Goal: Task Accomplishment & Management: Manage account settings

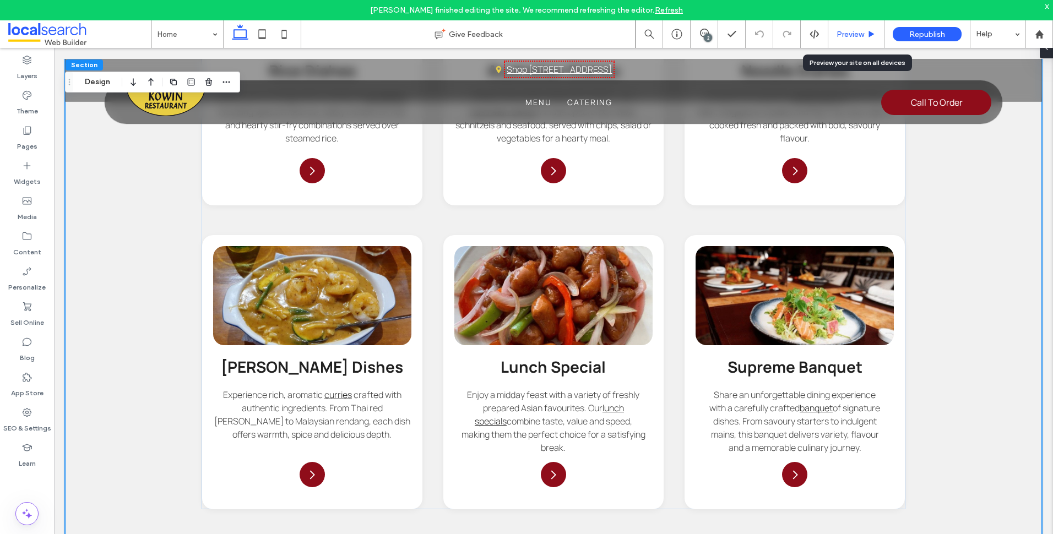
click at [842, 33] on span "Preview" at bounding box center [851, 34] width 28 height 9
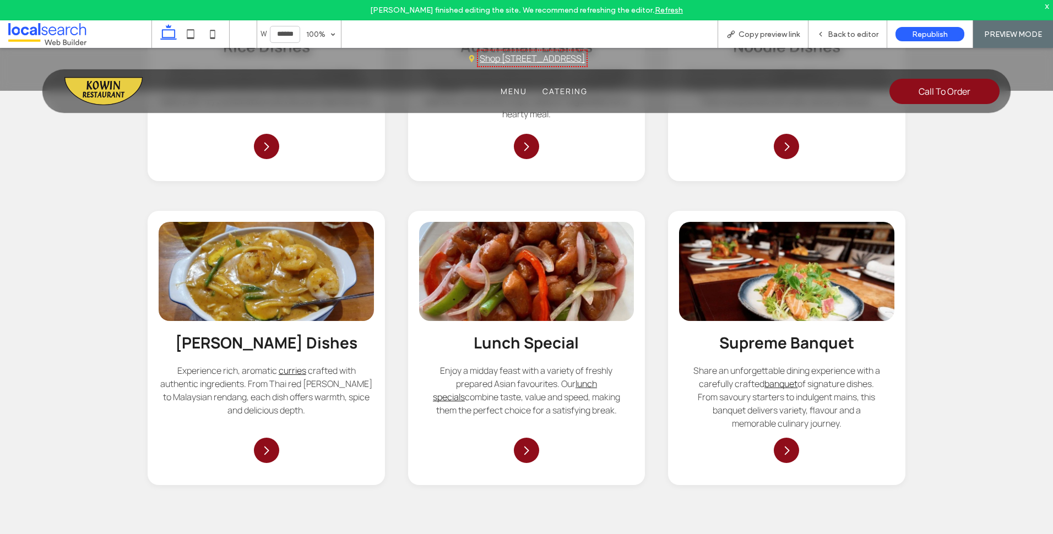
scroll to position [2074, 0]
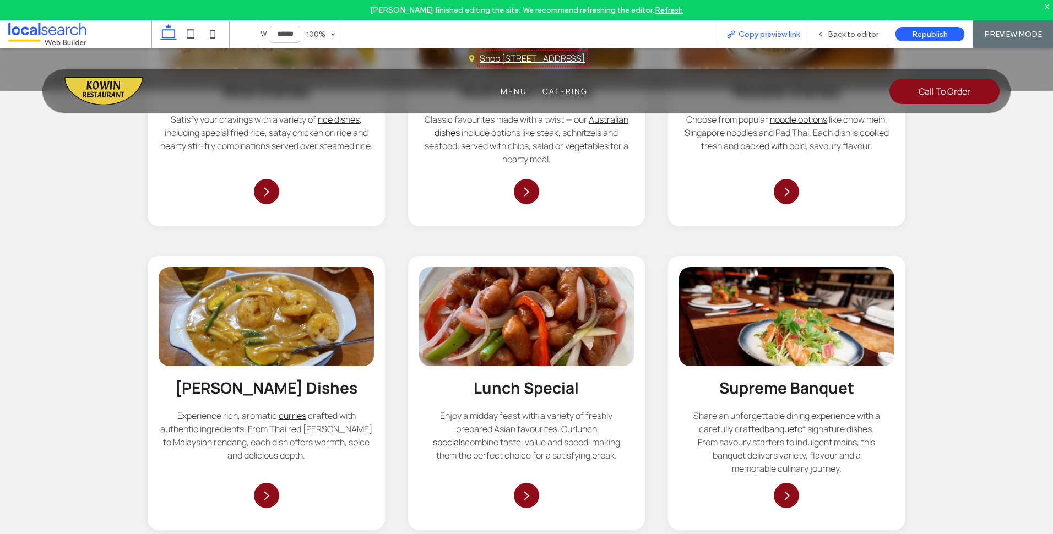
click at [785, 36] on span "Copy preview link" at bounding box center [769, 34] width 61 height 9
click at [828, 34] on div "Back to editor" at bounding box center [848, 34] width 78 height 9
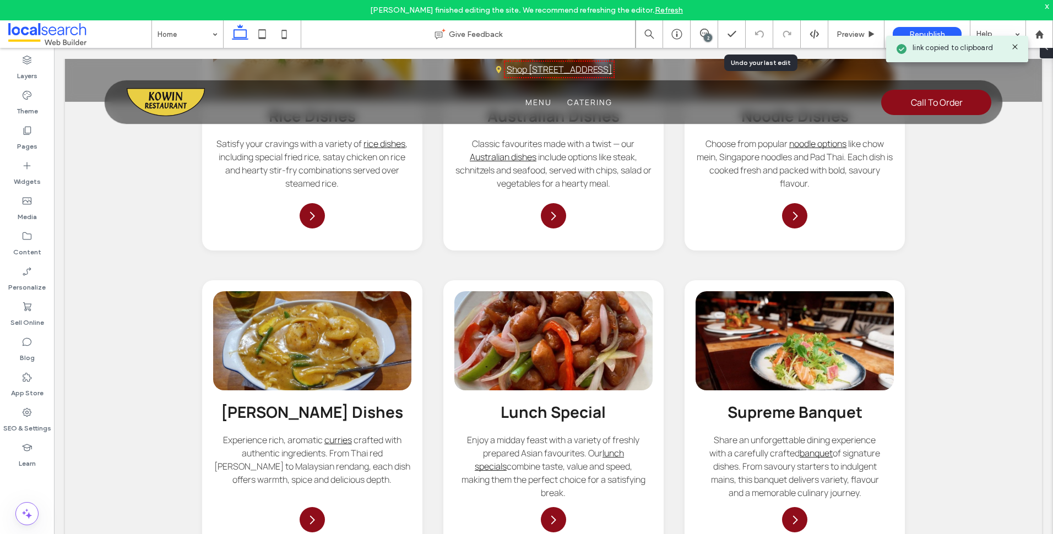
scroll to position [2119, 0]
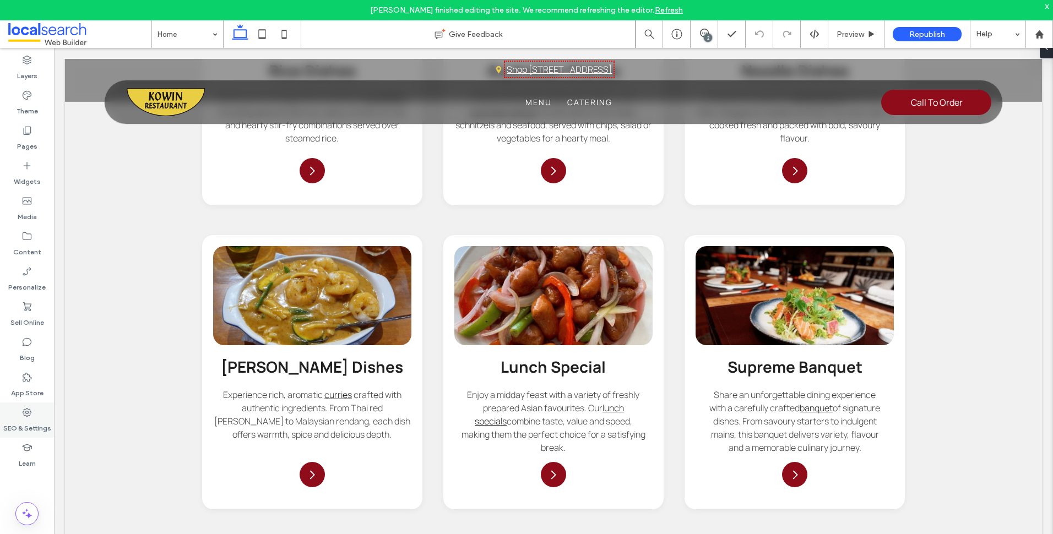
click at [25, 414] on icon at bounding box center [26, 412] width 11 height 11
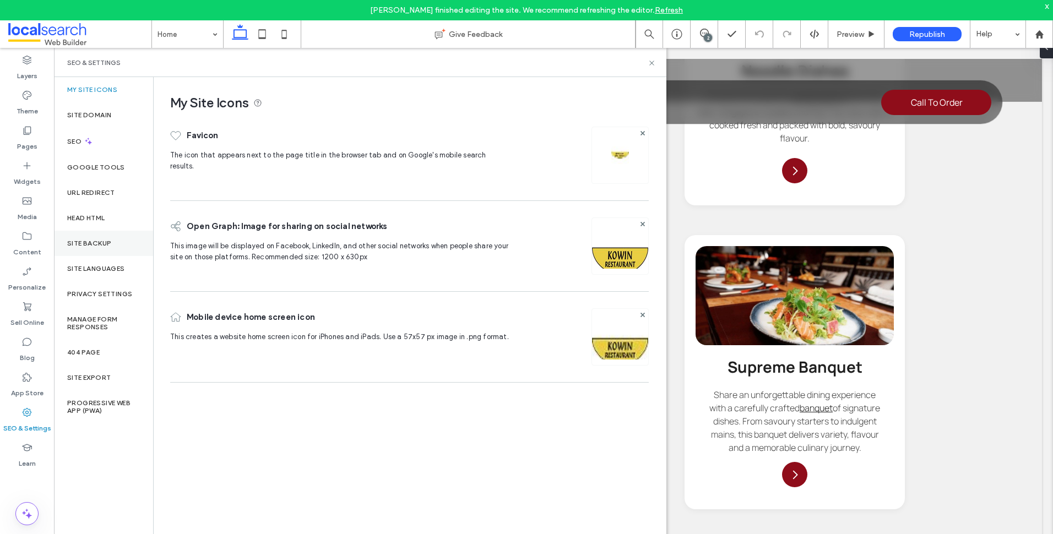
click at [88, 253] on div "Site Backup" at bounding box center [103, 243] width 99 height 25
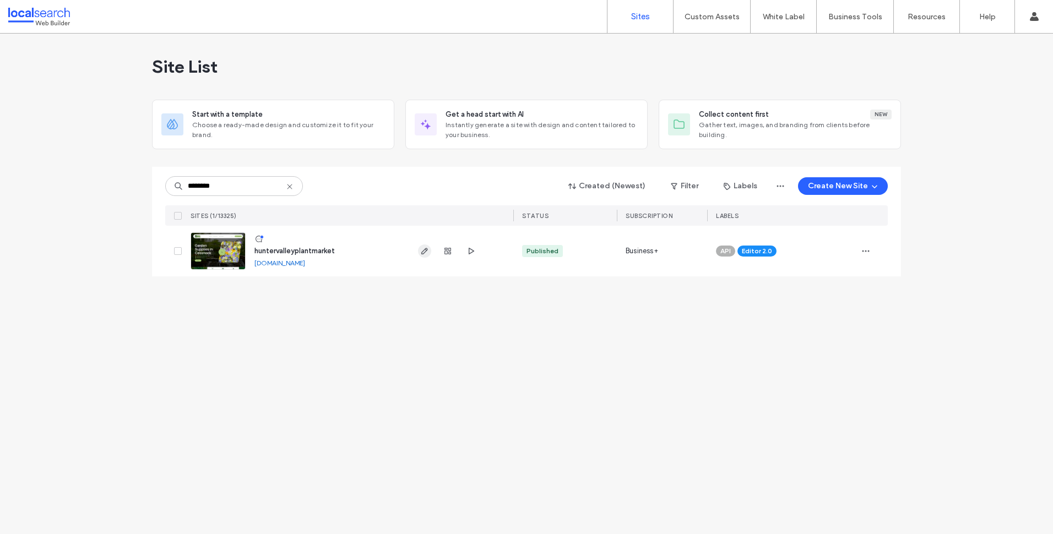
type input "********"
click at [423, 256] on span "button" at bounding box center [424, 251] width 13 height 13
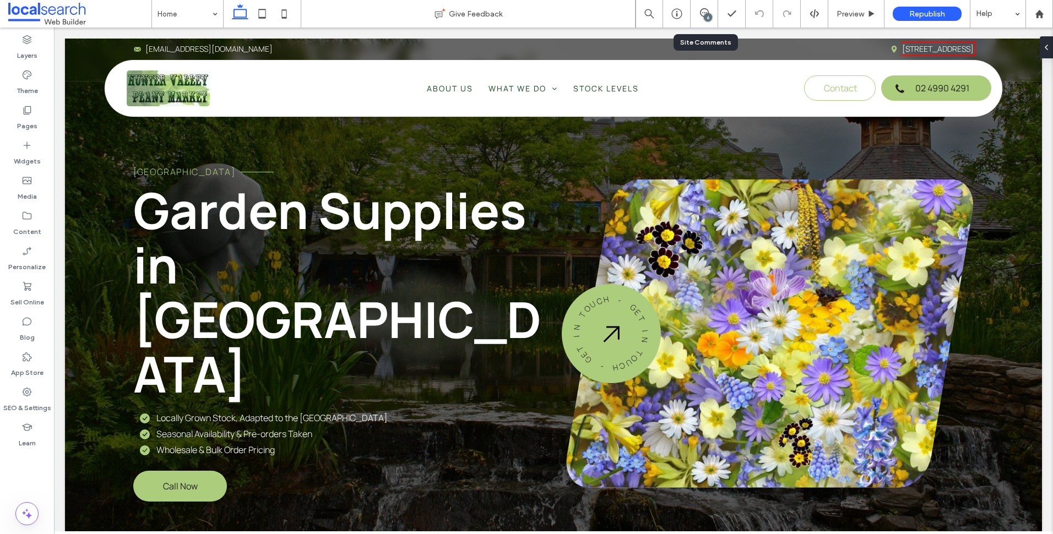
click at [711, 18] on div "6" at bounding box center [708, 17] width 8 height 8
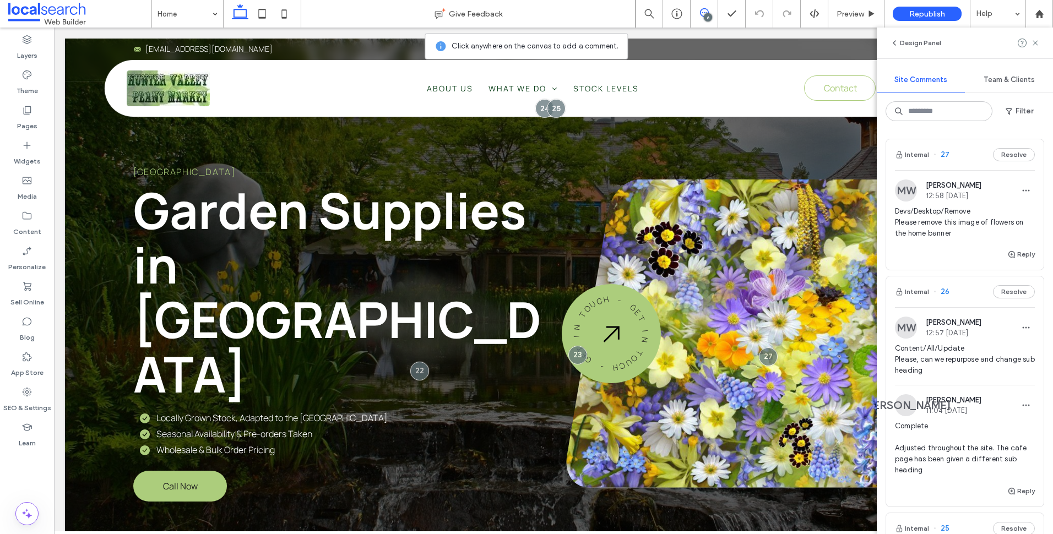
click at [943, 233] on span "Devs/Desktop/Remove Please remove this image of flowers on the home banner" at bounding box center [965, 222] width 140 height 33
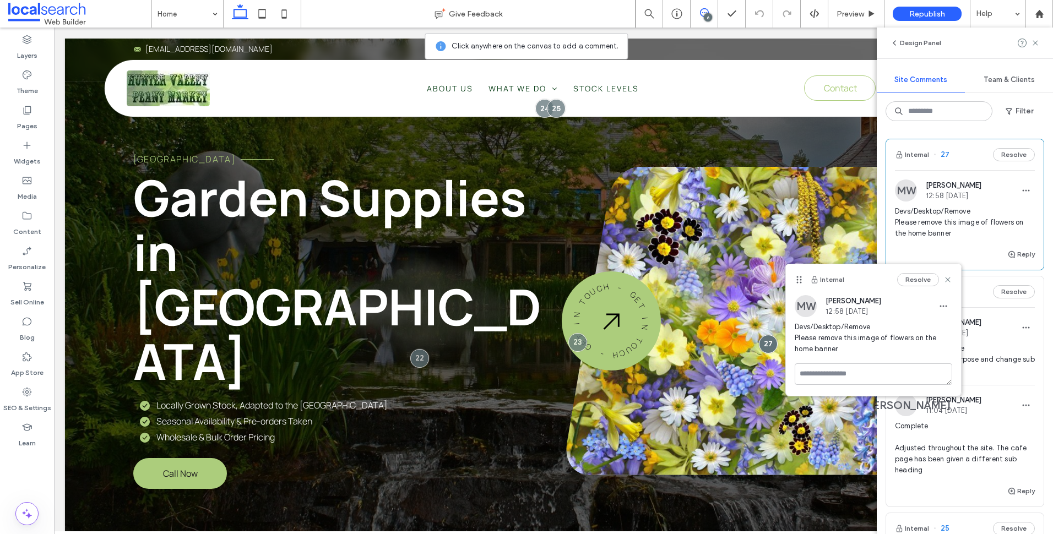
scroll to position [55, 0]
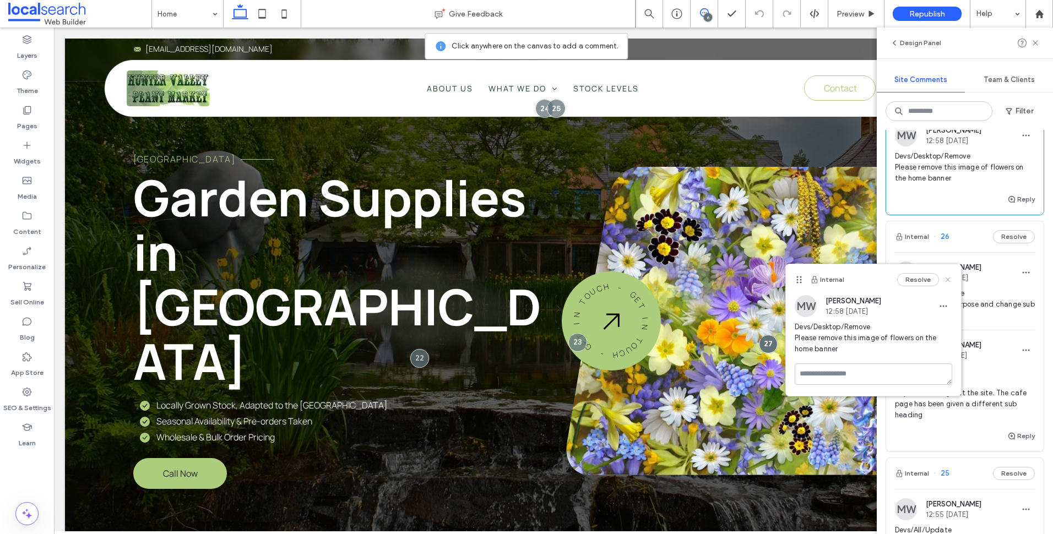
click at [946, 280] on icon at bounding box center [948, 279] width 9 height 9
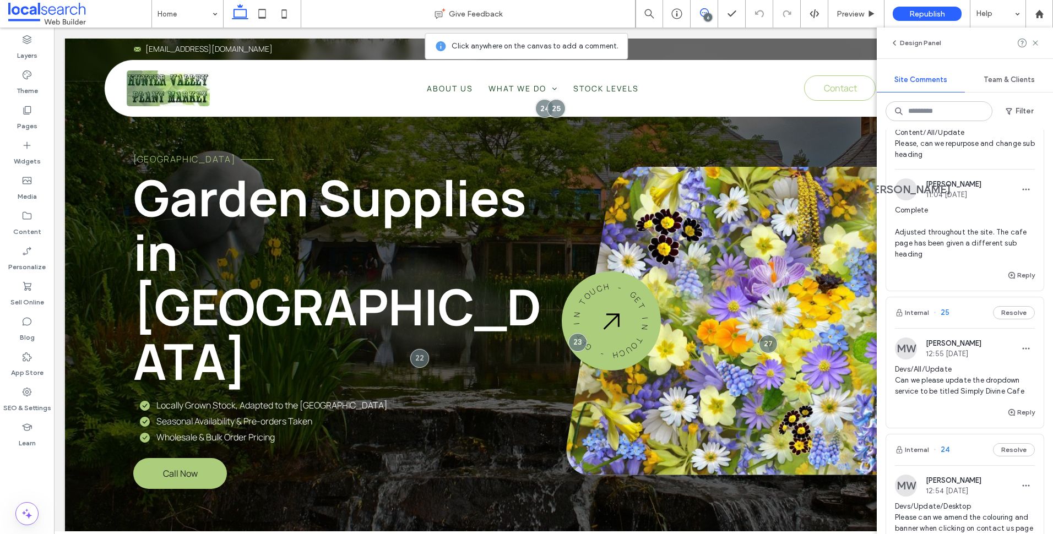
scroll to position [275, 0]
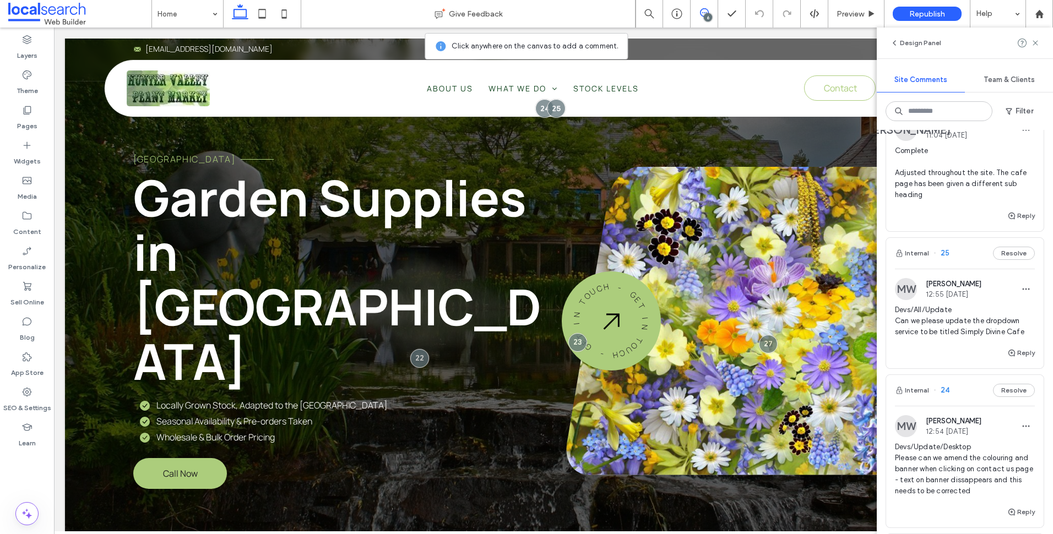
click at [965, 320] on span "Devs/All/Update Can we please update the dropdown service to be titled Simply D…" at bounding box center [965, 321] width 140 height 33
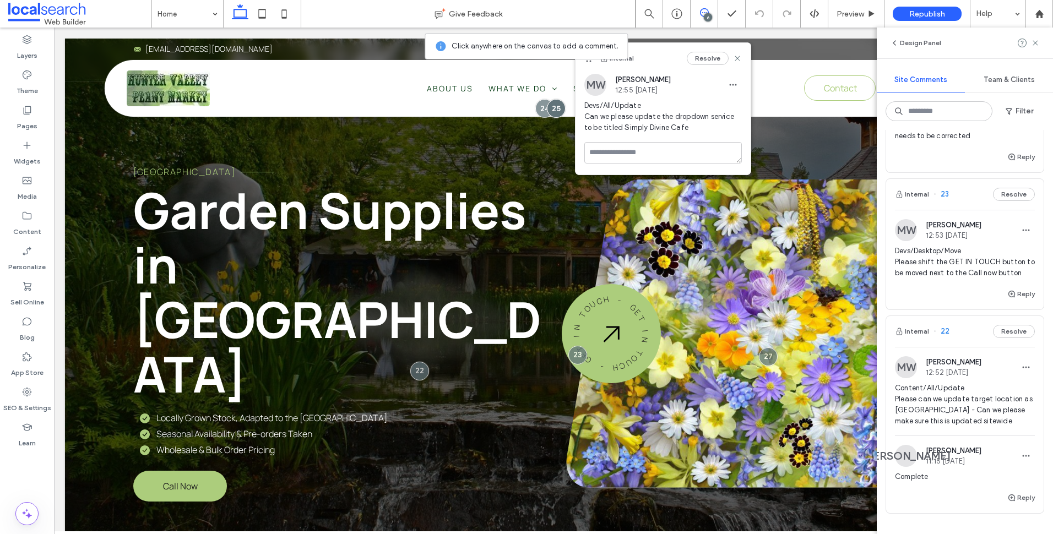
scroll to position [606, 0]
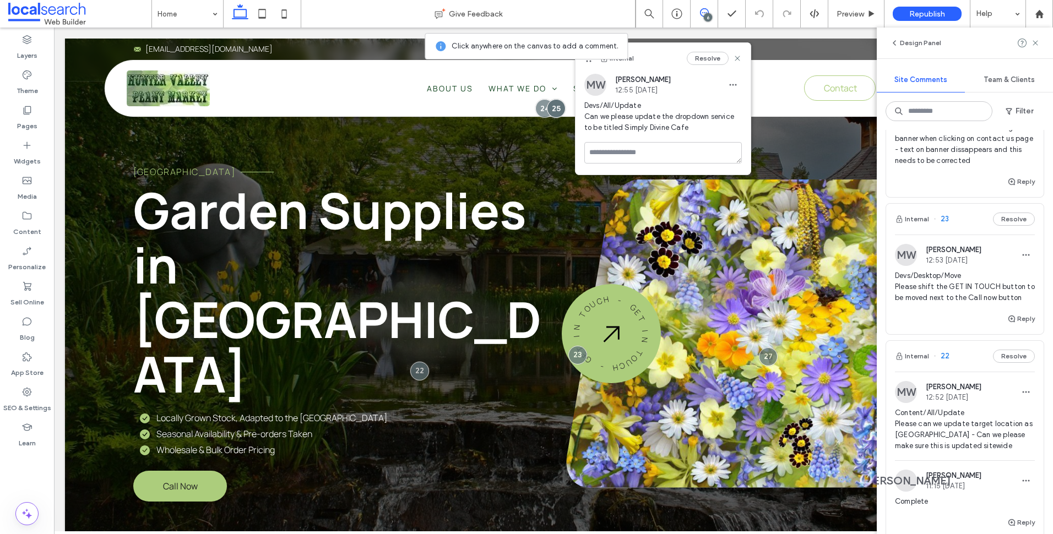
click at [936, 295] on span "Devs/Desktop/Move Please shift the GET IN TOUCH button to be moved next to the …" at bounding box center [965, 287] width 140 height 33
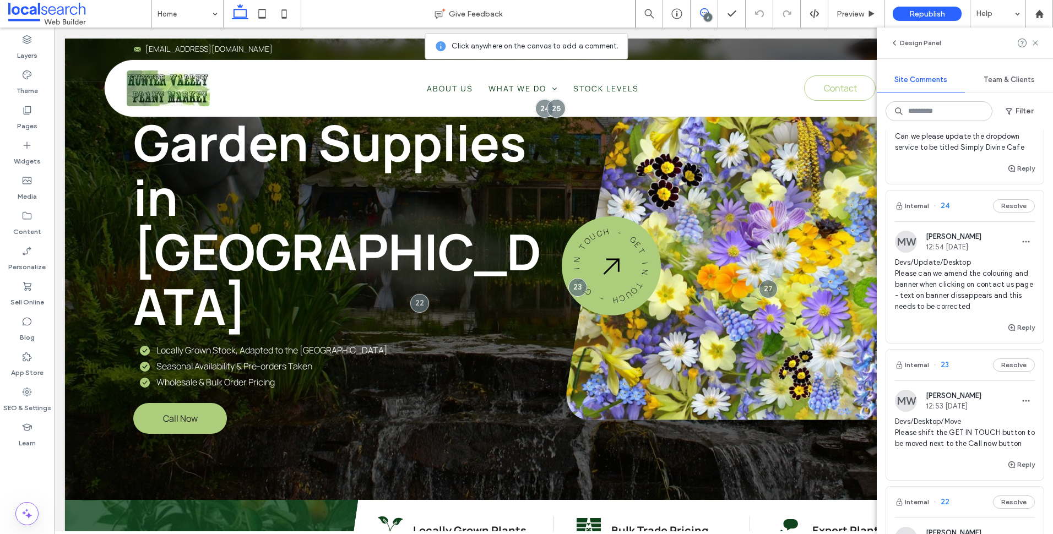
scroll to position [441, 0]
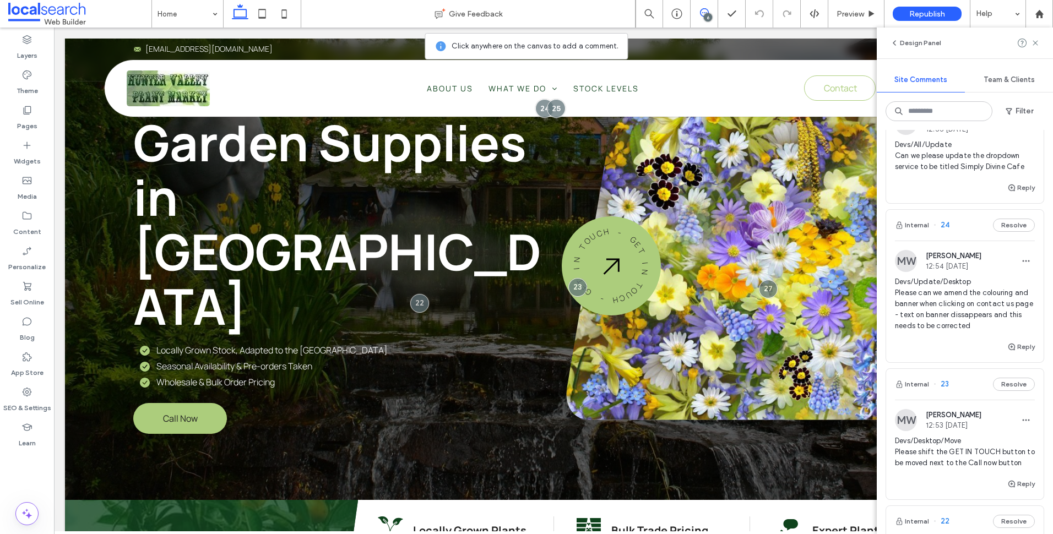
click at [933, 301] on span "Devs/Update/Desktop Please can we amend the colouring and banner when clicking …" at bounding box center [965, 304] width 140 height 55
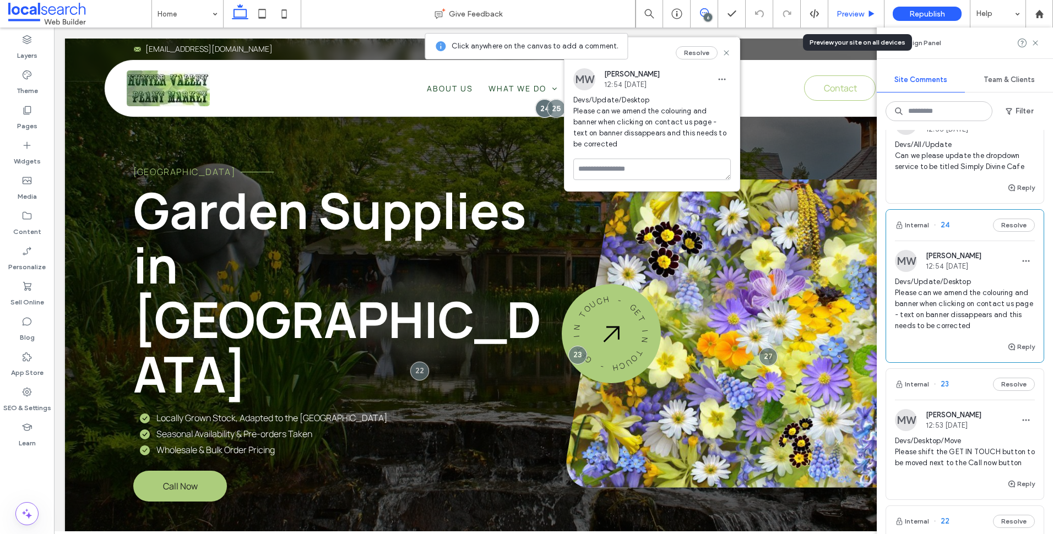
click at [841, 13] on span "Preview" at bounding box center [851, 13] width 28 height 9
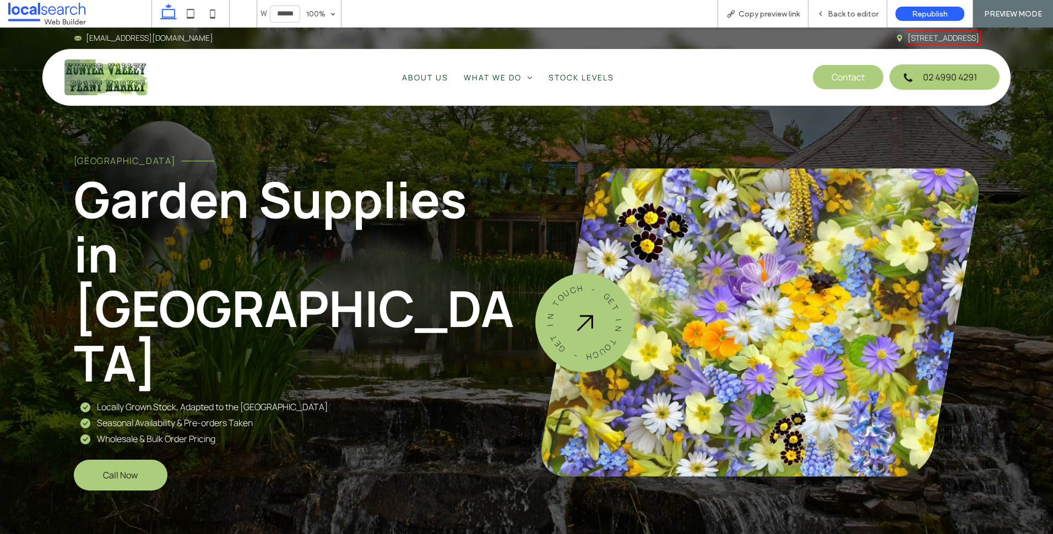
click at [814, 78] on link "Contact" at bounding box center [849, 76] width 72 height 25
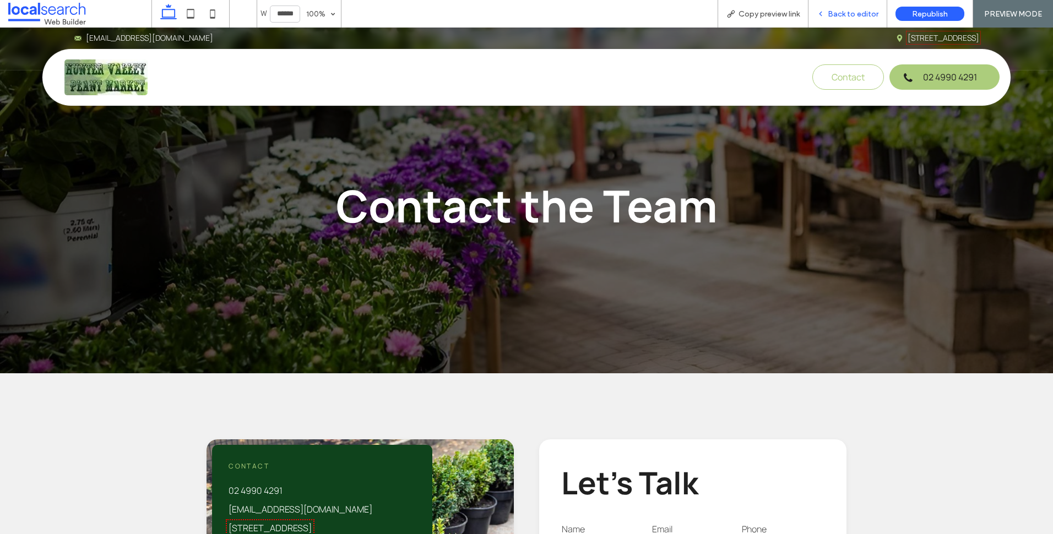
click at [821, 15] on icon at bounding box center [821, 14] width 8 height 8
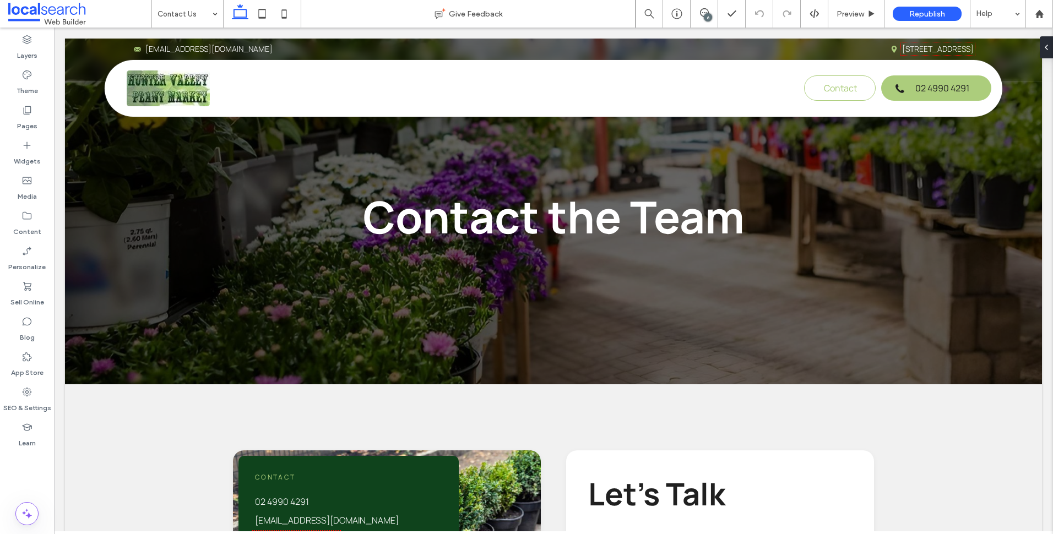
click at [707, 16] on div "6" at bounding box center [708, 17] width 8 height 8
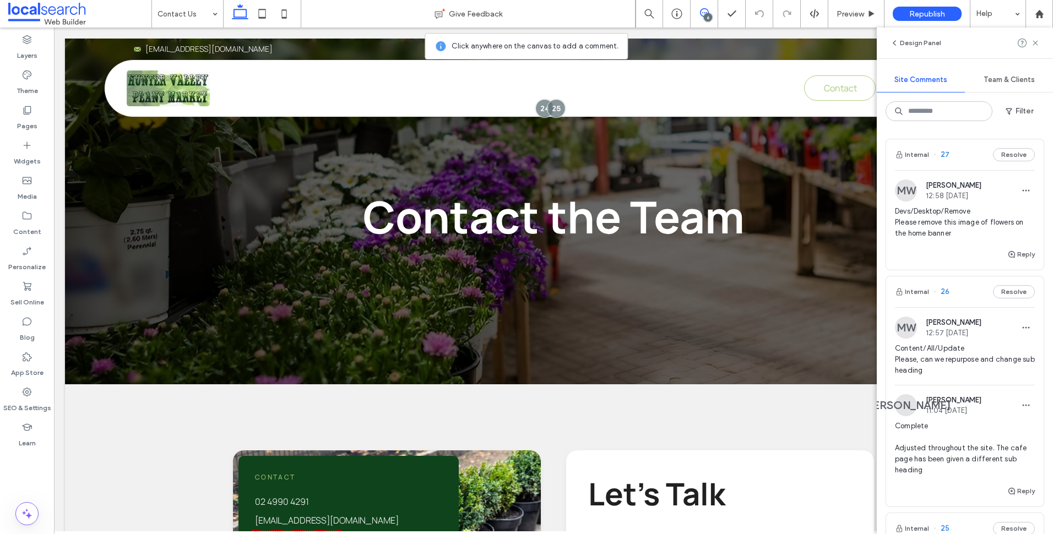
click at [928, 219] on span "Devs/Desktop/Remove Please remove this image of flowers on the home banner" at bounding box center [965, 222] width 140 height 33
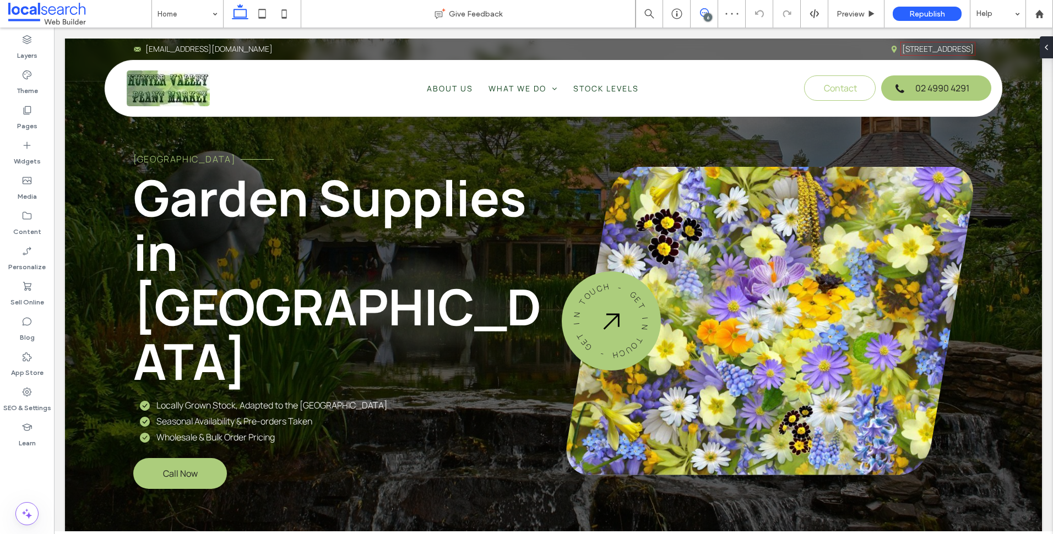
click at [712, 14] on span at bounding box center [704, 12] width 27 height 9
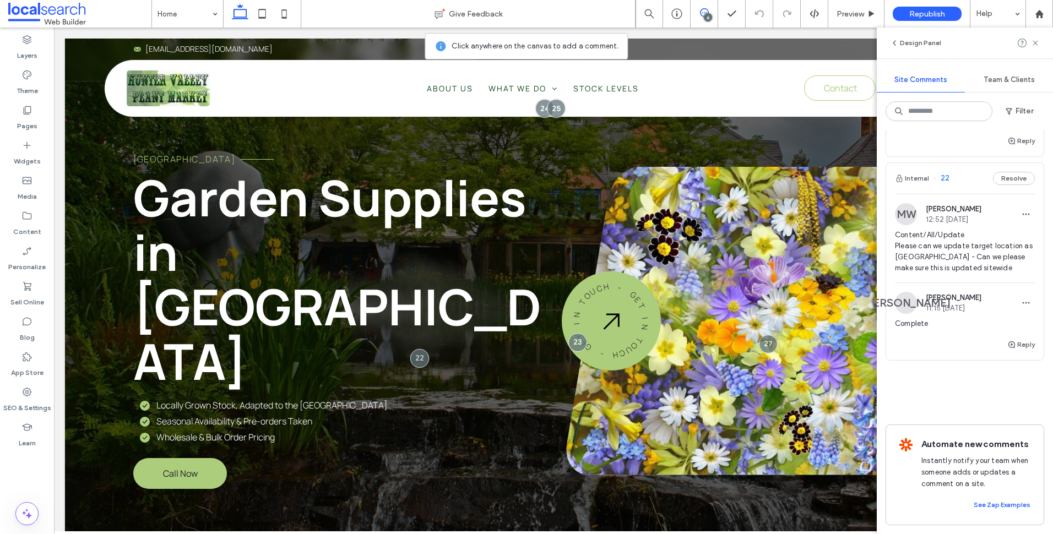
scroll to position [807, 0]
click at [12, 398] on label "SEO & Settings" at bounding box center [27, 405] width 48 height 15
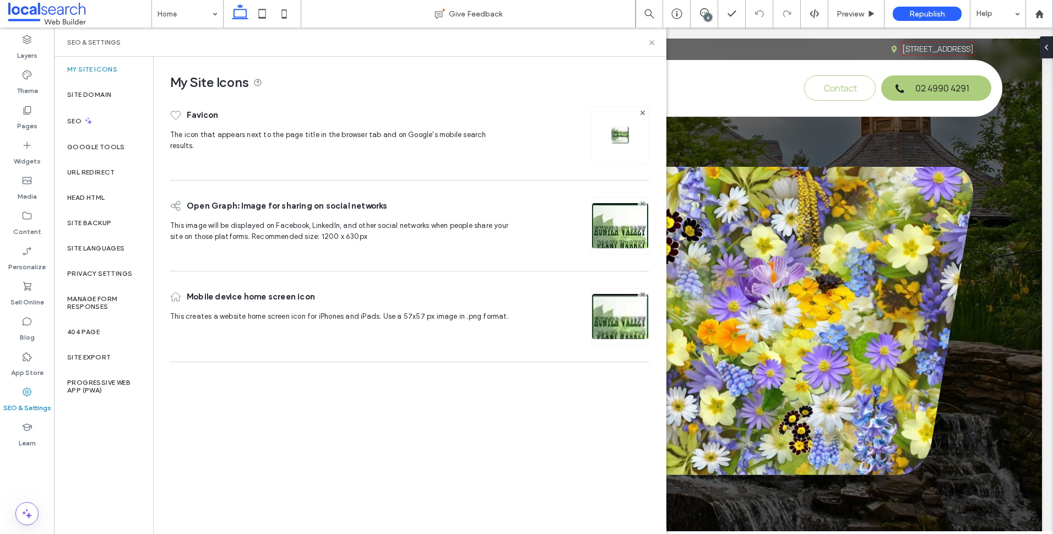
scroll to position [0, 0]
click at [24, 326] on icon at bounding box center [26, 321] width 11 height 11
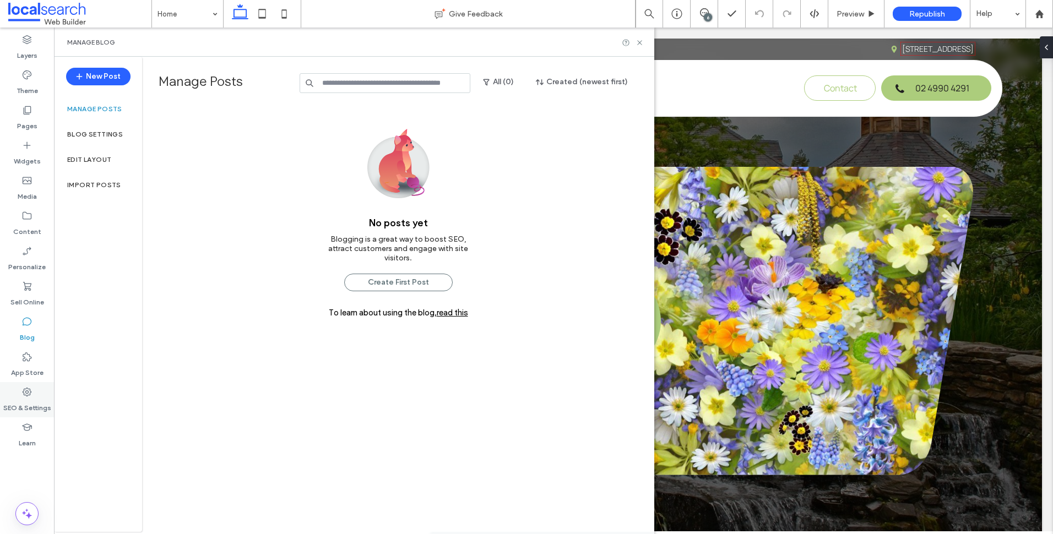
click at [37, 391] on div "SEO & Settings" at bounding box center [27, 399] width 54 height 35
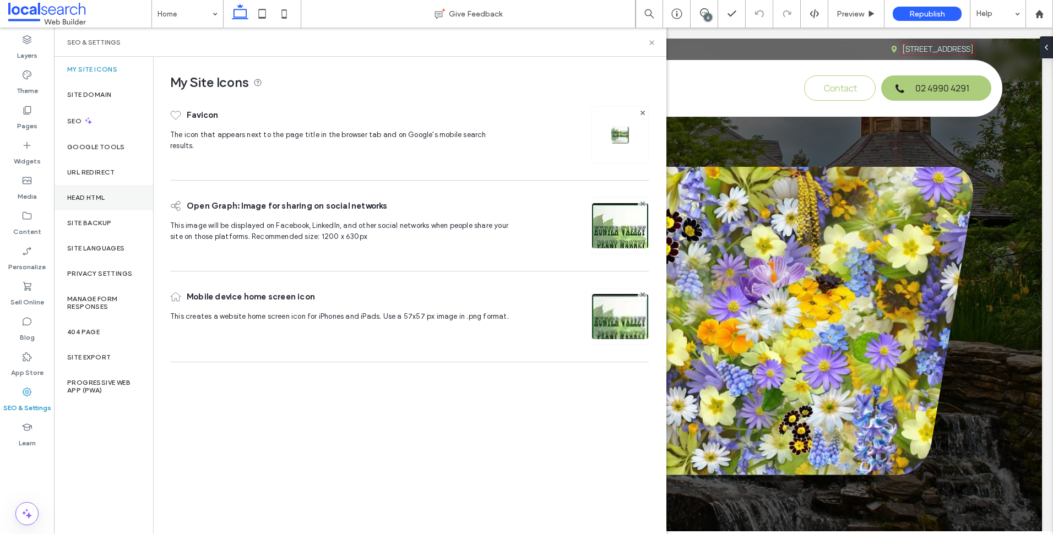
click at [102, 208] on div "Head HTML" at bounding box center [103, 197] width 99 height 25
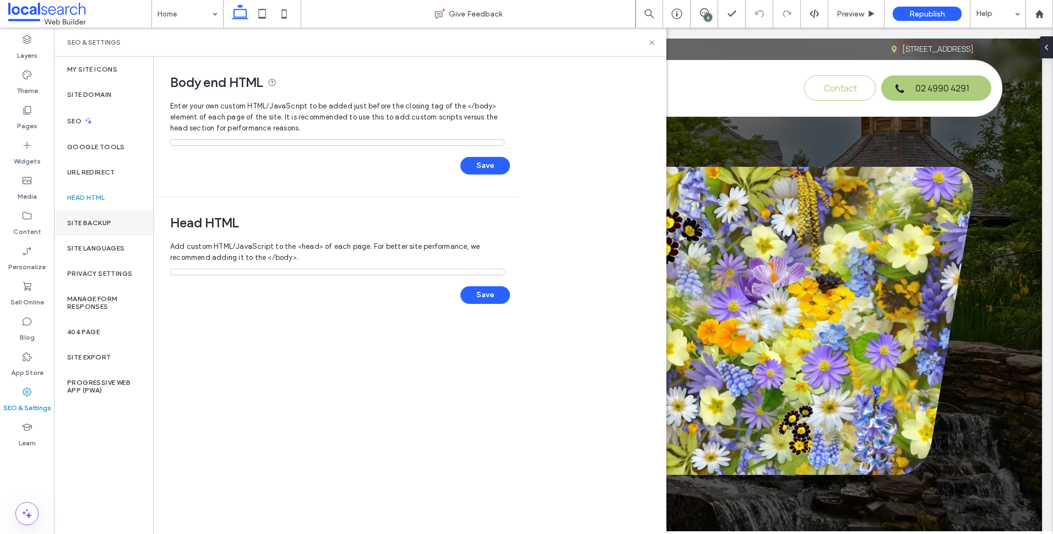
click at [100, 221] on label "Site Backup" at bounding box center [89, 223] width 44 height 8
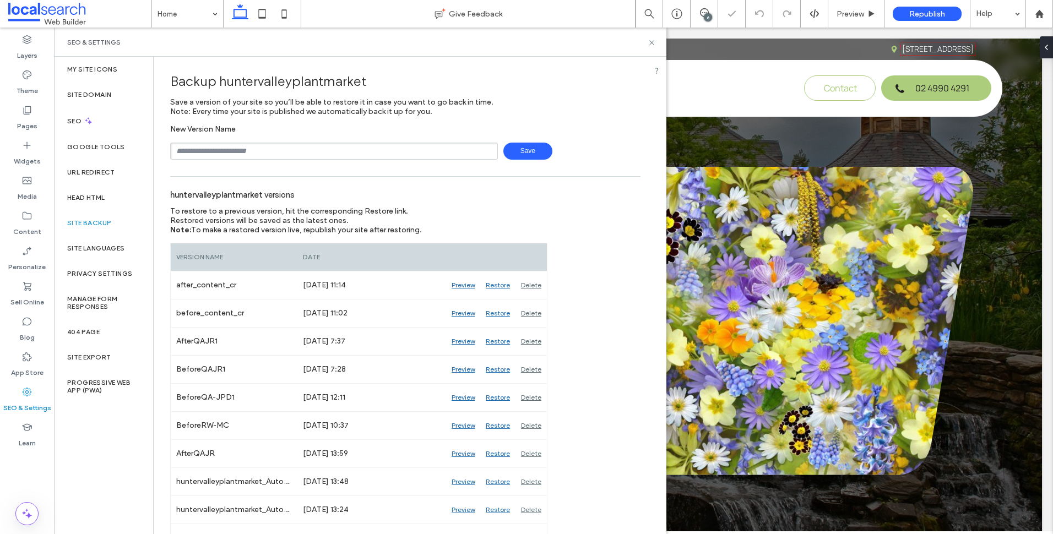
click at [215, 156] on input "text" at bounding box center [334, 151] width 328 height 17
click at [285, 127] on div "**********" at bounding box center [405, 142] width 471 height 35
click at [523, 145] on span "Save" at bounding box center [528, 151] width 49 height 17
click at [426, 154] on input "**********" at bounding box center [334, 151] width 328 height 17
type input "**********"
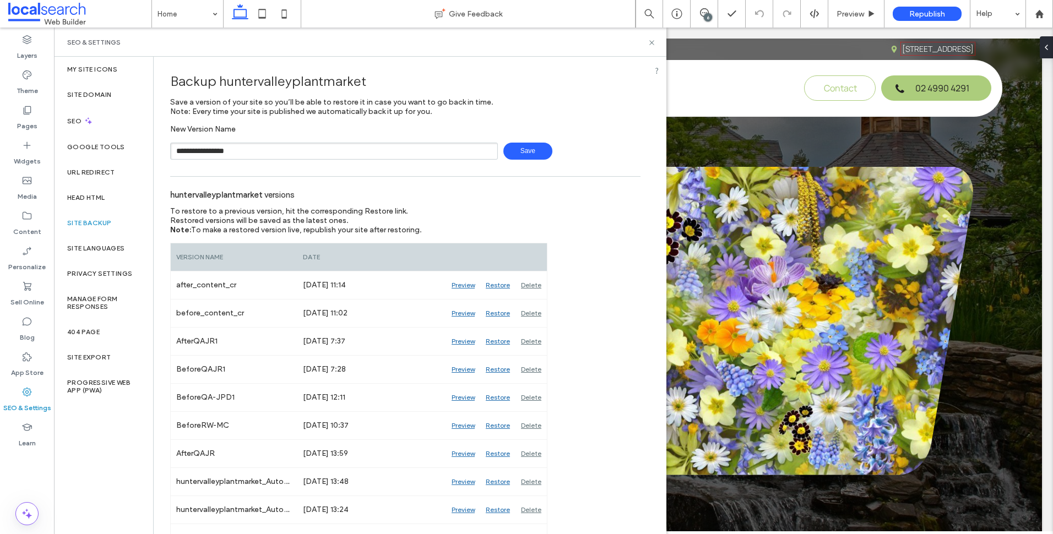
click at [517, 146] on span "Save" at bounding box center [528, 151] width 49 height 17
click at [652, 42] on use at bounding box center [652, 42] width 4 height 4
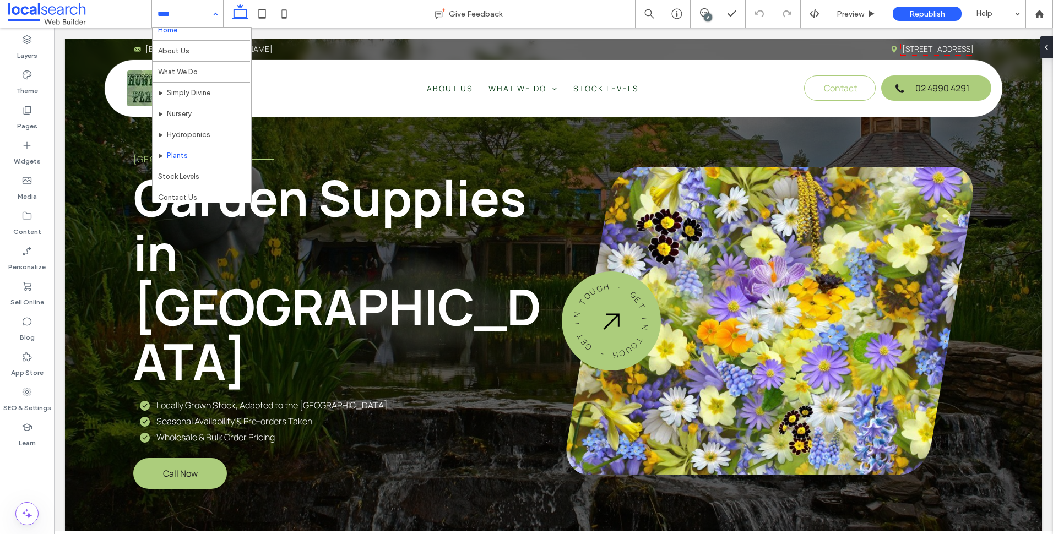
scroll to position [12, 0]
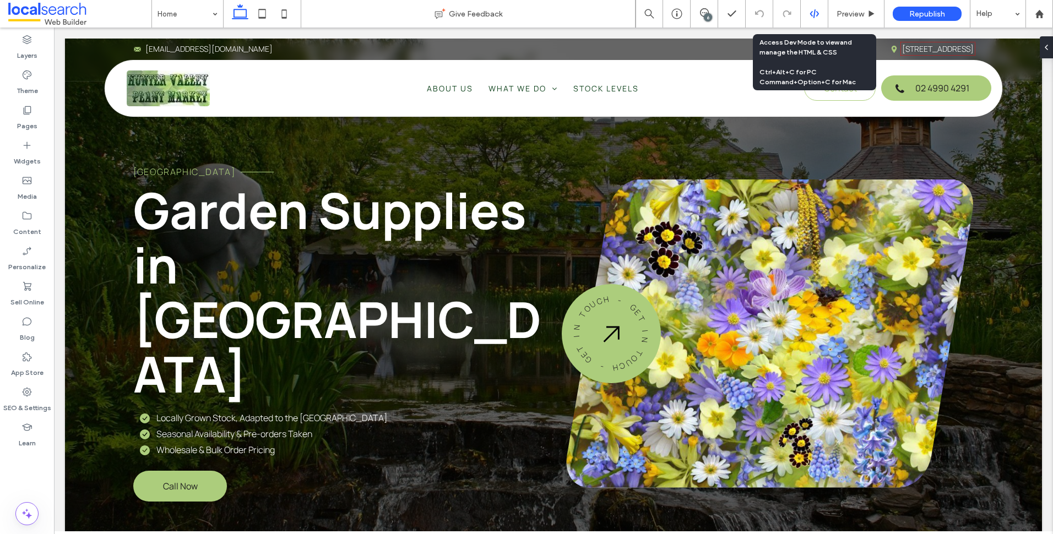
click at [814, 12] on icon at bounding box center [815, 14] width 10 height 10
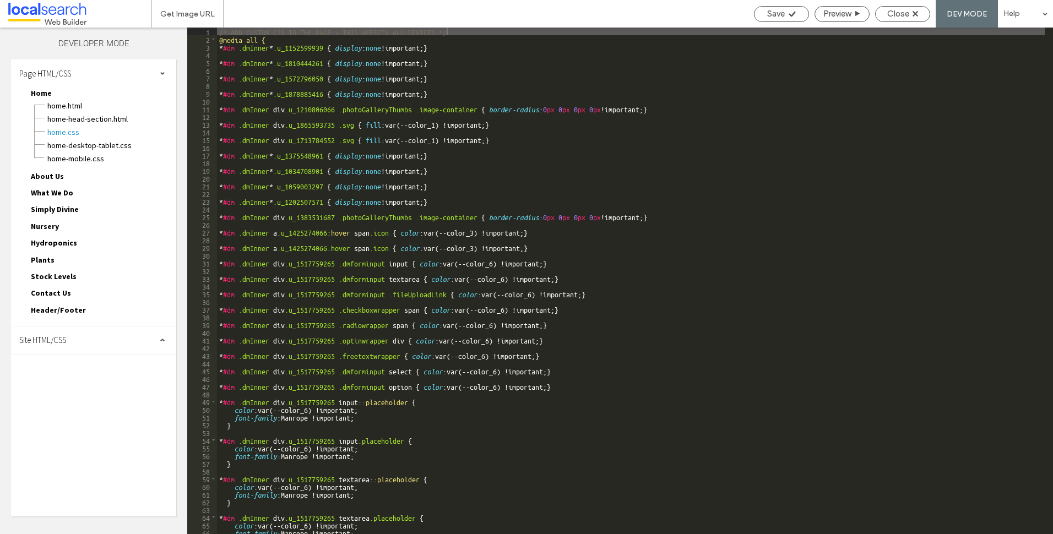
click at [65, 337] on span "Site HTML/CSS" at bounding box center [42, 340] width 47 height 10
click at [51, 175] on span "About Us" at bounding box center [47, 176] width 33 height 10
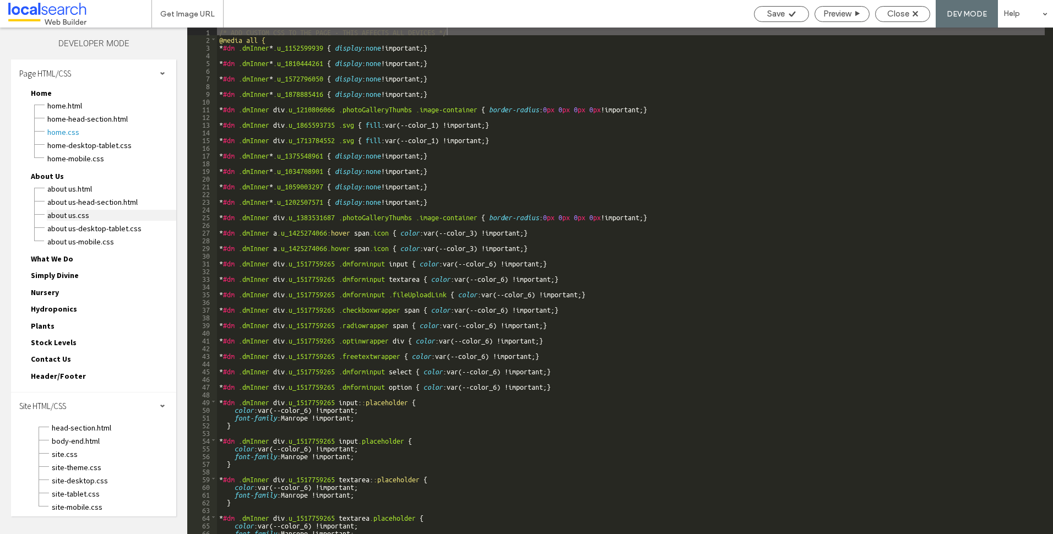
click at [67, 213] on span "About Us.css" at bounding box center [111, 215] width 129 height 11
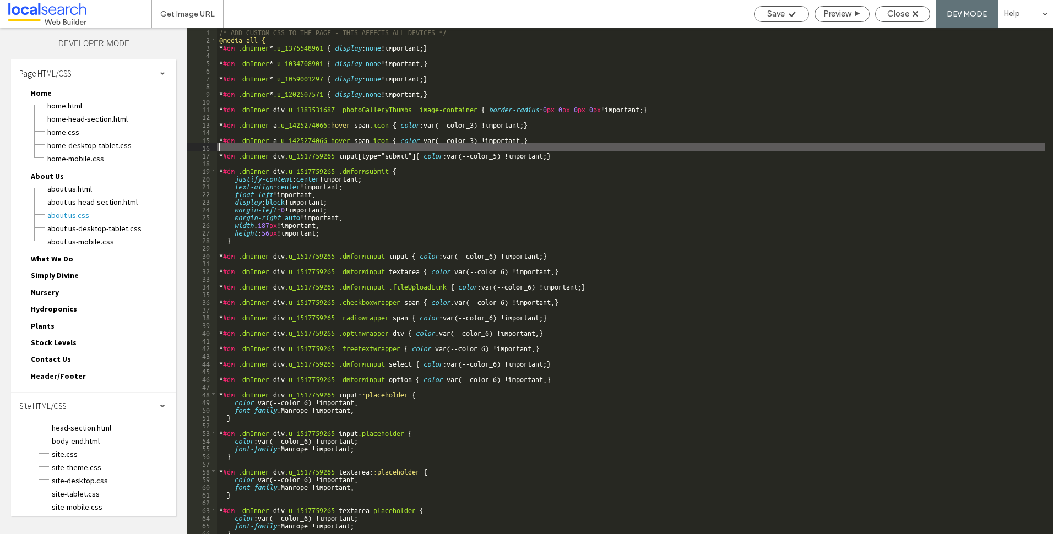
drag, startPoint x: 559, startPoint y: 214, endPoint x: 786, endPoint y: 147, distance: 237.3
click at [786, 147] on div "/* ADD CUSTOM CSS TO THE PAGE - THIS AFFECTS ALL DEVICES */ @media all { * #dm …" at bounding box center [631, 289] width 828 height 522
type input "**********"
click at [49, 361] on span "Contact Us" at bounding box center [51, 359] width 40 height 10
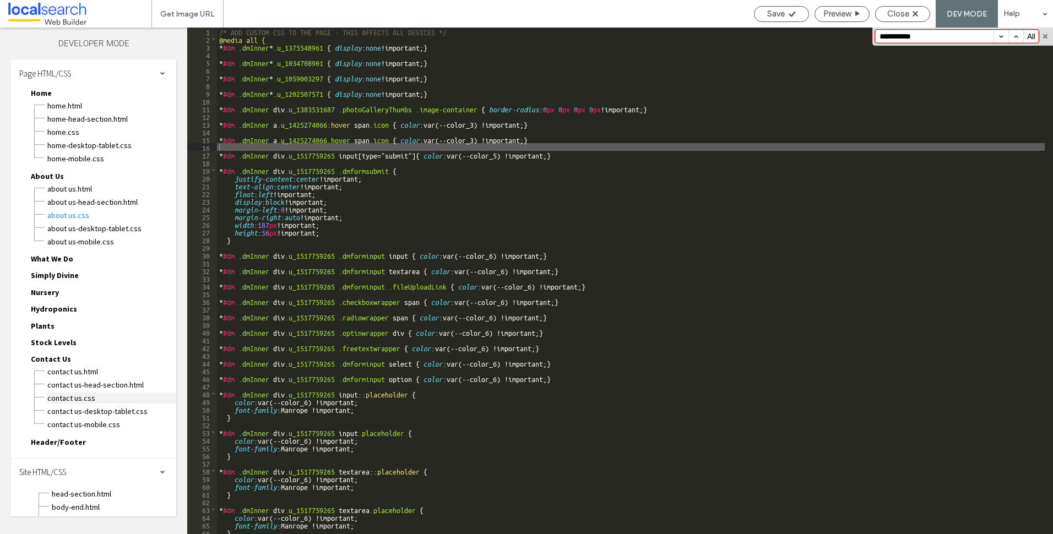
drag, startPoint x: 69, startPoint y: 398, endPoint x: 75, endPoint y: 396, distance: 7.0
click at [69, 398] on span "Contact Us.css" at bounding box center [111, 398] width 129 height 11
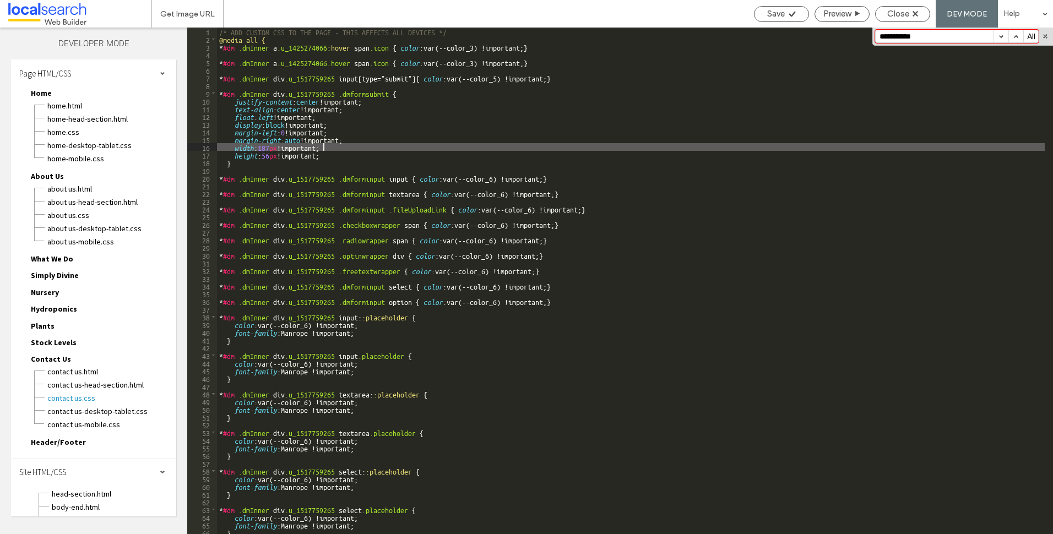
click at [673, 144] on div "/* ADD CUSTOM CSS TO THE PAGE - THIS AFFECTS ALL DEVICES */ @media all { * #dm …" at bounding box center [631, 289] width 828 height 522
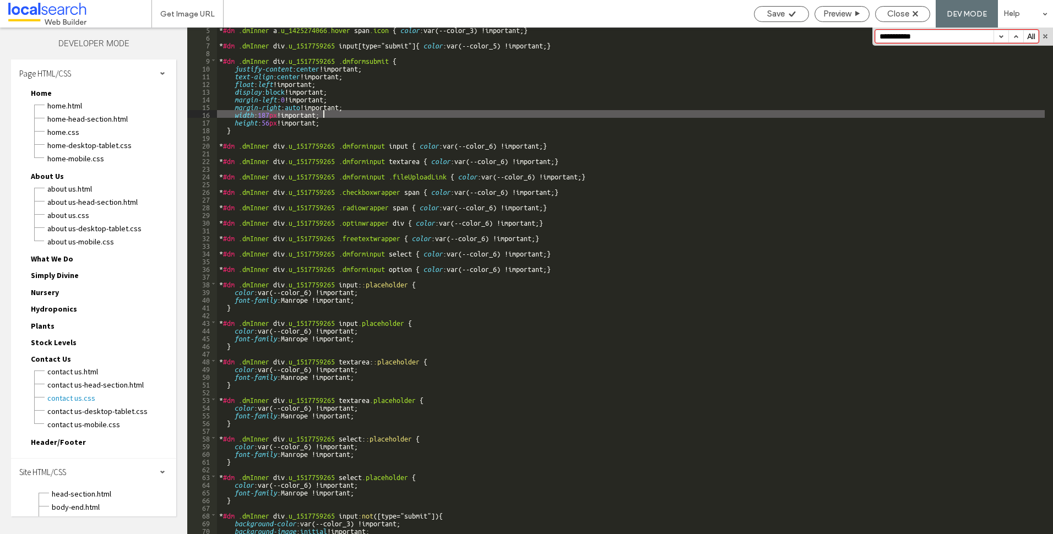
scroll to position [66, 0]
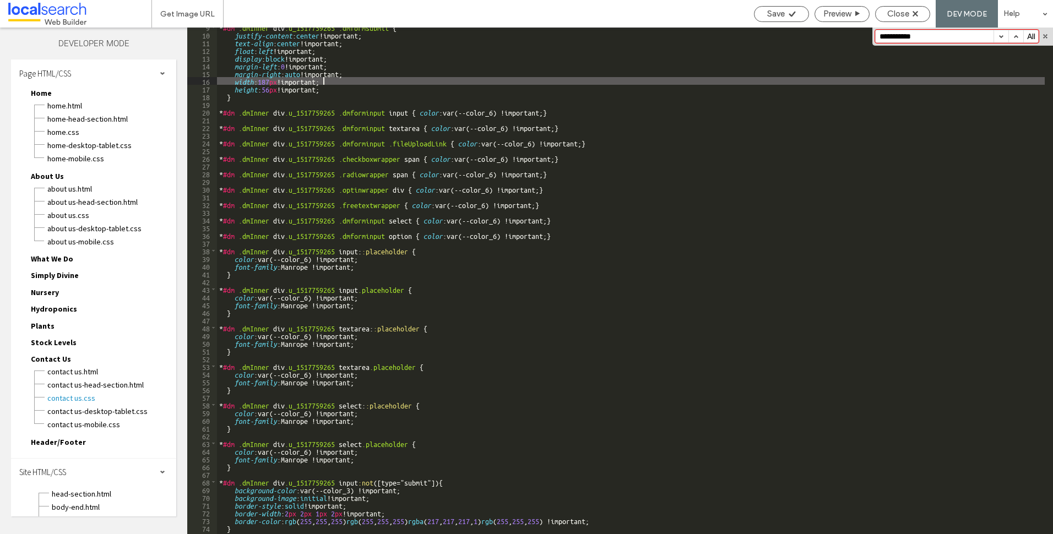
click at [935, 35] on input "**********" at bounding box center [935, 36] width 118 height 12
click at [1014, 37] on button "button" at bounding box center [1016, 36] width 15 height 12
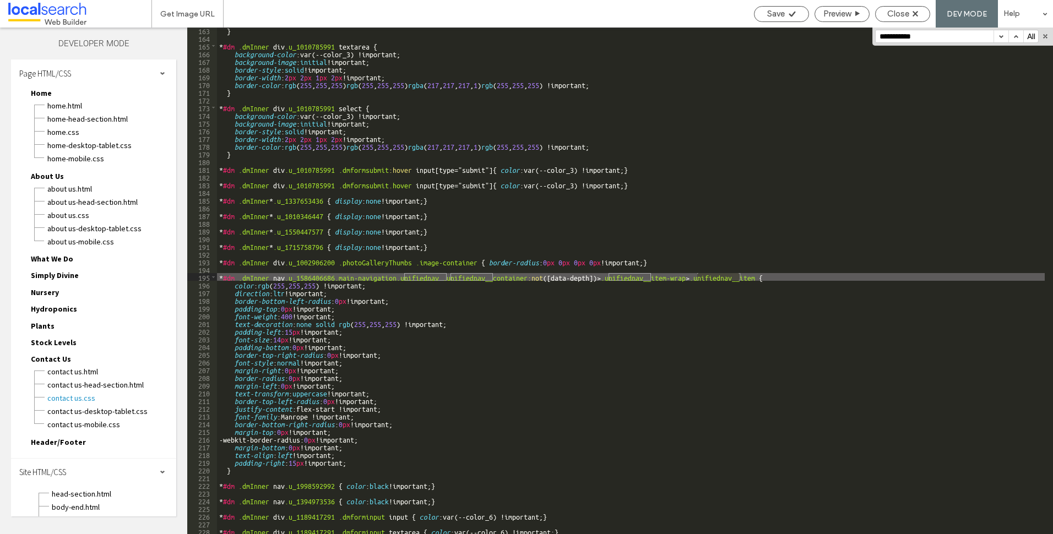
scroll to position [1251, 0]
click at [998, 36] on button "button" at bounding box center [1001, 36] width 15 height 12
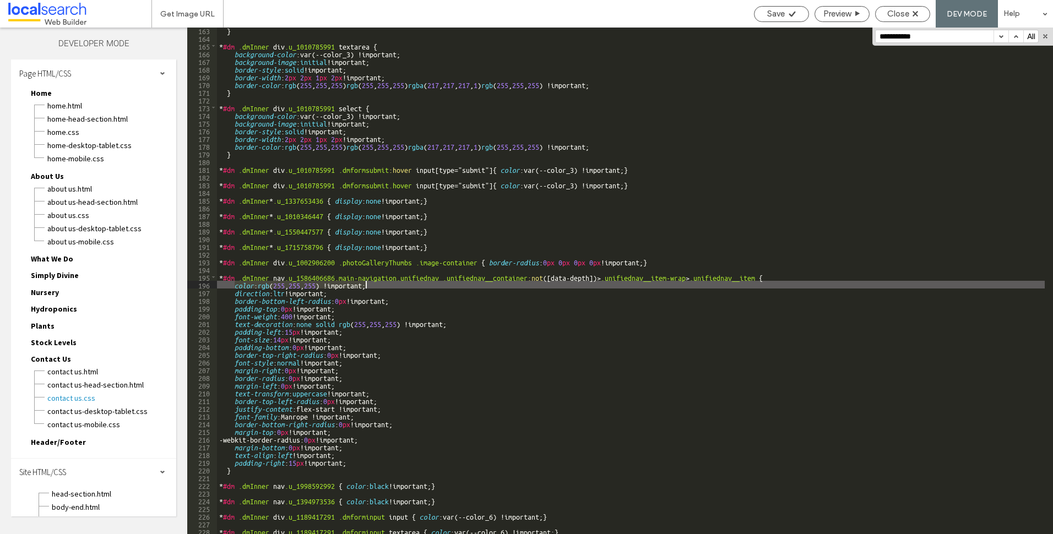
drag, startPoint x: 235, startPoint y: 285, endPoint x: 373, endPoint y: 286, distance: 138.3
click at [373, 286] on div "} * #dm .dmInner div .u_1010785991 textarea { background-color :var(--color_3) …" at bounding box center [631, 287] width 828 height 522
click at [775, 12] on span "Save" at bounding box center [776, 14] width 18 height 10
click at [903, 11] on span "Close" at bounding box center [899, 14] width 22 height 10
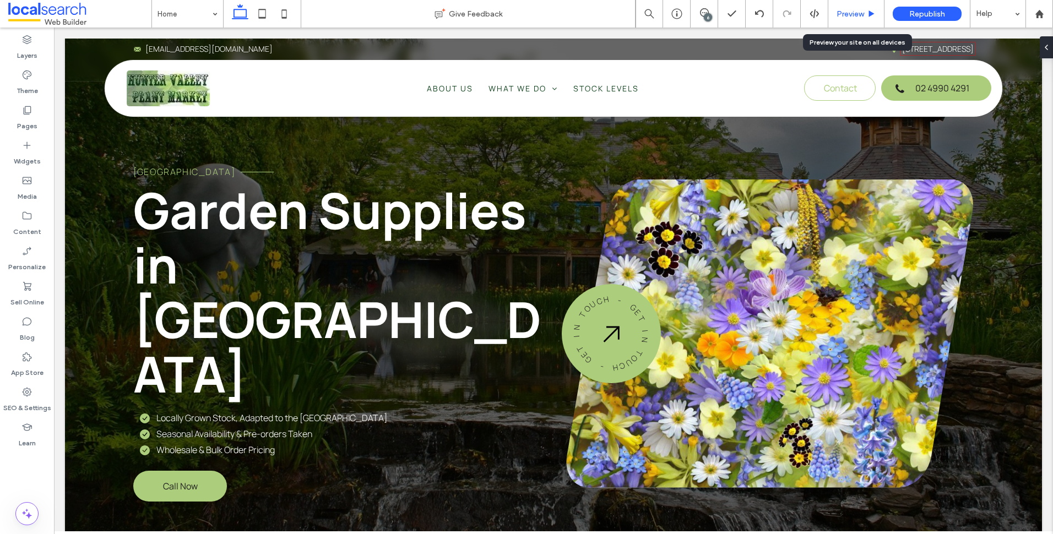
click at [846, 13] on span "Preview" at bounding box center [851, 13] width 28 height 9
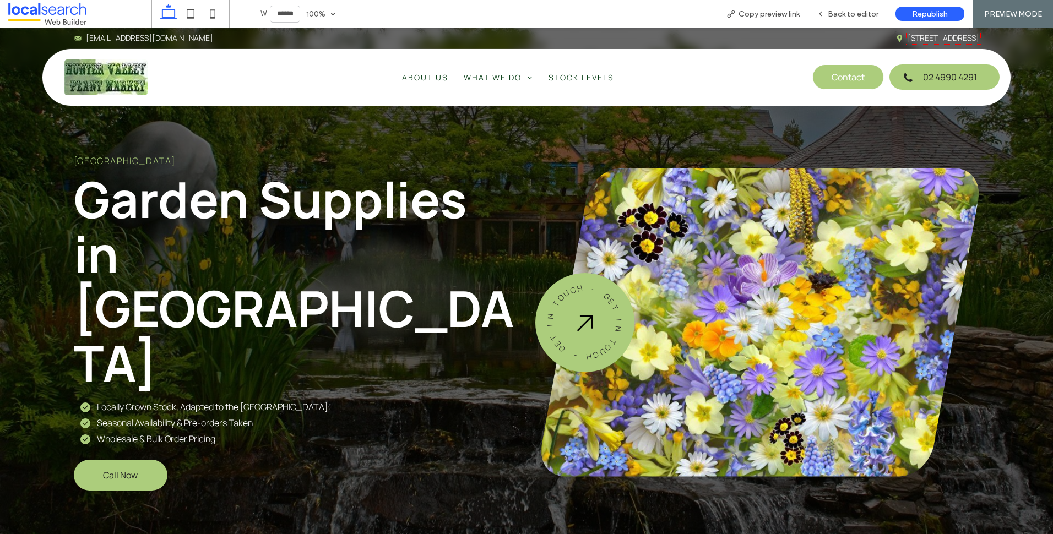
click at [821, 78] on link "Contact" at bounding box center [849, 76] width 72 height 25
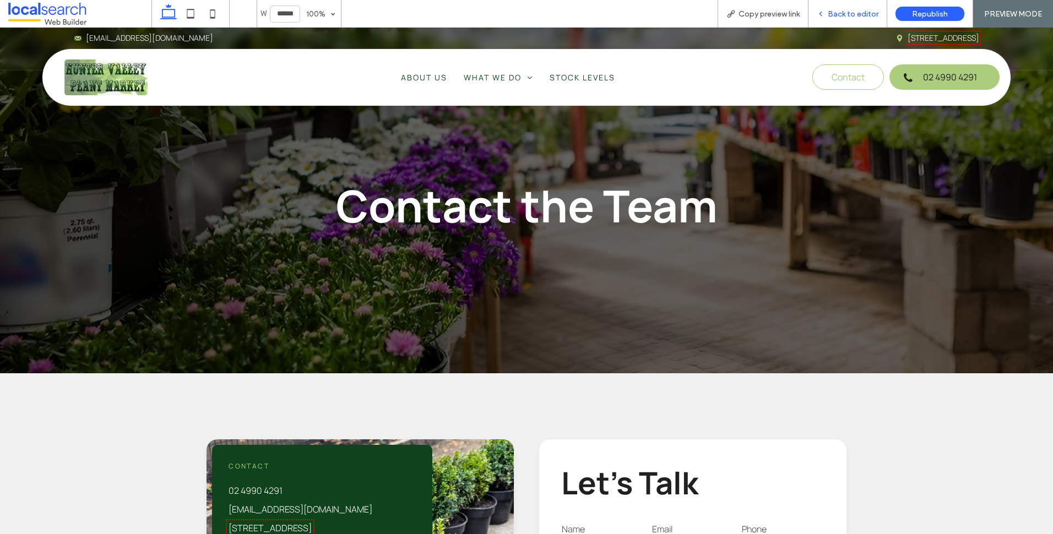
click at [818, 8] on div "Back to editor" at bounding box center [848, 14] width 79 height 28
click at [827, 18] on div "Back to editor" at bounding box center [848, 13] width 78 height 9
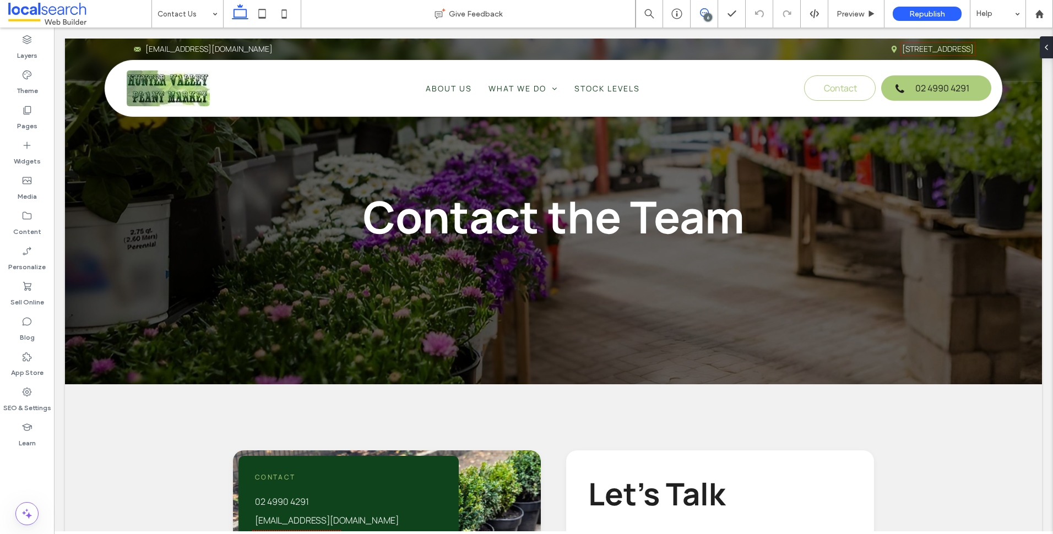
click at [710, 9] on span at bounding box center [704, 12] width 27 height 9
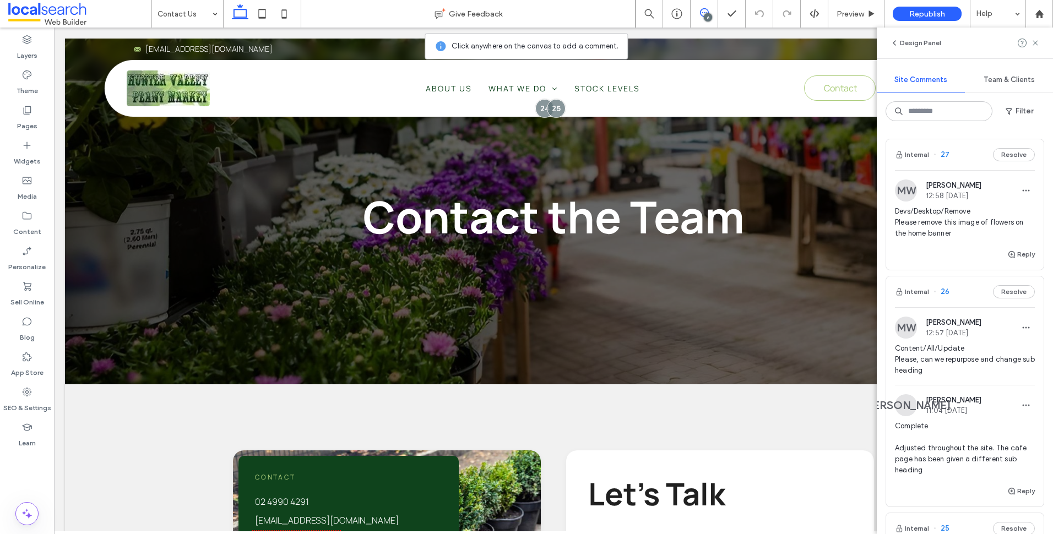
click at [948, 245] on div "Devs/Desktop/Remove Please remove this image of flowers on the home banner" at bounding box center [965, 227] width 140 height 42
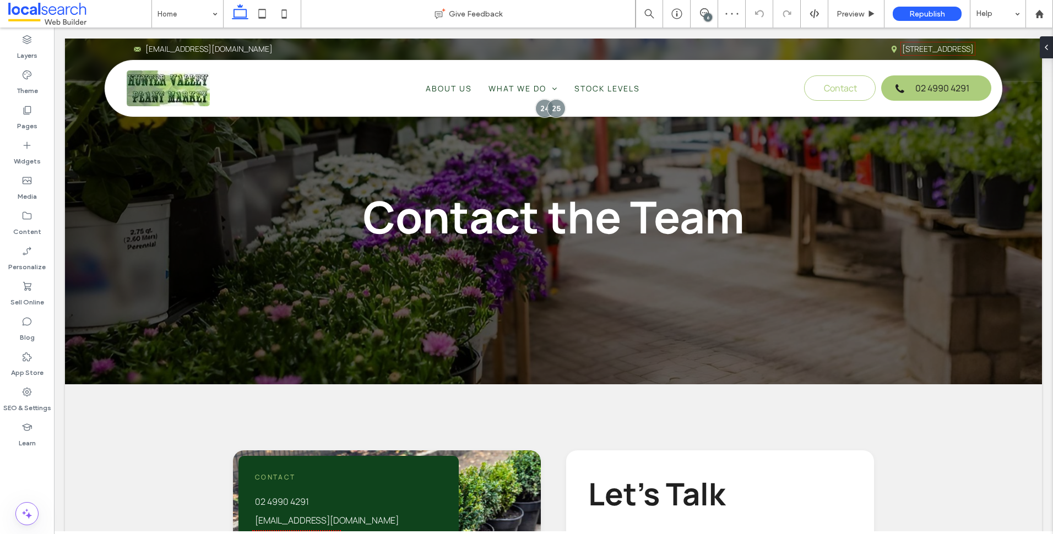
click at [705, 15] on div "6" at bounding box center [708, 17] width 8 height 8
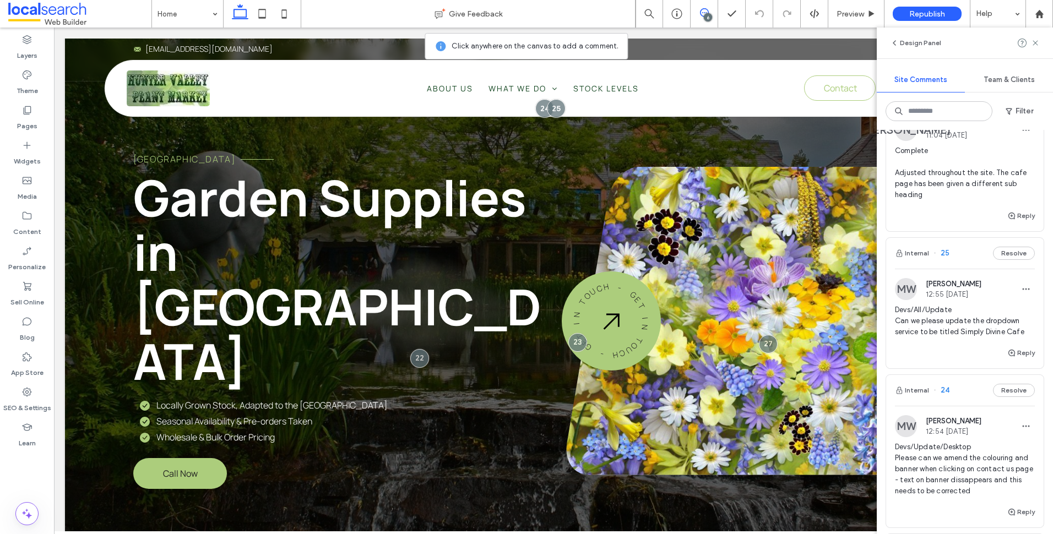
click at [938, 338] on div "Devs/All/Update Can we please update the dropdown service to be titled Simply D…" at bounding box center [965, 326] width 140 height 42
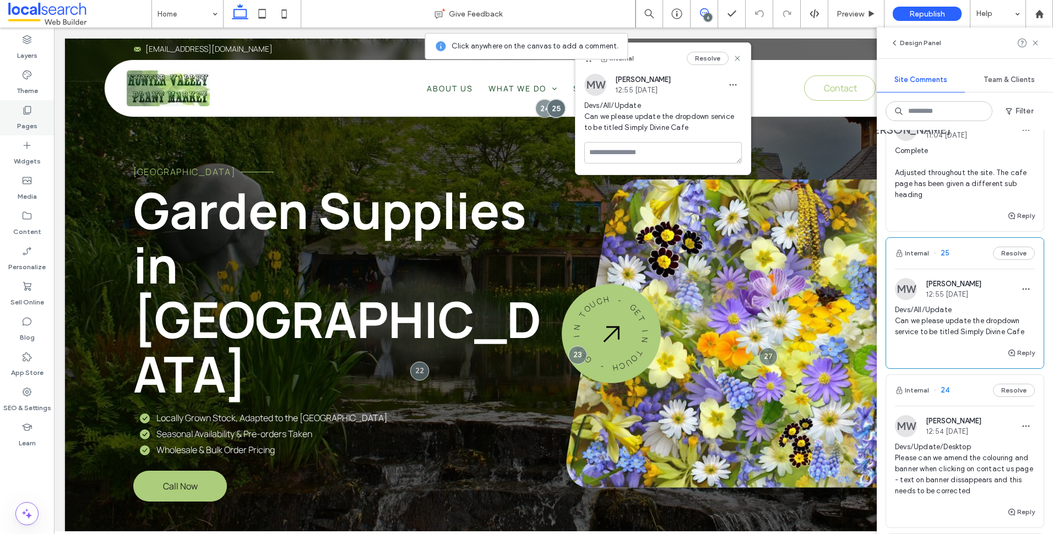
click at [35, 118] on label "Pages" at bounding box center [27, 123] width 20 height 15
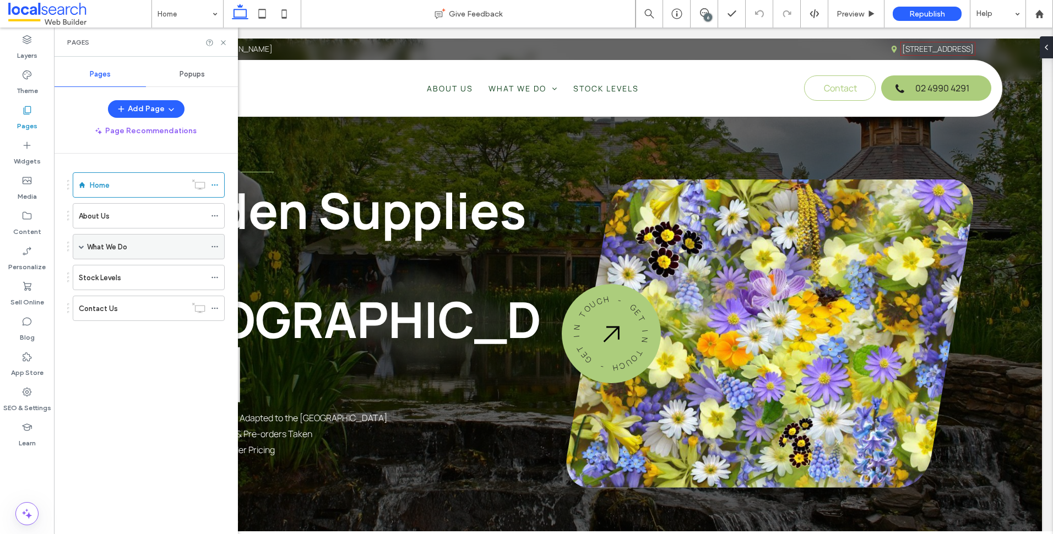
click at [80, 247] on span at bounding box center [82, 247] width 6 height 6
click at [226, 40] on icon at bounding box center [223, 43] width 8 height 8
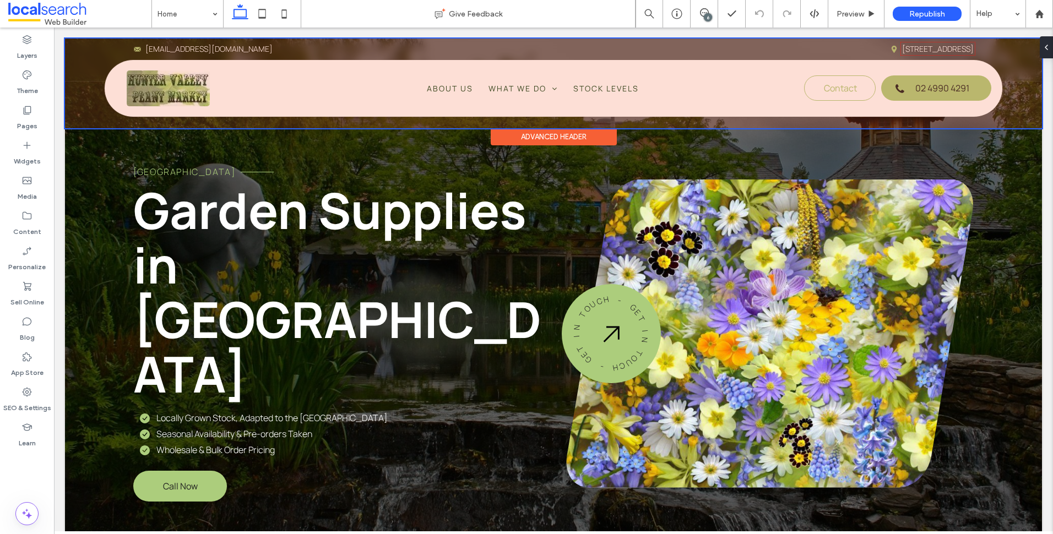
click at [571, 91] on div at bounding box center [553, 84] width 977 height 90
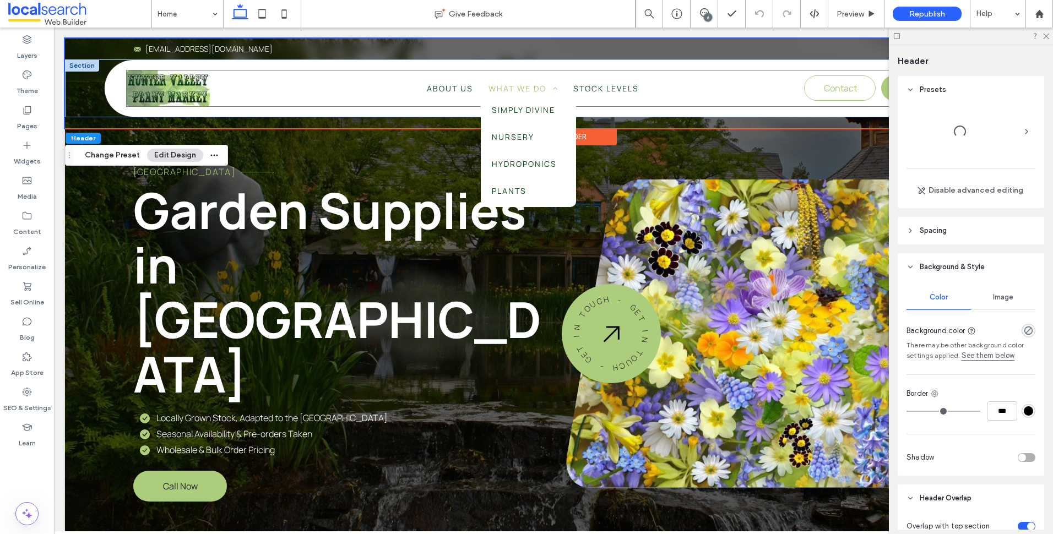
click at [539, 90] on span "What We Do" at bounding box center [523, 88] width 69 height 10
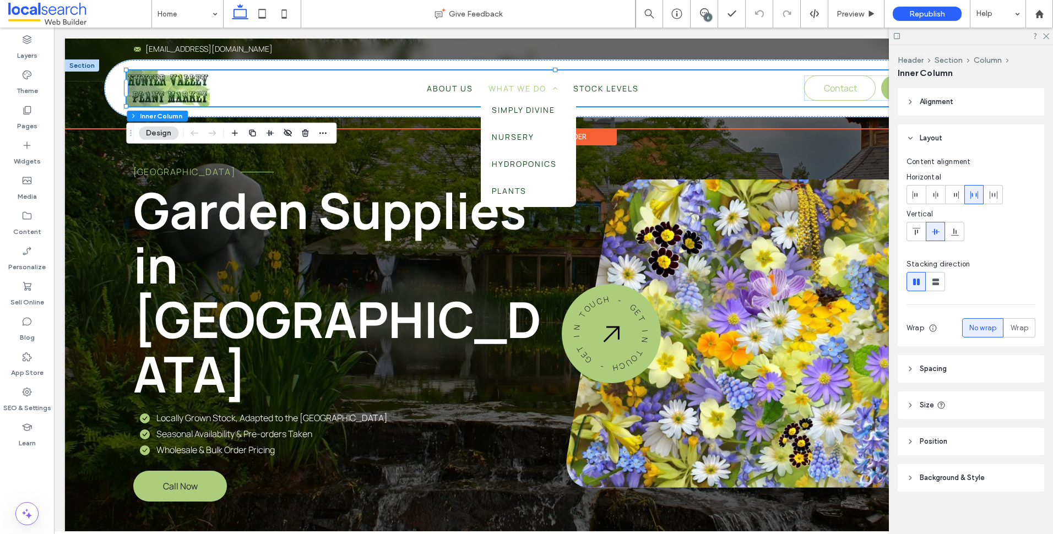
click at [539, 90] on span "What We Do" at bounding box center [523, 88] width 69 height 10
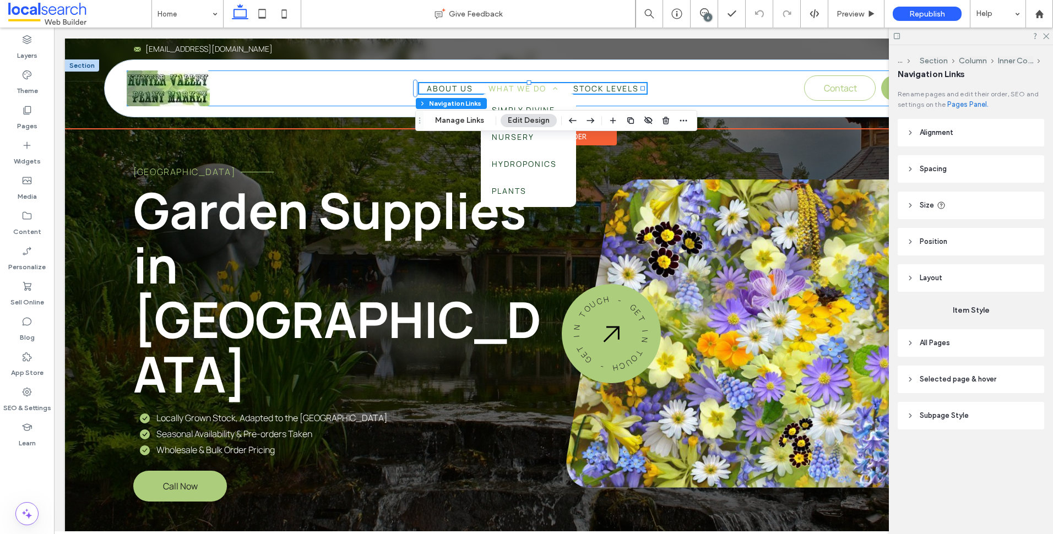
click at [539, 90] on span "What We Do" at bounding box center [523, 88] width 69 height 10
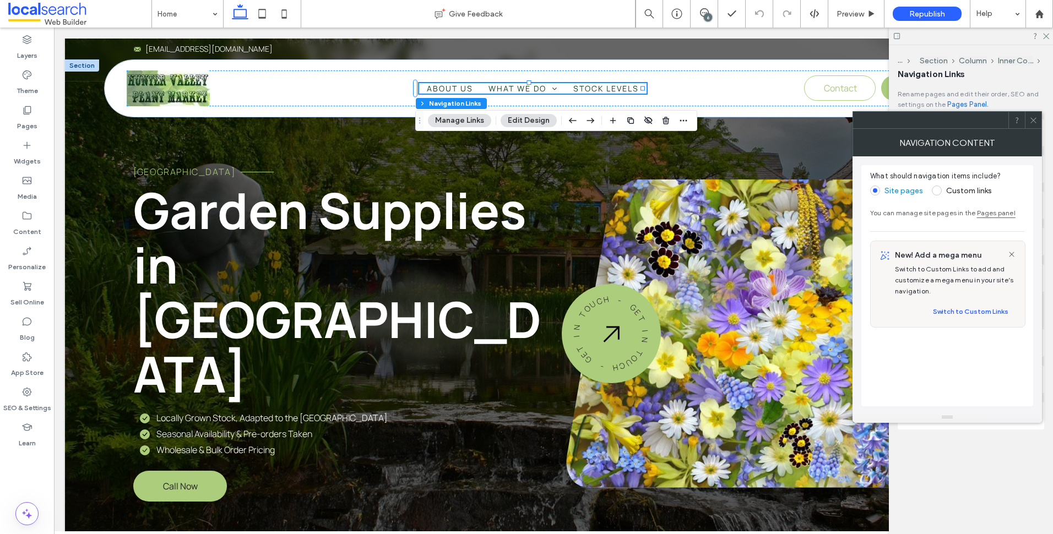
click at [1029, 122] on div at bounding box center [1033, 120] width 17 height 17
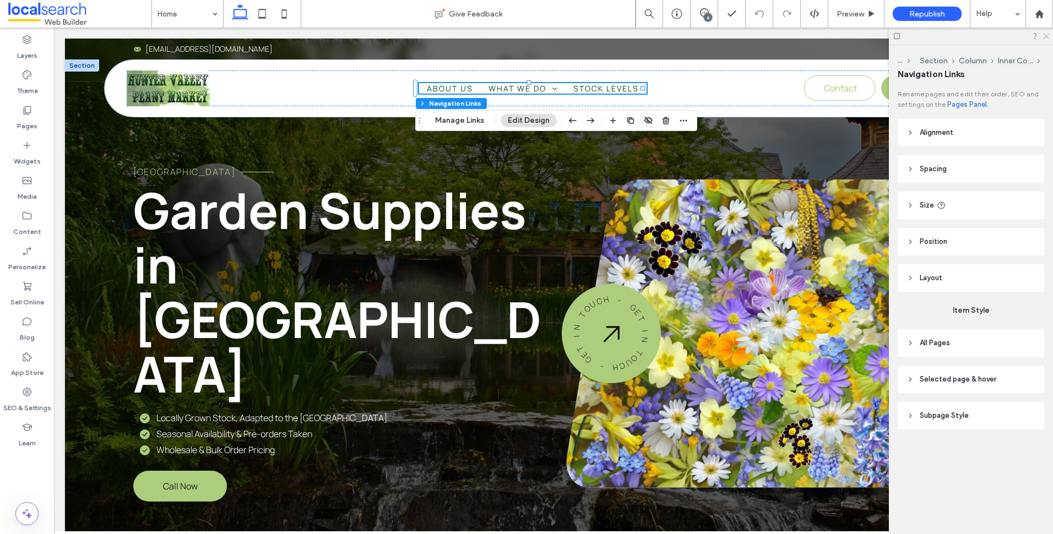
click at [1048, 36] on icon at bounding box center [1045, 35] width 7 height 7
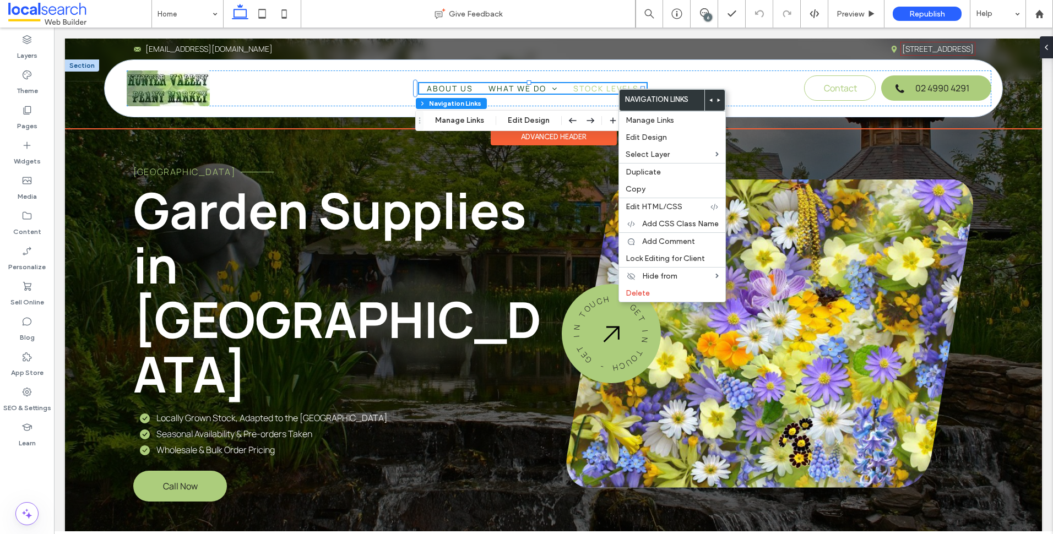
click at [567, 88] on link "Stock Levels" at bounding box center [606, 88] width 81 height 10
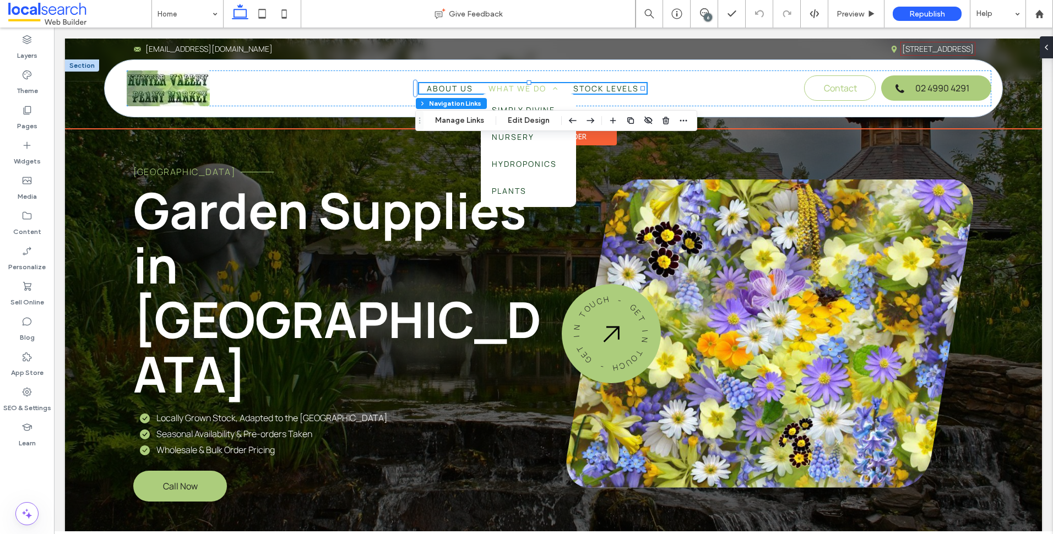
click at [557, 85] on link "What We Do" at bounding box center [523, 88] width 85 height 10
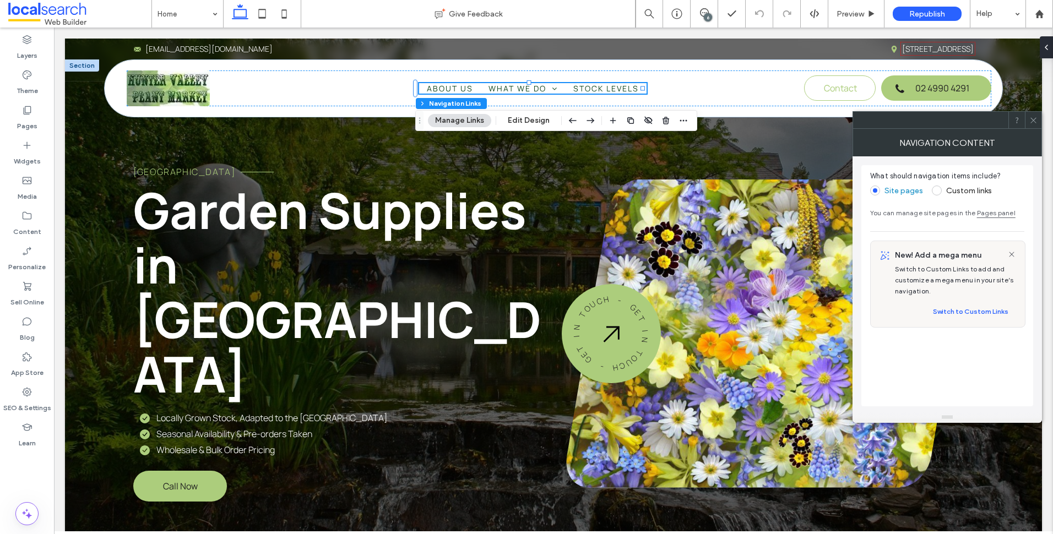
click at [1035, 124] on icon at bounding box center [1034, 120] width 8 height 8
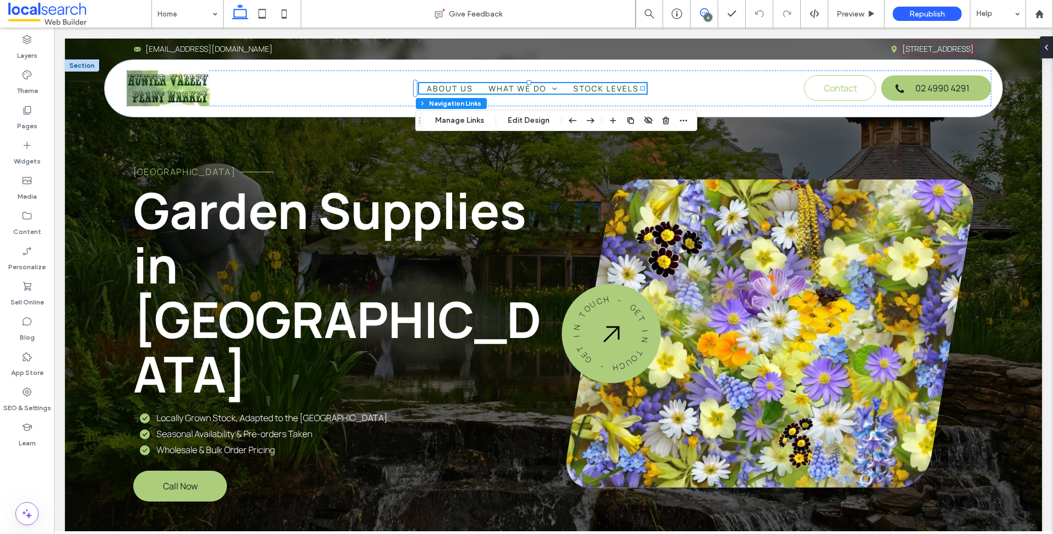
click at [705, 14] on icon at bounding box center [704, 12] width 9 height 9
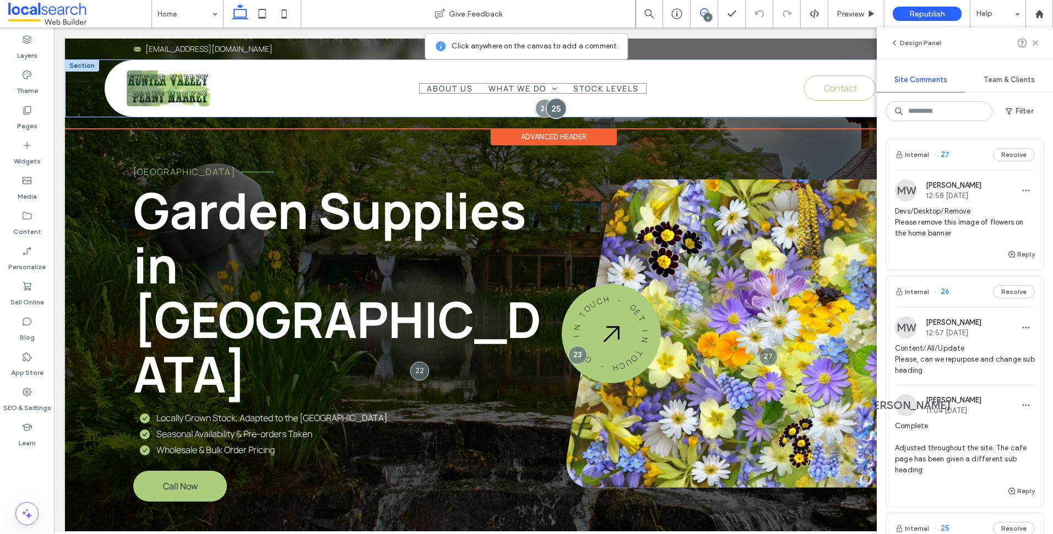
click at [554, 113] on div at bounding box center [556, 108] width 20 height 20
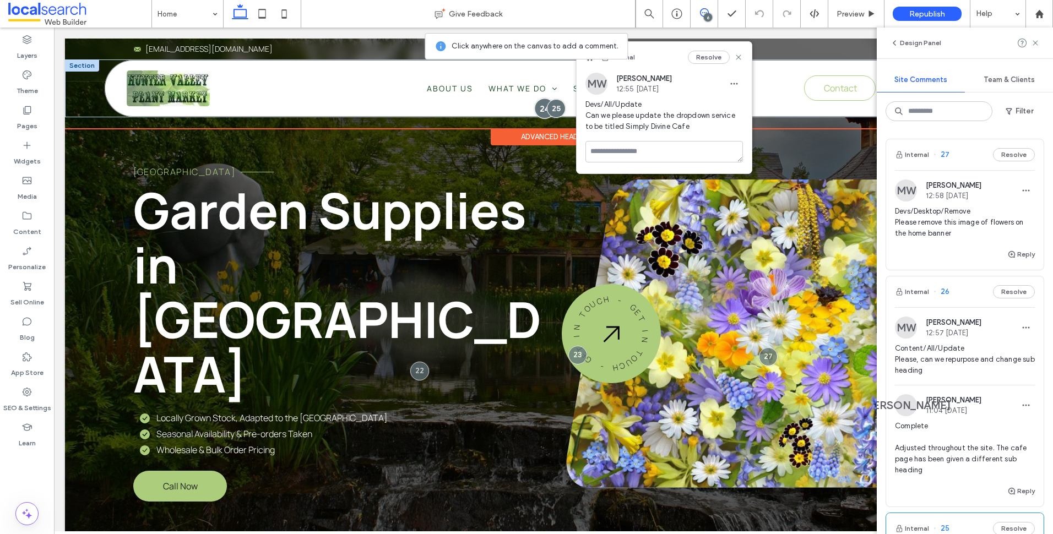
click at [538, 108] on div at bounding box center [545, 108] width 20 height 20
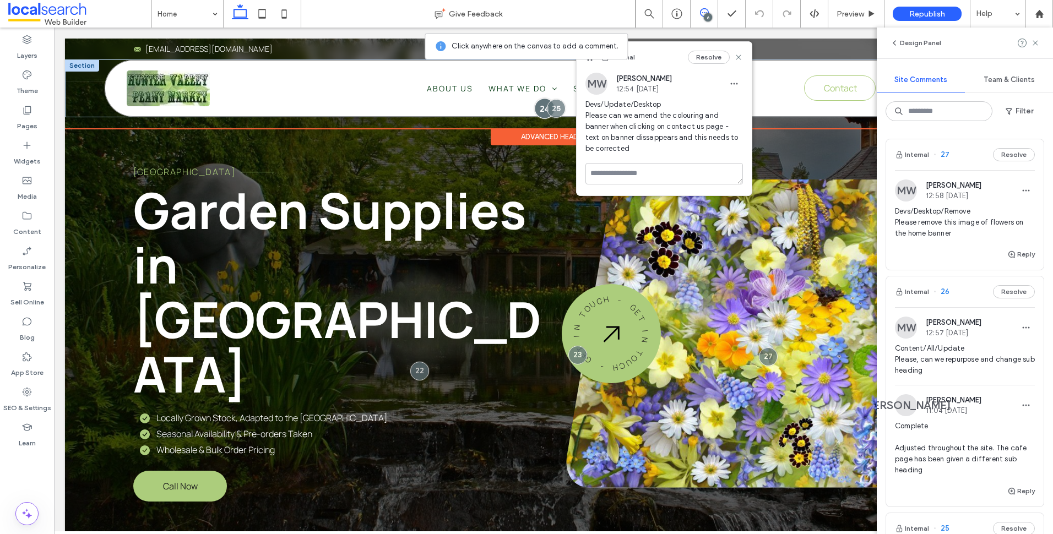
click at [538, 108] on div at bounding box center [545, 108] width 20 height 20
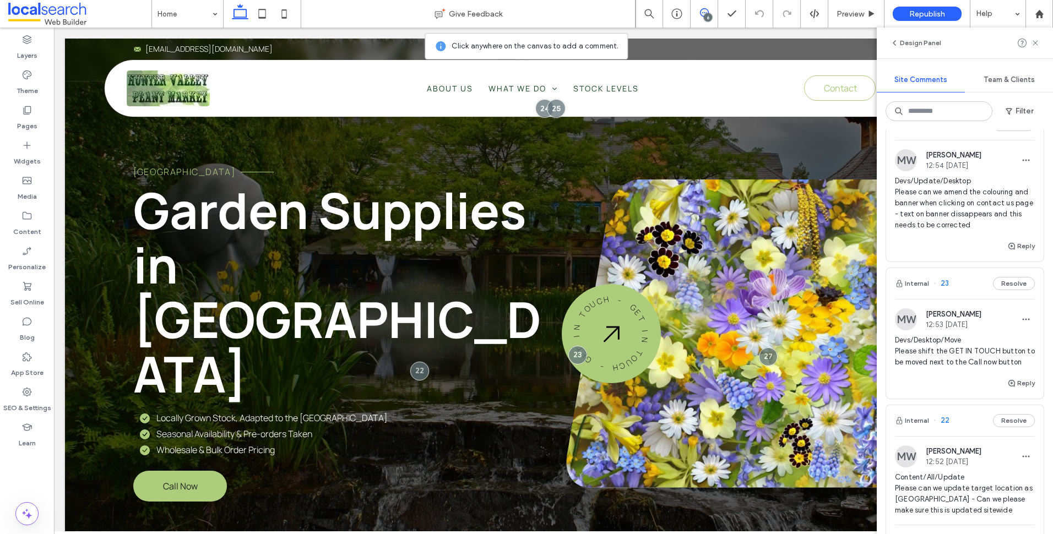
scroll to position [551, 0]
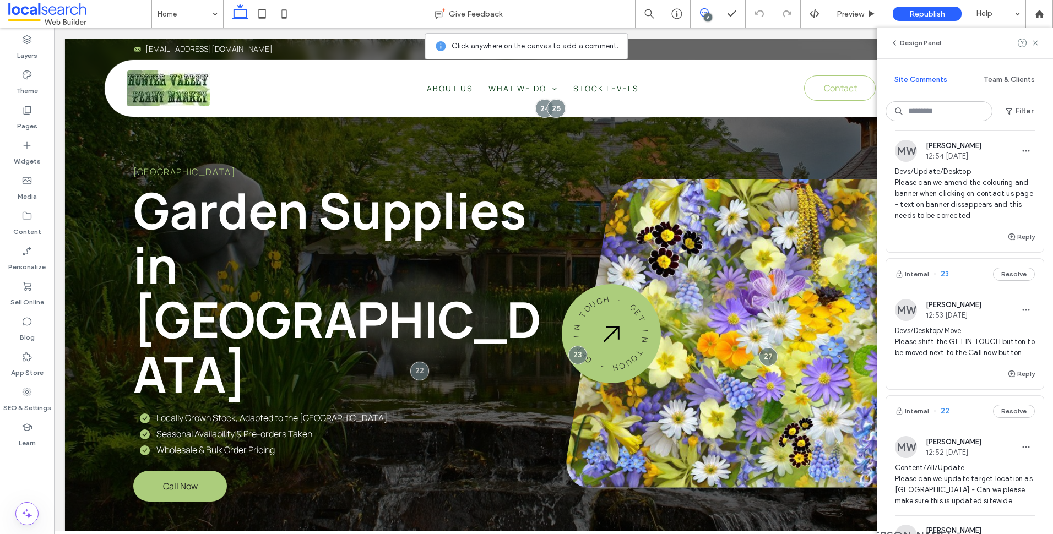
click at [940, 356] on span "Devs/Desktop/Move Please shift the GET IN TOUCH button to be moved next to the …" at bounding box center [965, 342] width 140 height 33
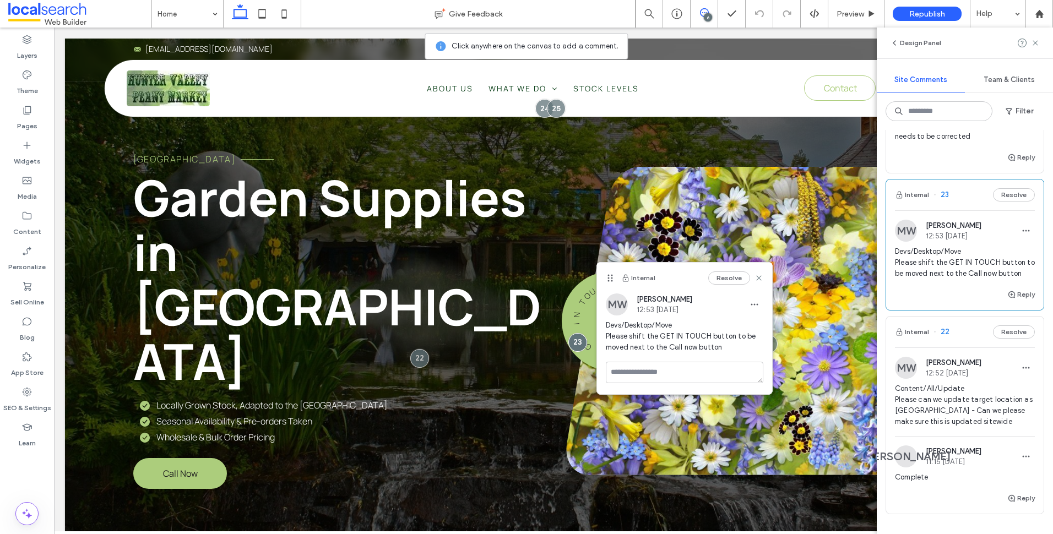
scroll to position [606, 0]
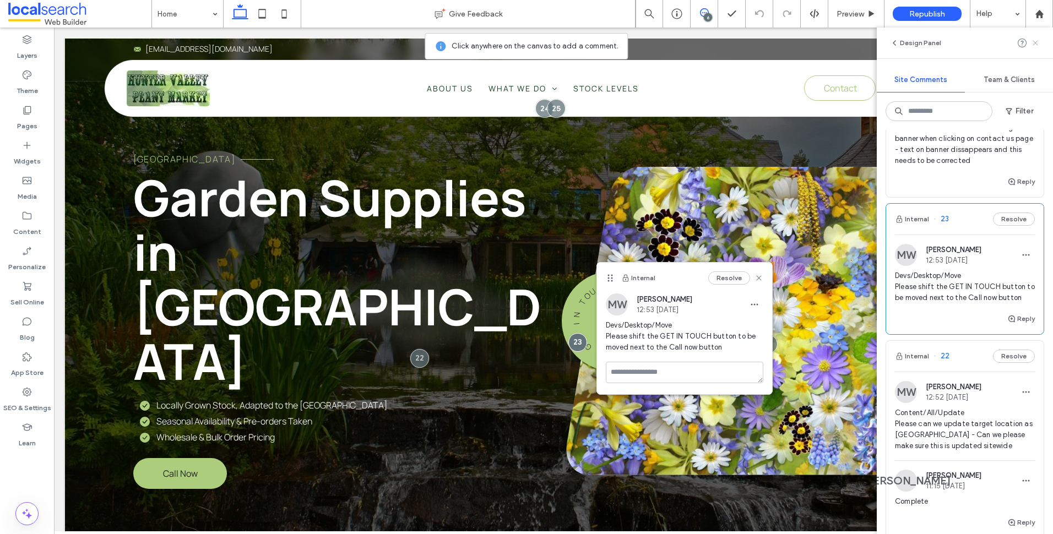
click at [1032, 45] on icon at bounding box center [1035, 43] width 9 height 9
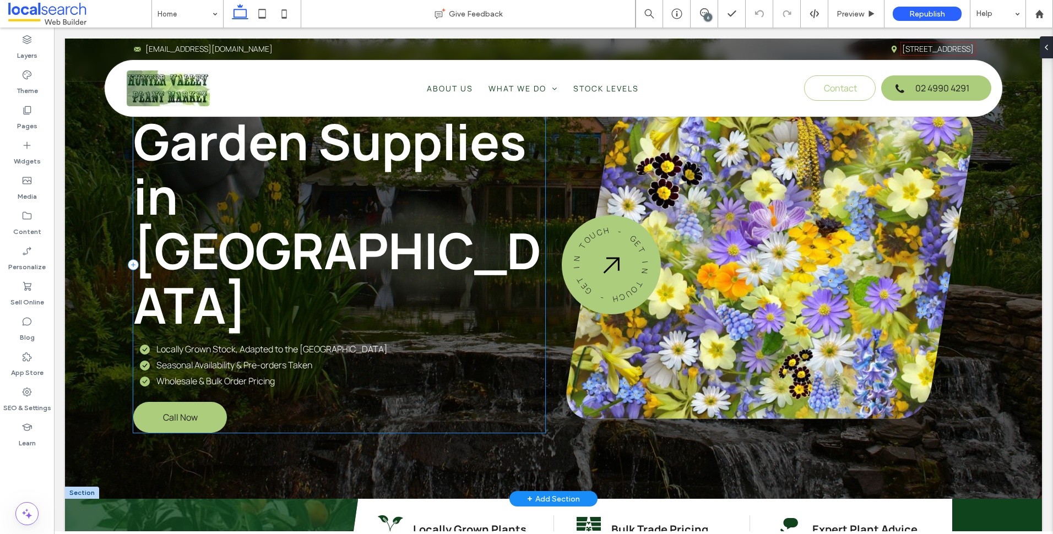
scroll to position [68, 0]
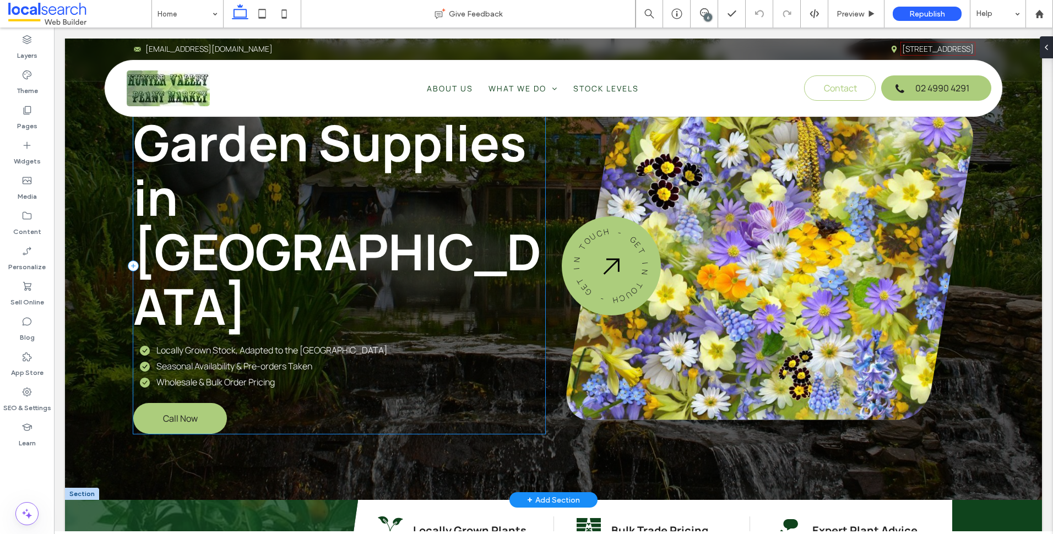
click at [334, 360] on div "HUNTER VALLEY PLANT MARKET Garden Supplies in Cessnock Locally Grown Stock, Ada…" at bounding box center [339, 266] width 412 height 337
click at [262, 360] on div "HUNTER VALLEY PLANT MARKET Garden Supplies in Cessnock Locally Grown Stock, Ada…" at bounding box center [339, 266] width 412 height 337
click at [245, 382] on div "HUNTER VALLEY PLANT MARKET Garden Supplies in Cessnock Locally Grown Stock, Ada…" at bounding box center [339, 266] width 412 height 337
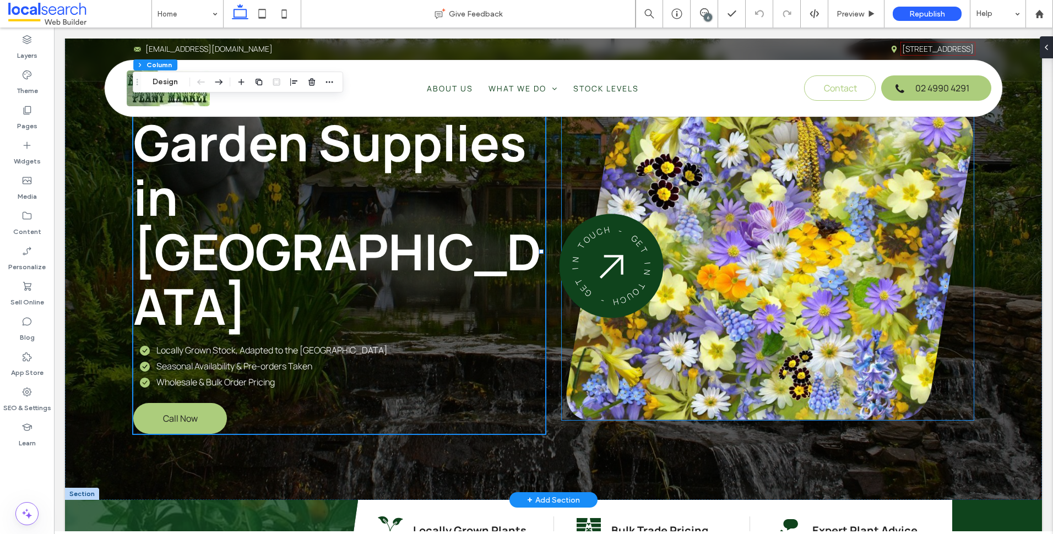
click at [628, 250] on div "- G E T I N T O U C H - G E T I N T O U C H" at bounding box center [612, 266] width 131 height 131
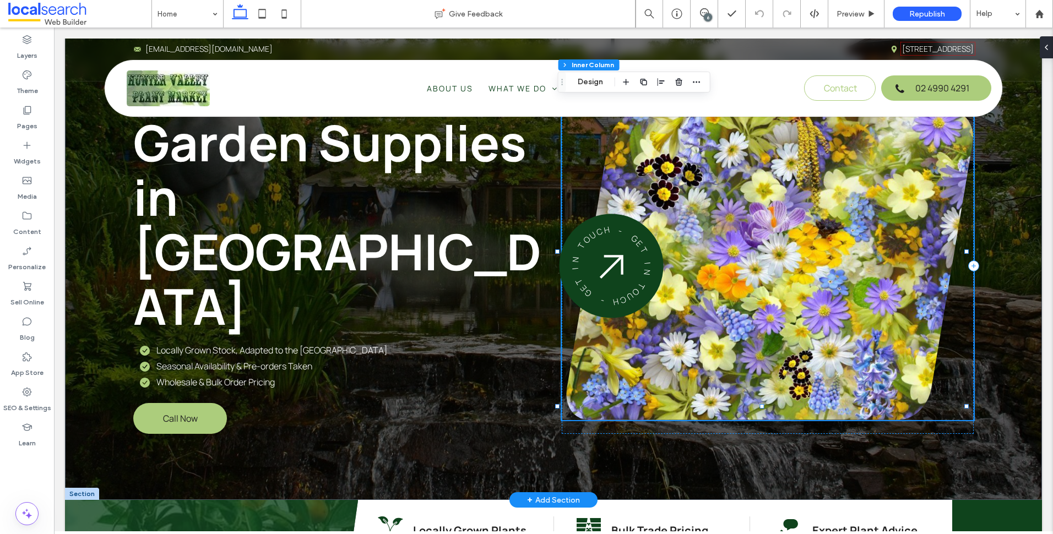
click at [628, 250] on div "- G E T I N T O U C H - G E T I N T O U C H" at bounding box center [612, 266] width 138 height 138
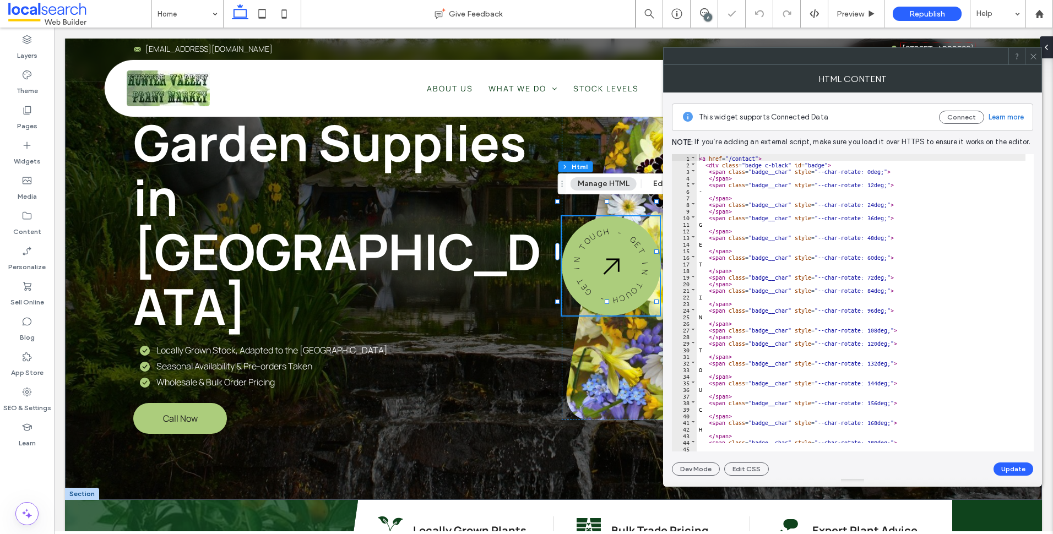
click at [1032, 57] on icon at bounding box center [1034, 56] width 8 height 8
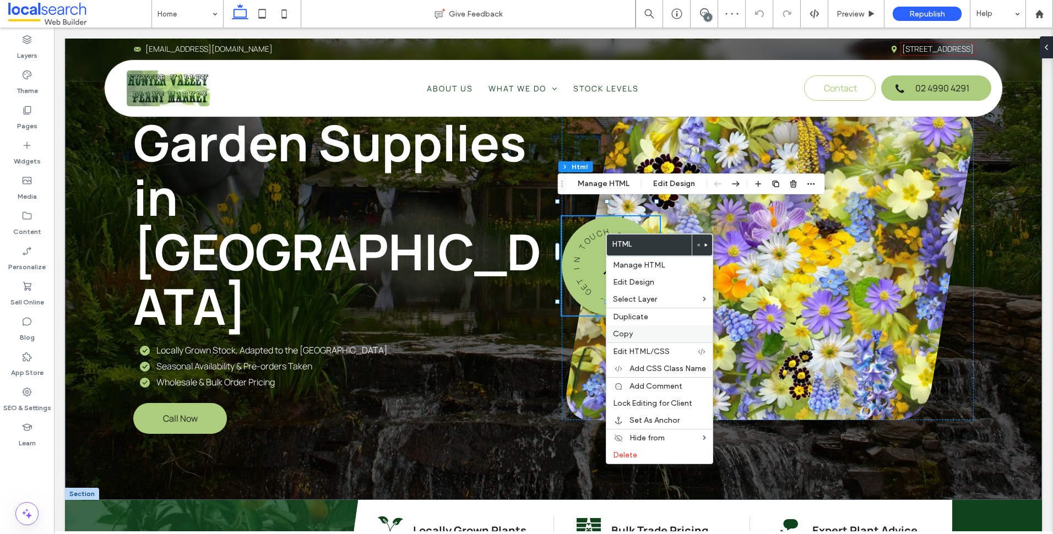
click at [634, 333] on label "Copy" at bounding box center [659, 333] width 93 height 9
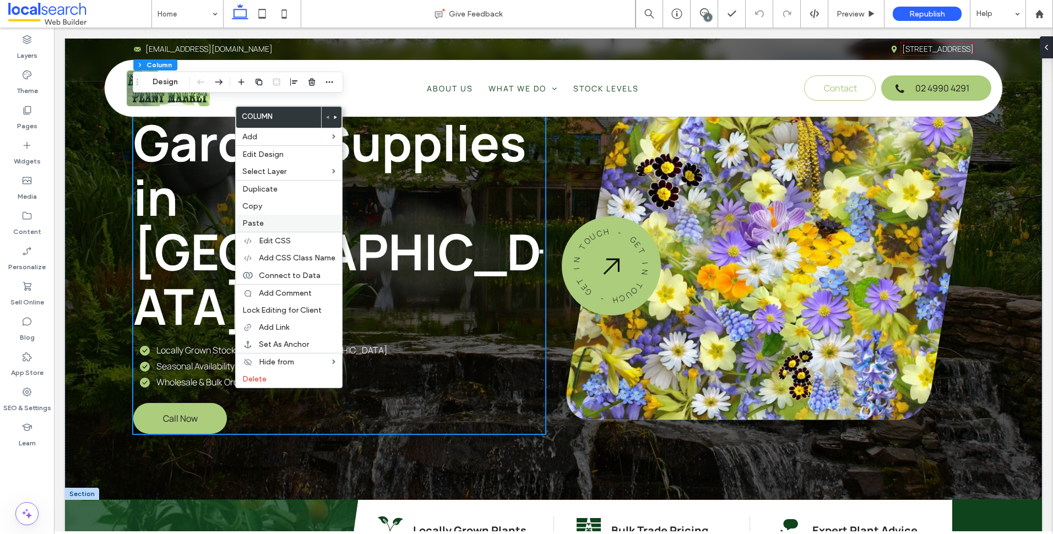
click at [265, 220] on label "Paste" at bounding box center [288, 223] width 93 height 9
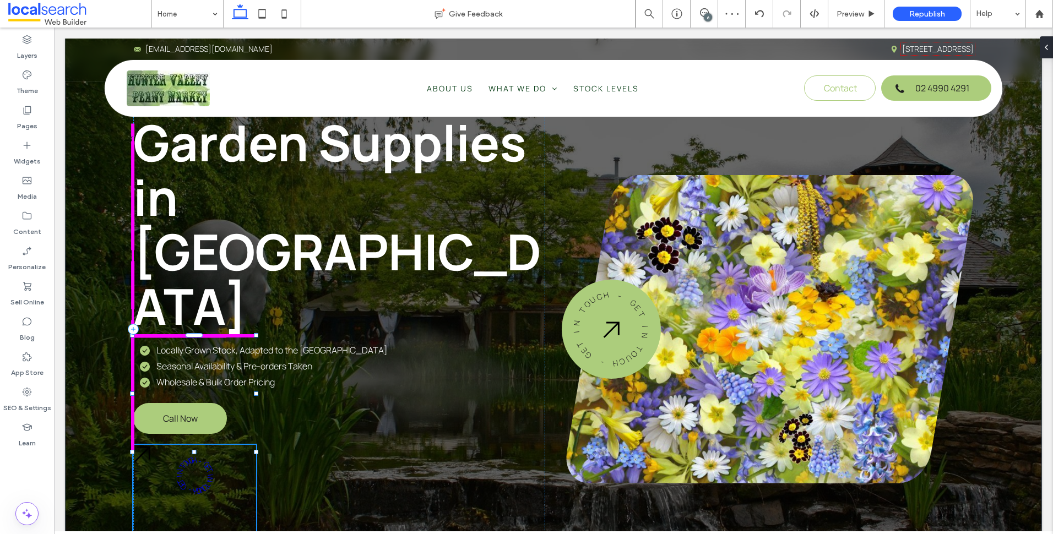
drag, startPoint x: 150, startPoint y: 379, endPoint x: 256, endPoint y: 428, distance: 116.1
click at [133, 337] on div at bounding box center [133, 336] width 1 height 1
type input "***"
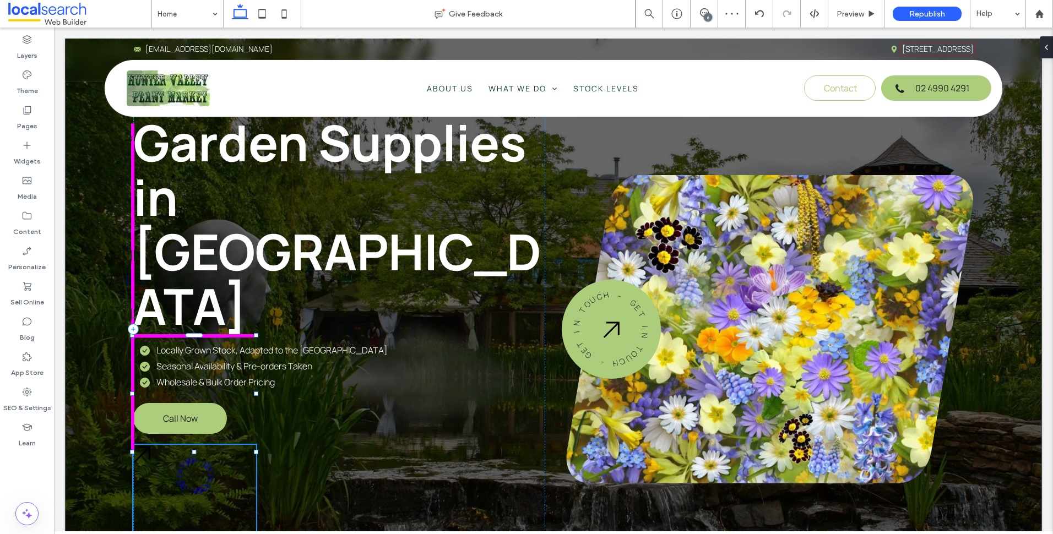
type input "***"
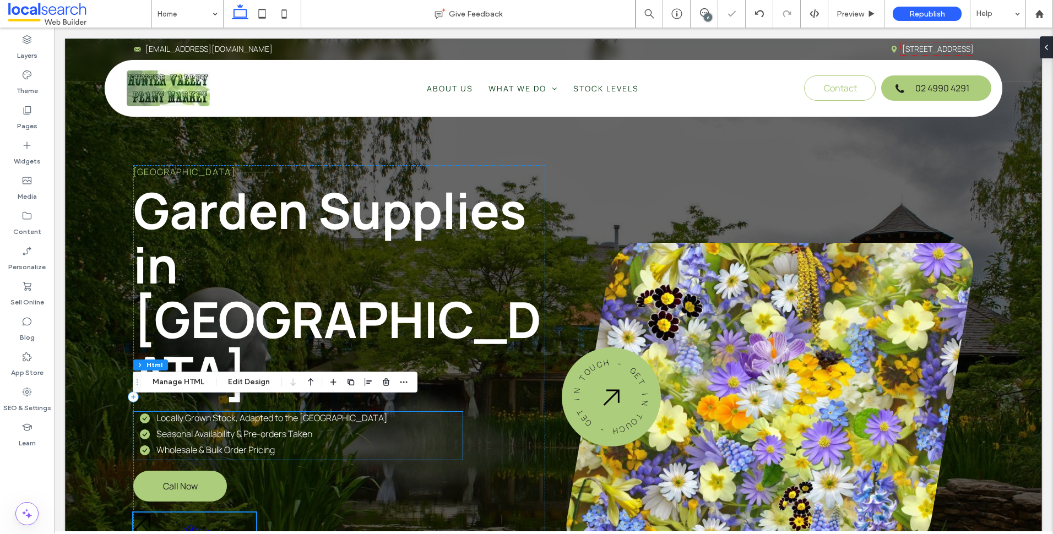
scroll to position [55, 0]
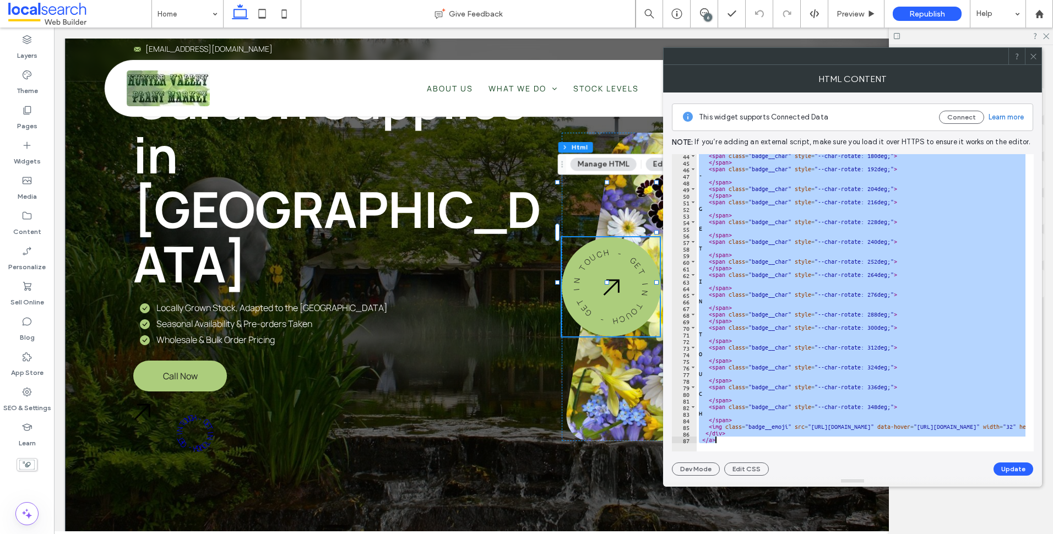
scroll to position [286, 0]
click at [1031, 59] on use at bounding box center [1034, 56] width 6 height 6
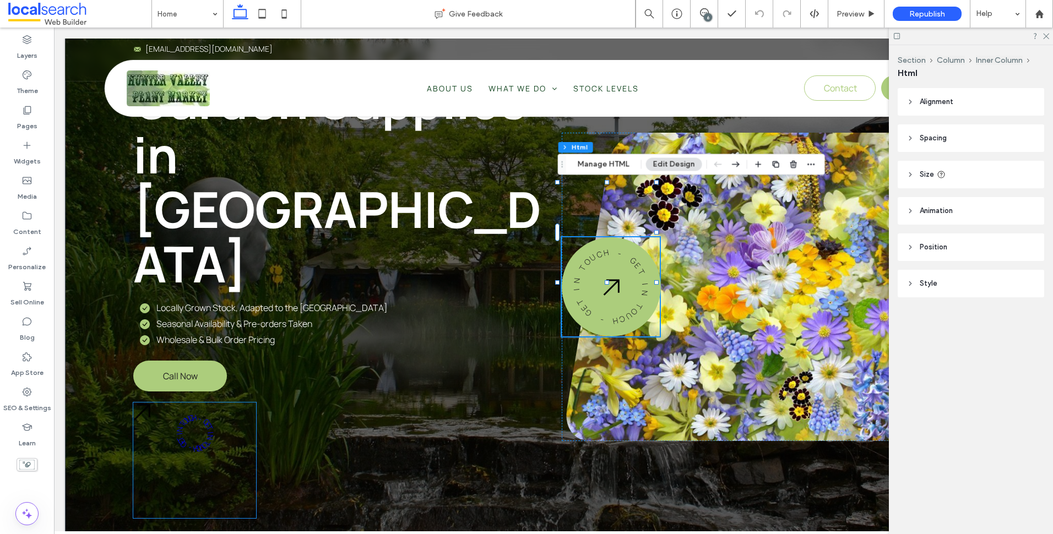
click at [208, 434] on span "O" at bounding box center [206, 444] width 23 height 20
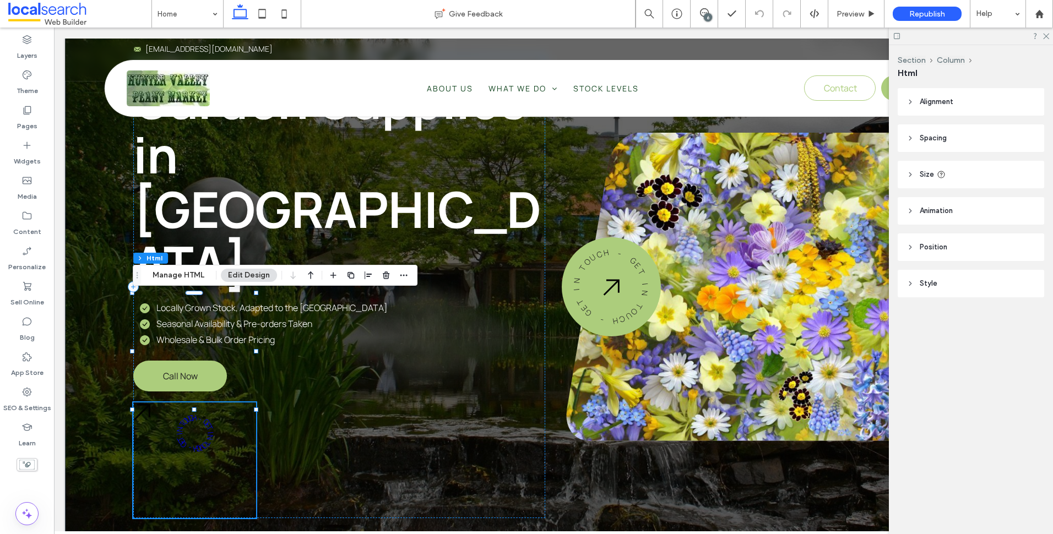
click at [208, 434] on span "O" at bounding box center [206, 444] width 23 height 20
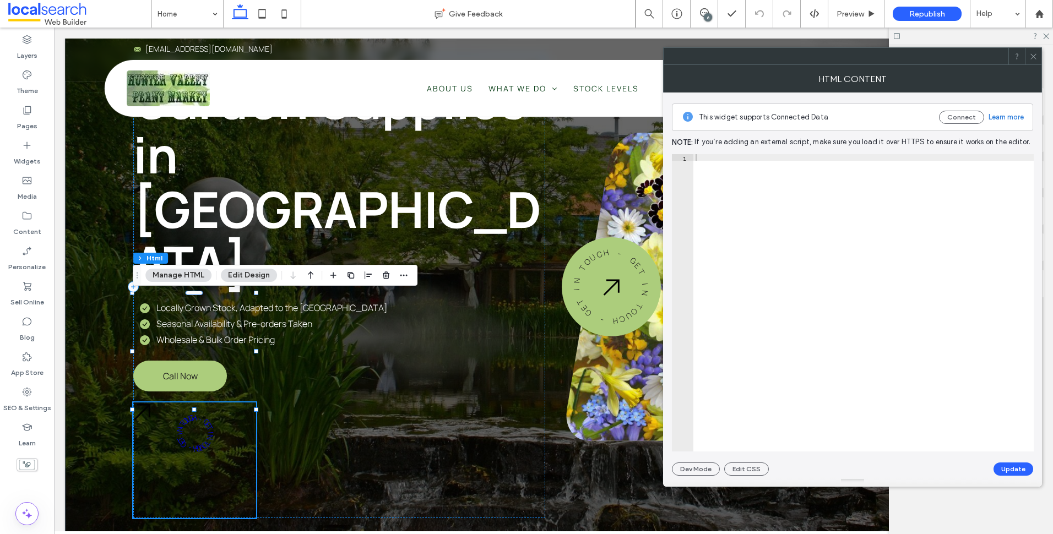
click at [208, 434] on span "O" at bounding box center [206, 444] width 23 height 20
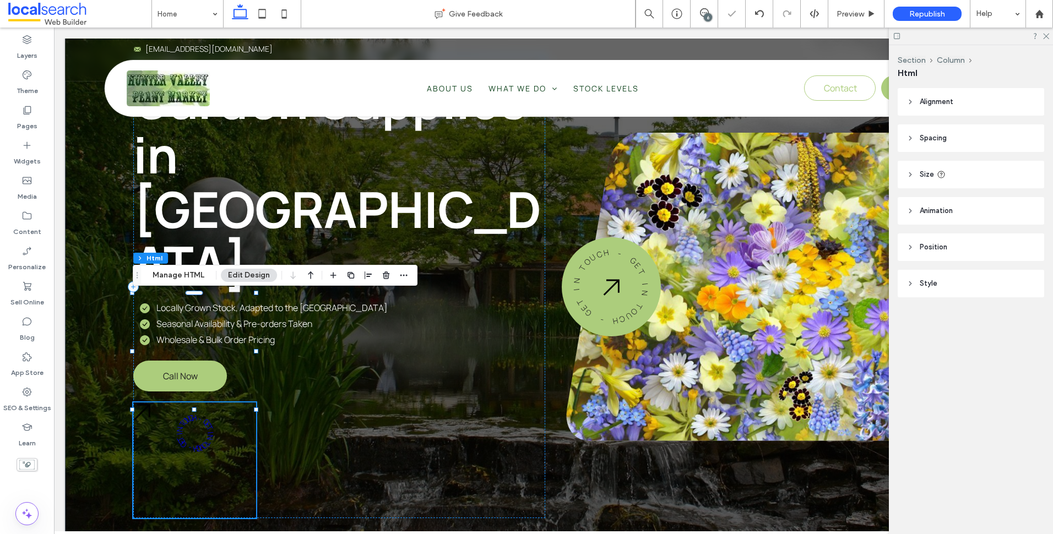
click at [229, 403] on div "- G E T I N T O U C H - G E T I N T O U C H" at bounding box center [194, 461] width 123 height 116
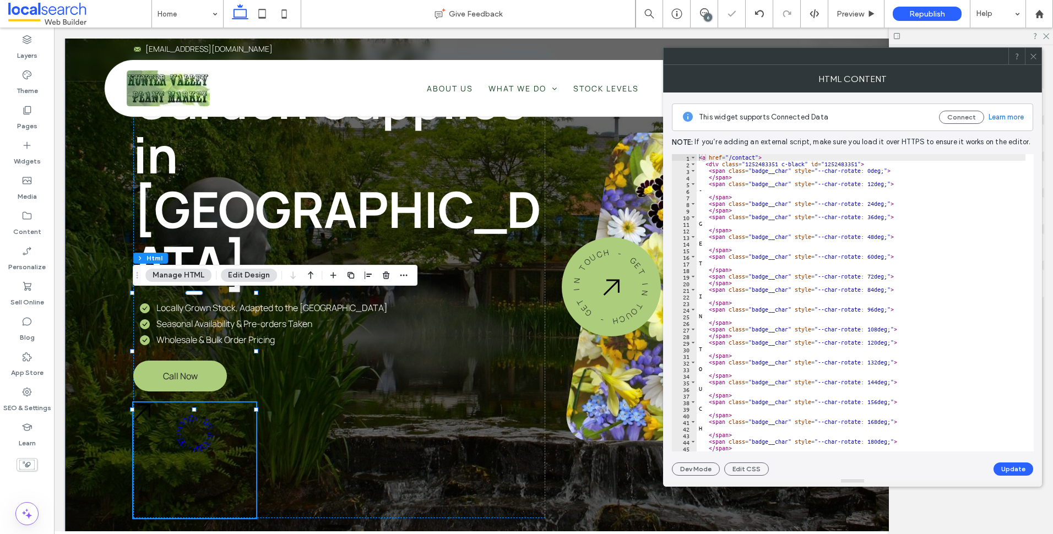
paste textarea "Cursor at row 19"
type textarea "****"
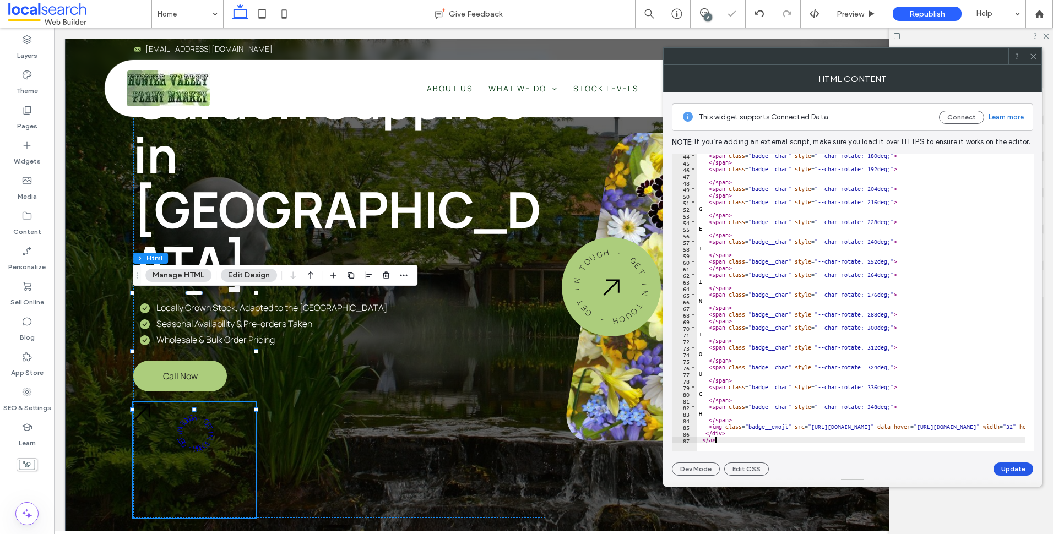
click at [1001, 469] on button "Update" at bounding box center [1014, 469] width 40 height 13
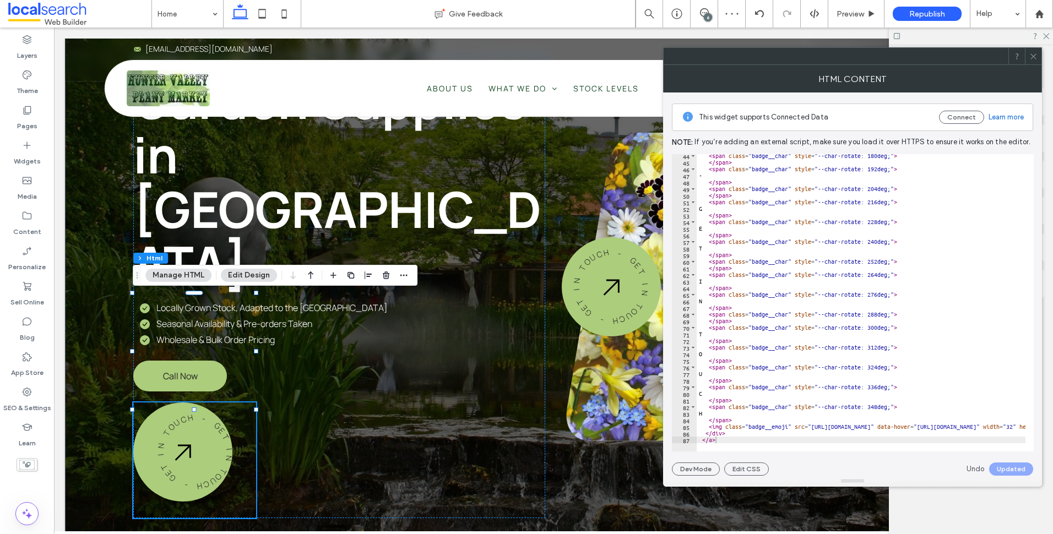
click at [1035, 55] on icon at bounding box center [1034, 56] width 8 height 8
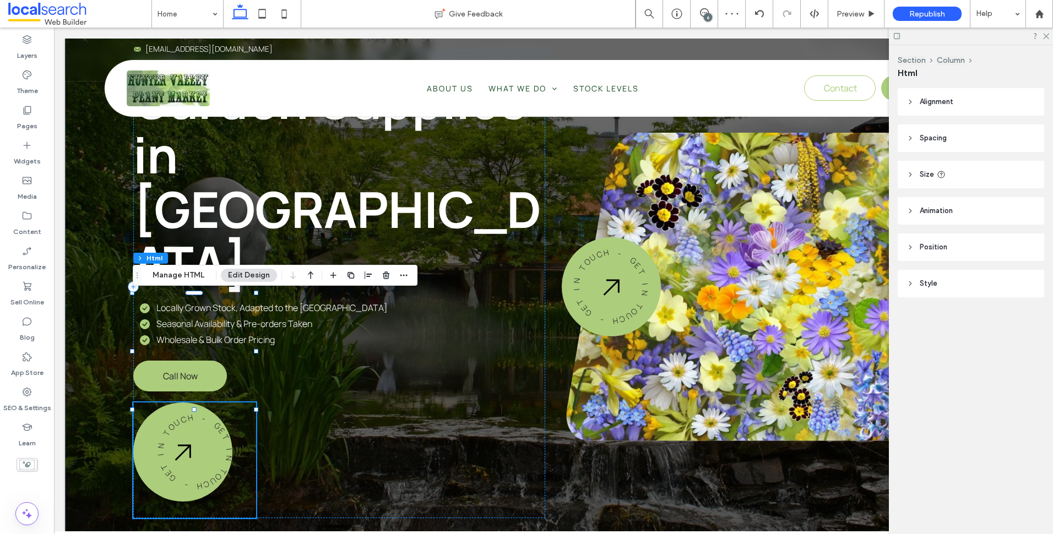
click at [255, 407] on div "- G E T I N T O U C H - G E T I N T O U C H" at bounding box center [194, 461] width 123 height 116
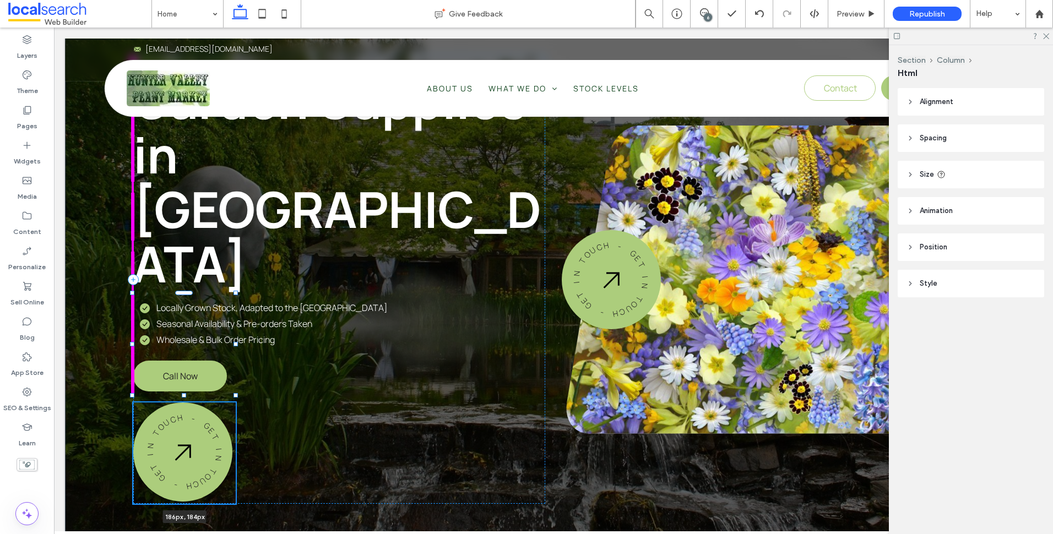
drag, startPoint x: 255, startPoint y: 408, endPoint x: 235, endPoint y: 401, distance: 21.6
click at [235, 401] on div "HUNTER VALLEY PLANT MARKET Garden Supplies in Cessnock Locally Grown Stock, Ada…" at bounding box center [553, 249] width 977 height 642
type input "***"
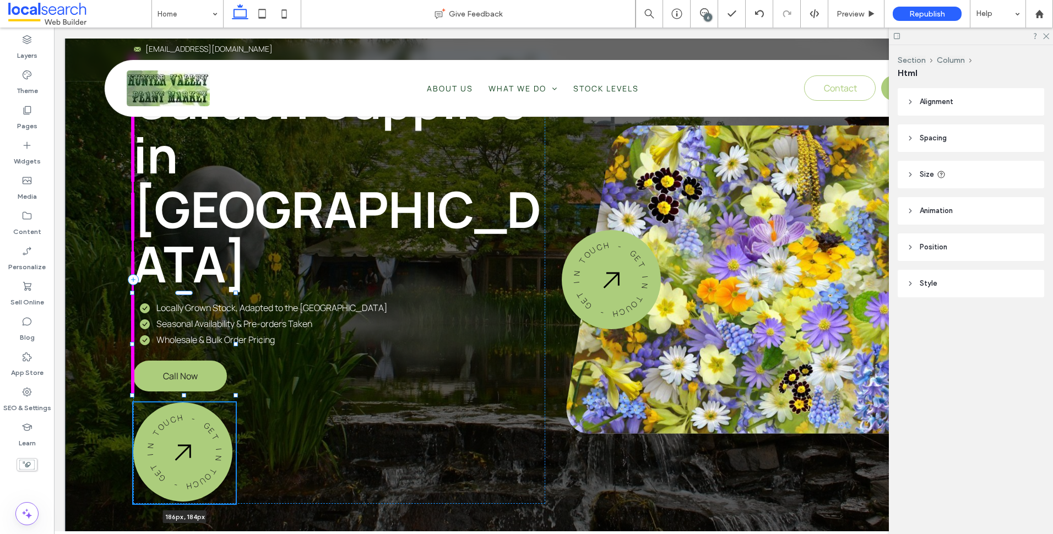
type input "***"
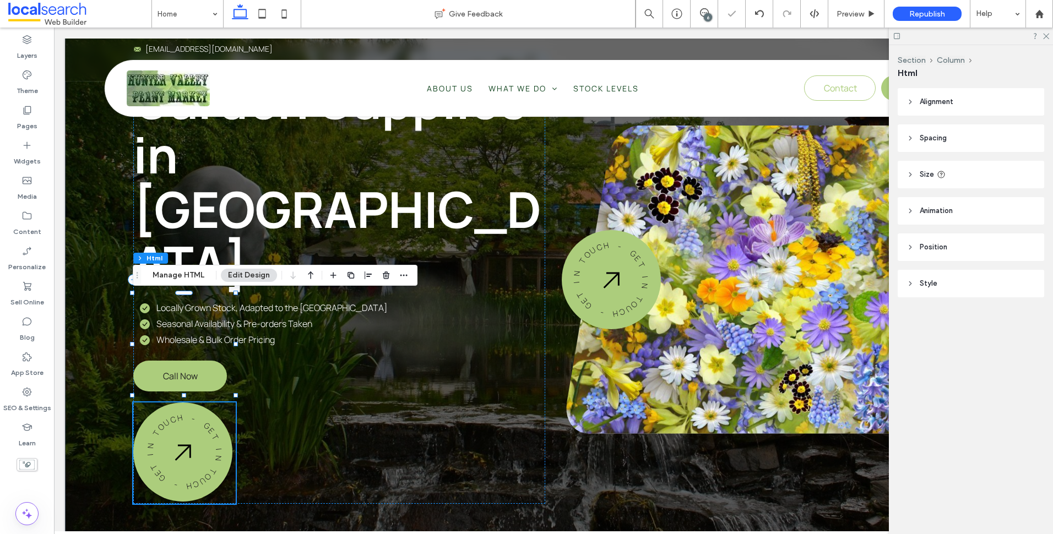
click at [233, 403] on link "- G E T I N T O U C H - G E T I N T O U C H" at bounding box center [184, 452] width 102 height 99
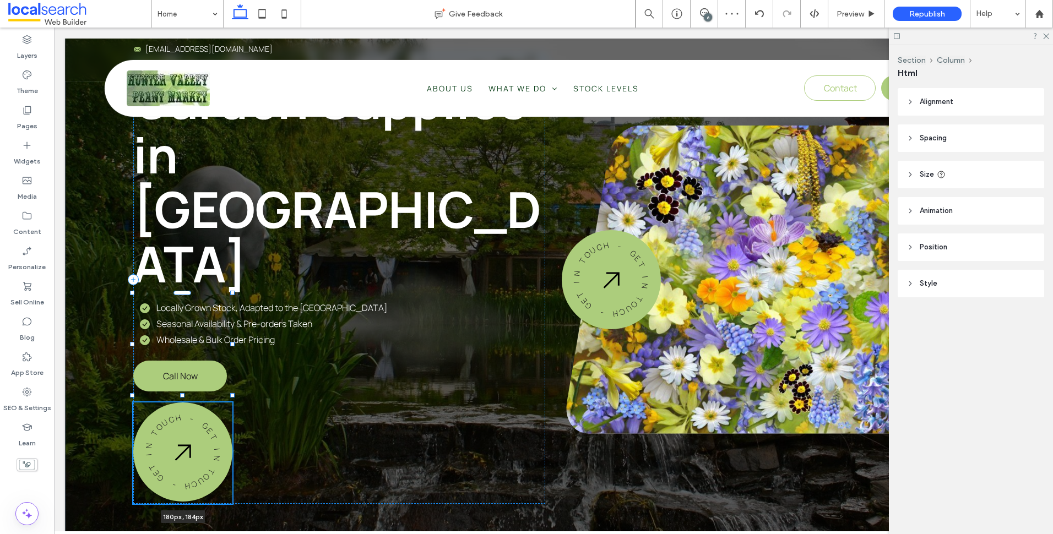
click at [231, 344] on div at bounding box center [232, 344] width 4 height 4
type input "***"
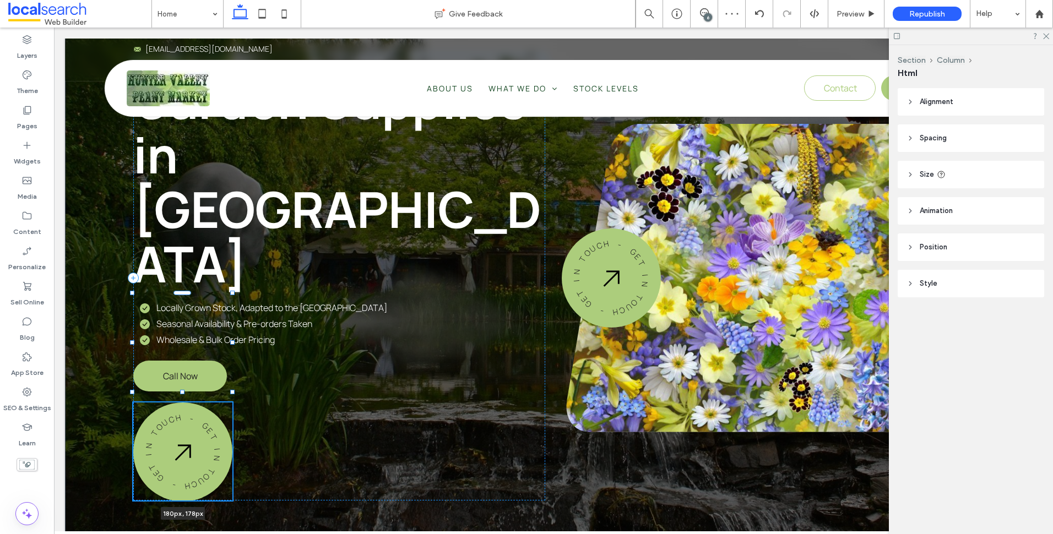
click at [182, 393] on div at bounding box center [182, 392] width 4 height 4
type input "***"
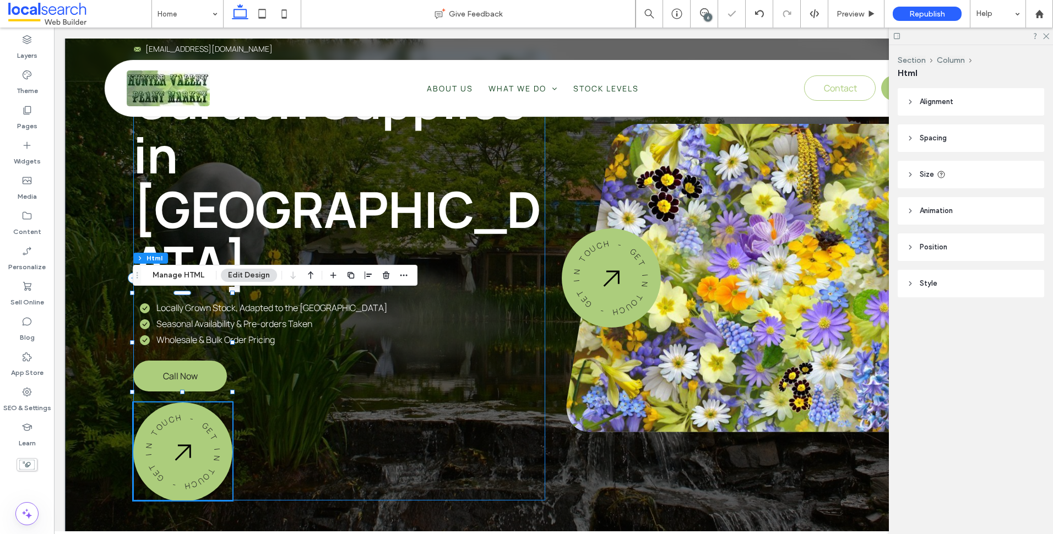
click at [294, 361] on div "HUNTER VALLEY PLANT MARKET Garden Supplies in Cessnock Locally Grown Stock, Ada…" at bounding box center [339, 278] width 412 height 446
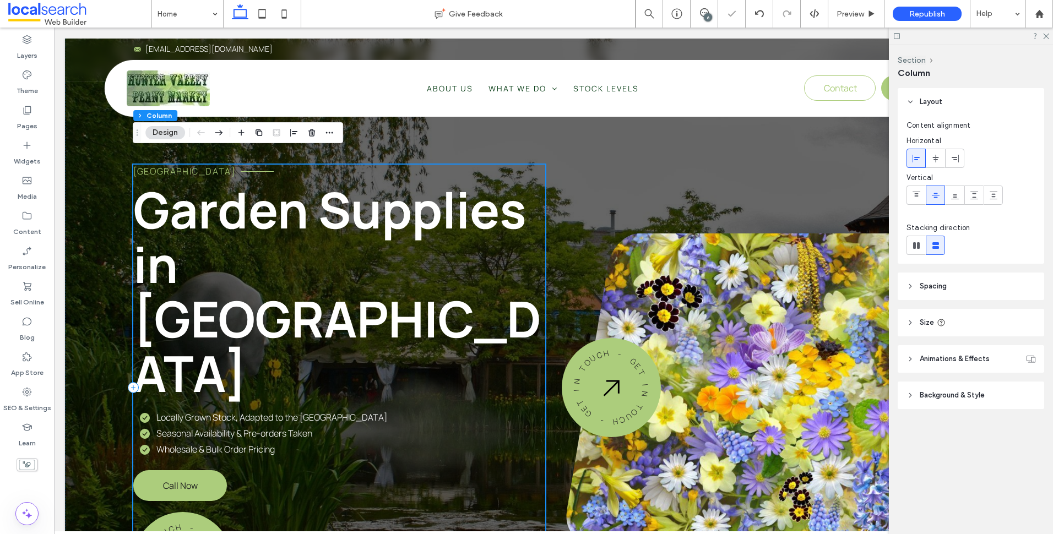
scroll to position [0, 0]
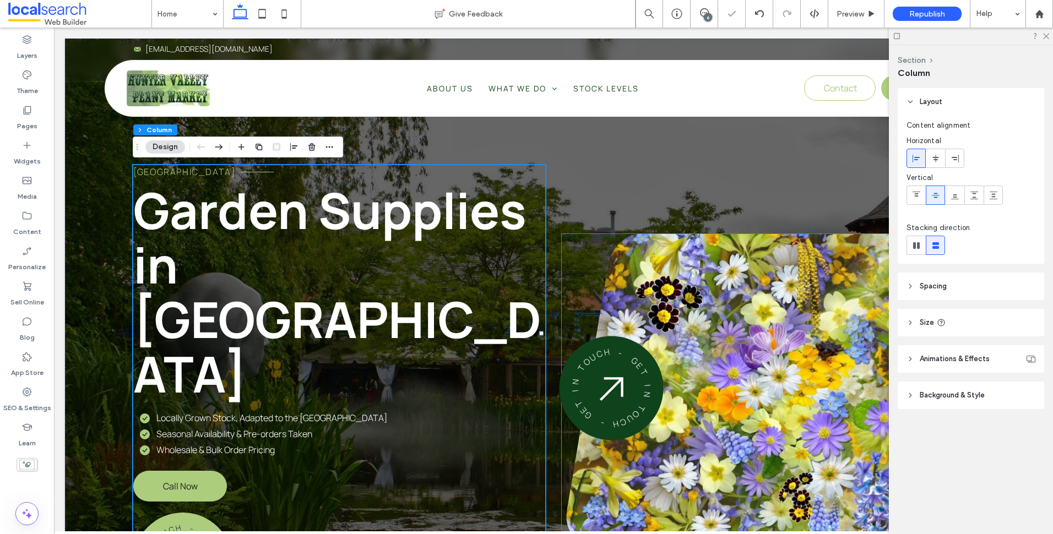
click at [612, 376] on img at bounding box center [611, 388] width 25 height 25
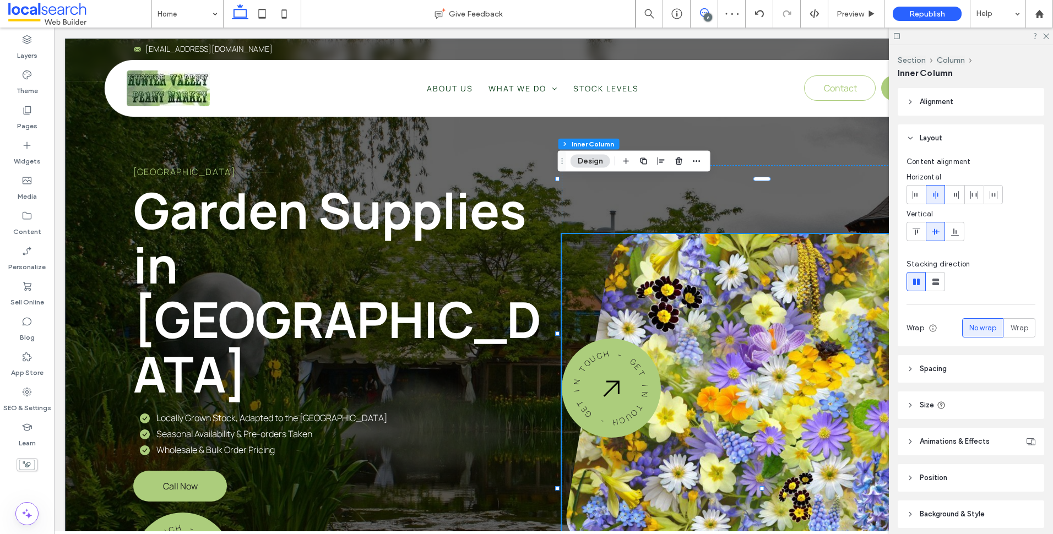
click at [706, 12] on icon at bounding box center [704, 12] width 9 height 9
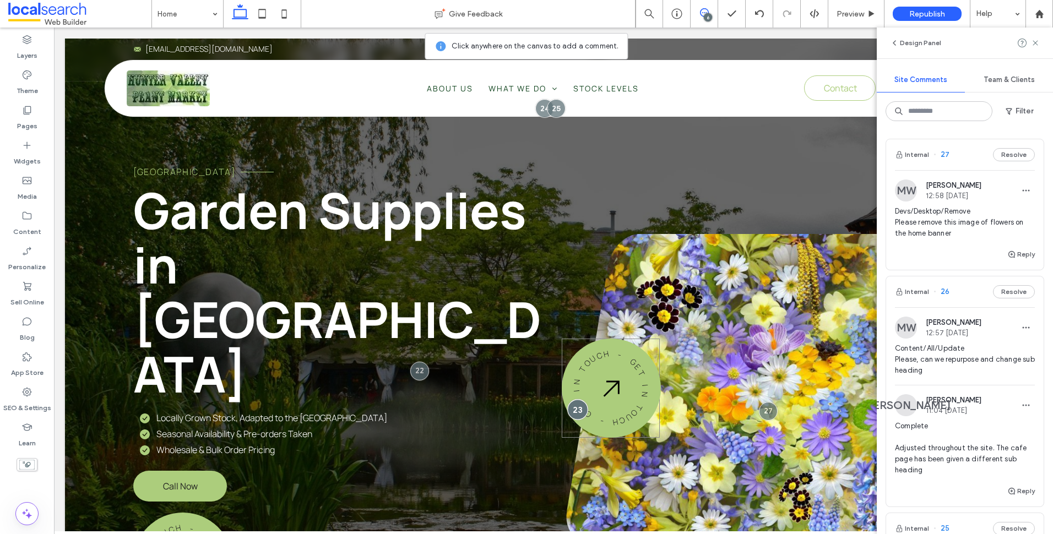
click at [567, 399] on div at bounding box center [577, 409] width 20 height 20
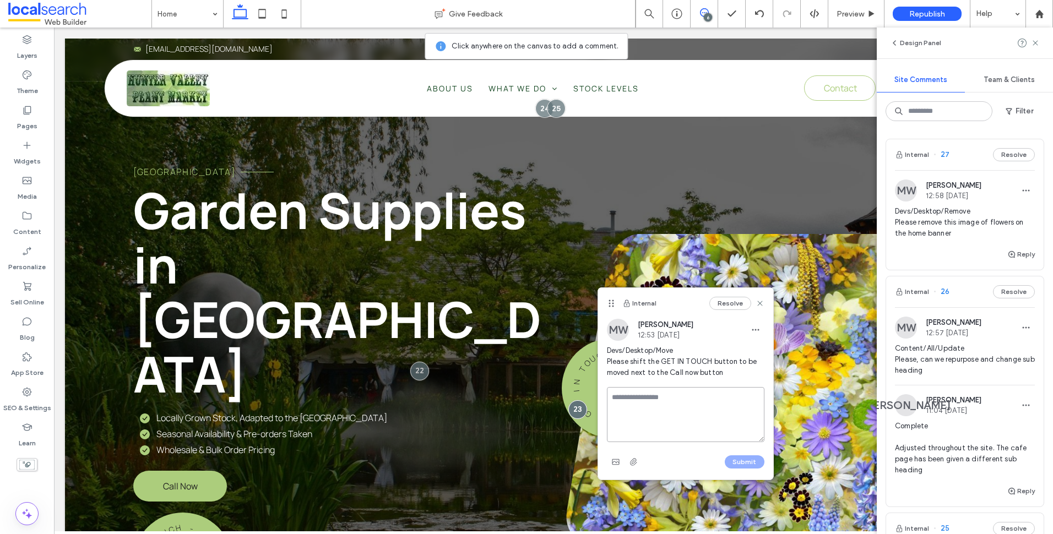
click at [656, 395] on textarea at bounding box center [686, 414] width 158 height 55
click at [708, 15] on div "6" at bounding box center [708, 17] width 8 height 8
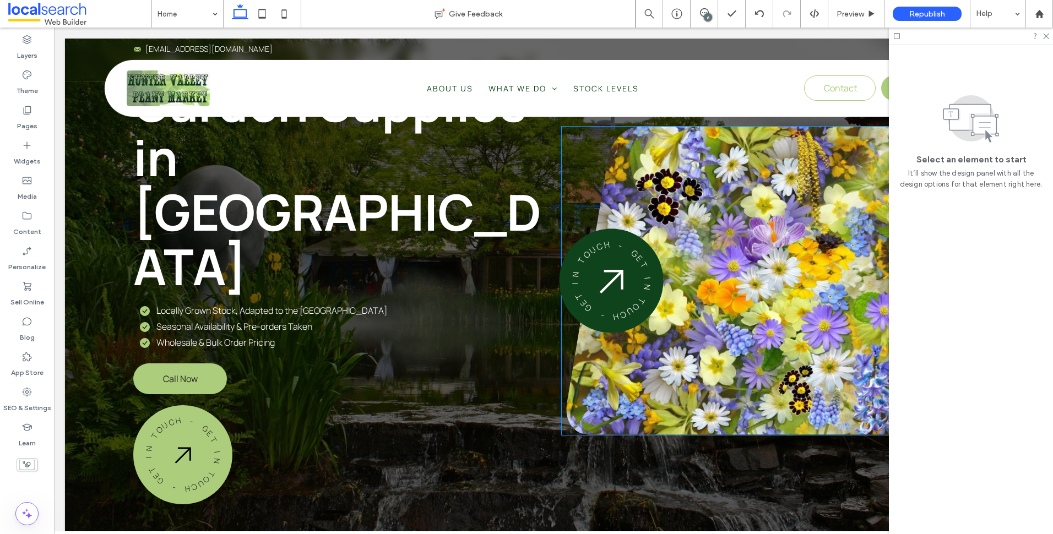
scroll to position [110, 0]
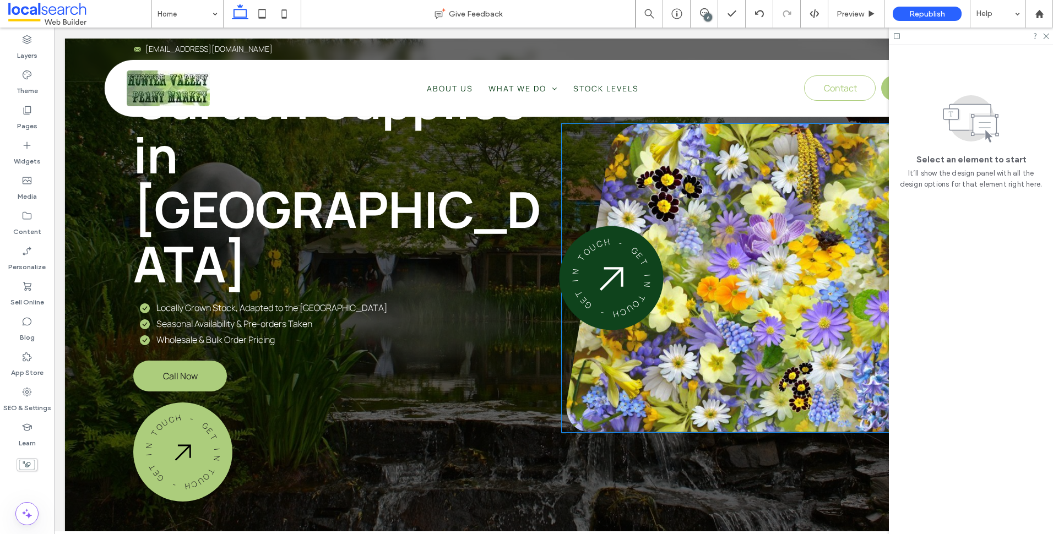
click at [590, 228] on div "- G E T I N T O U C H - G E T I N T O U C H" at bounding box center [612, 278] width 102 height 102
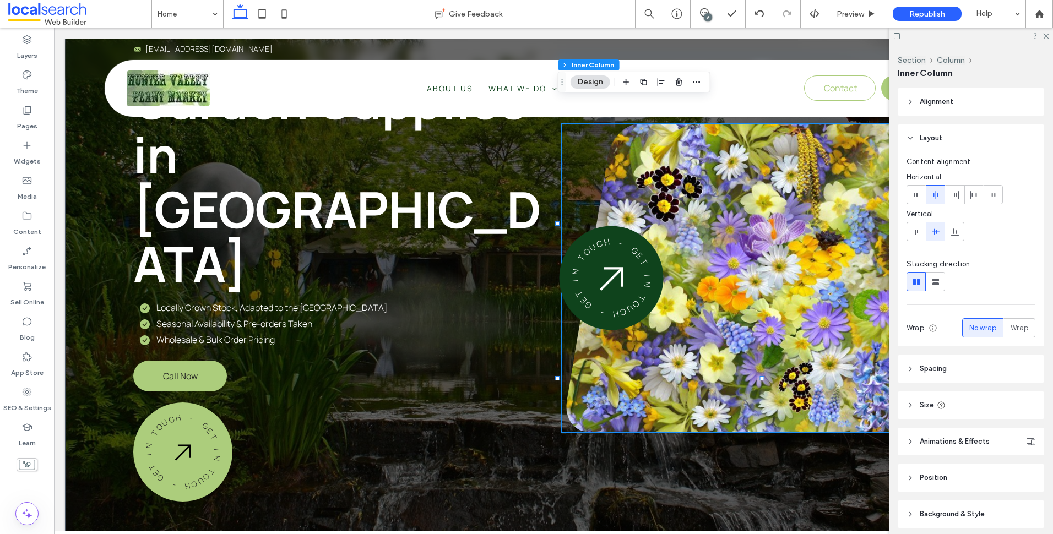
click at [601, 266] on img at bounding box center [611, 278] width 25 height 25
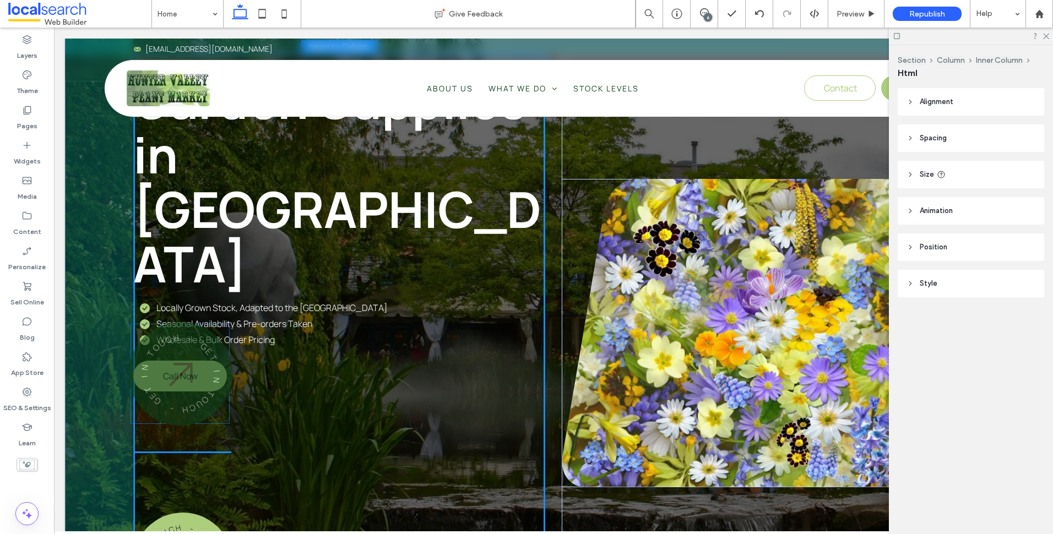
drag, startPoint x: 610, startPoint y: 201, endPoint x: 187, endPoint y: 349, distance: 449.0
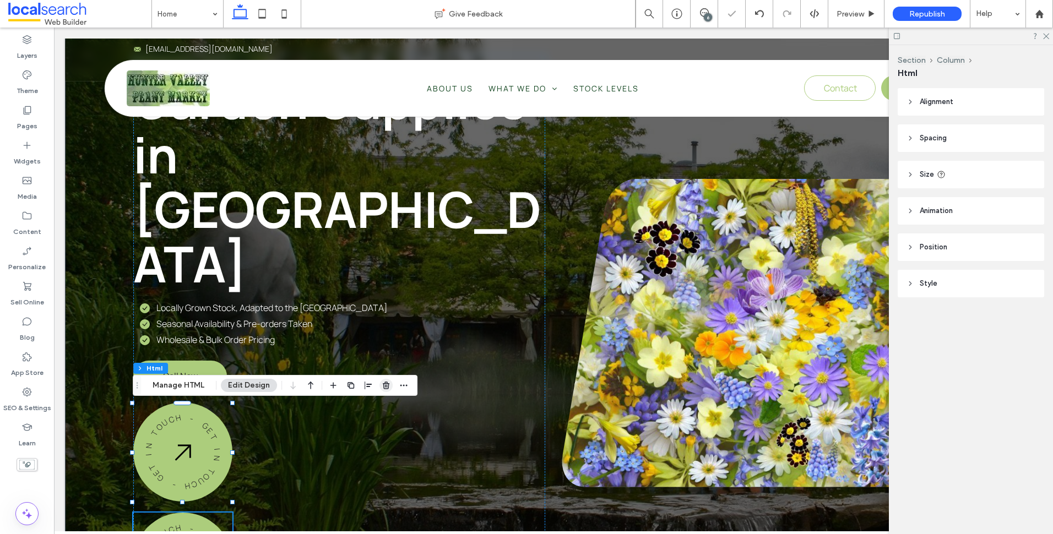
click at [383, 385] on use "button" at bounding box center [386, 385] width 7 height 7
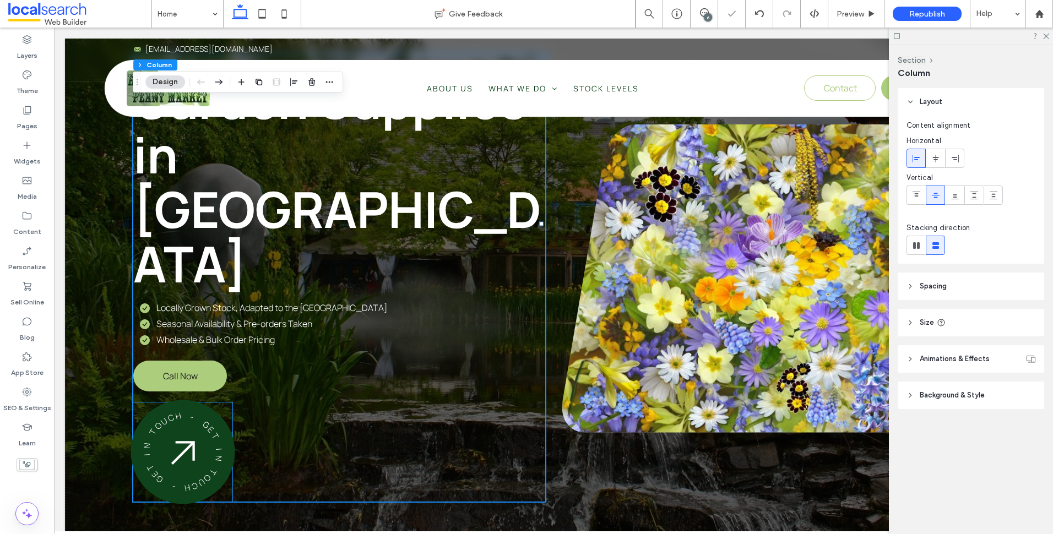
click at [213, 402] on div "- G E T I N T O U C H - G E T I N T O U C H" at bounding box center [183, 452] width 101 height 101
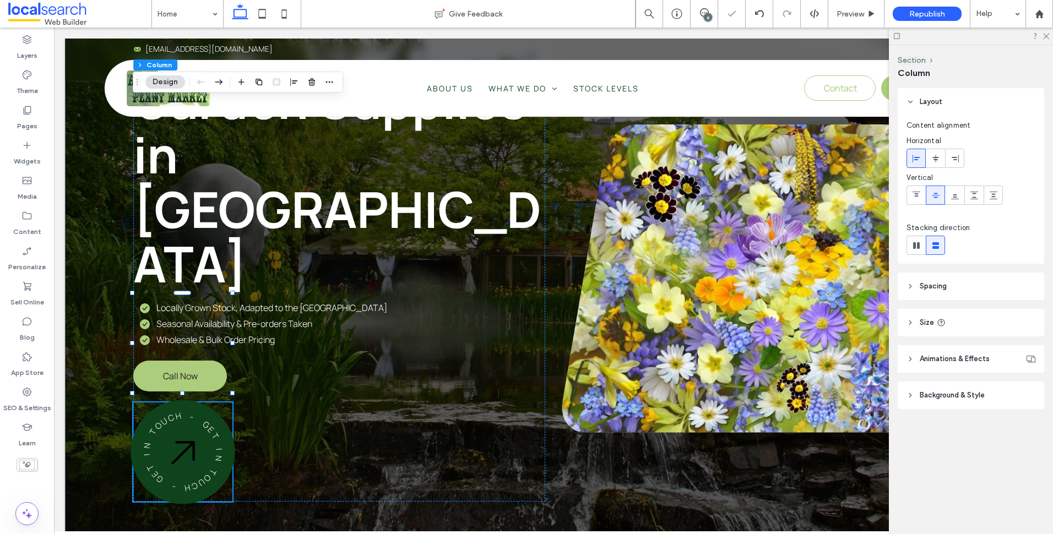
click at [213, 401] on div "- G E T I N T O U C H - G E T I N T O U C H" at bounding box center [183, 452] width 102 height 102
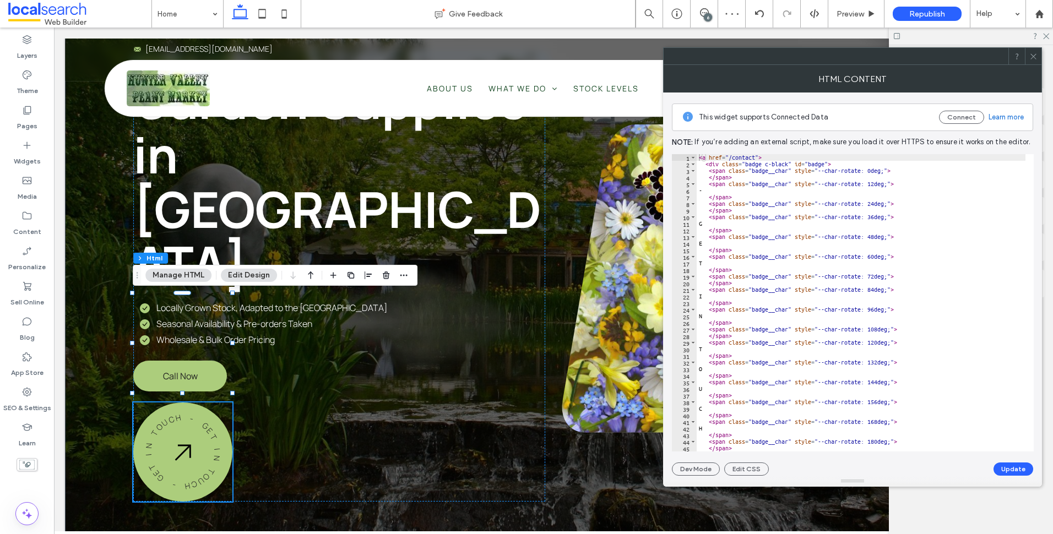
click at [1035, 55] on use at bounding box center [1034, 56] width 6 height 6
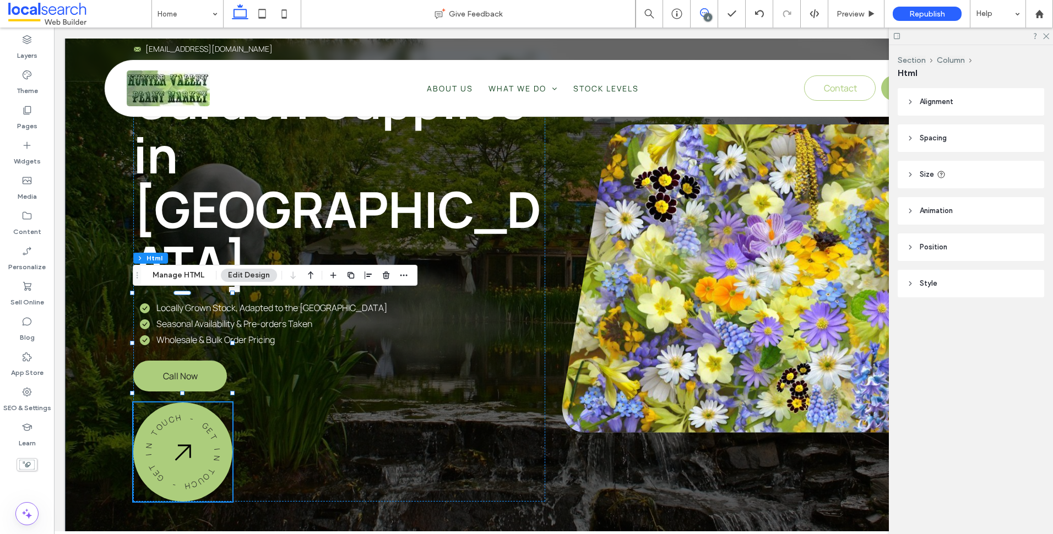
click at [712, 13] on span at bounding box center [704, 12] width 27 height 9
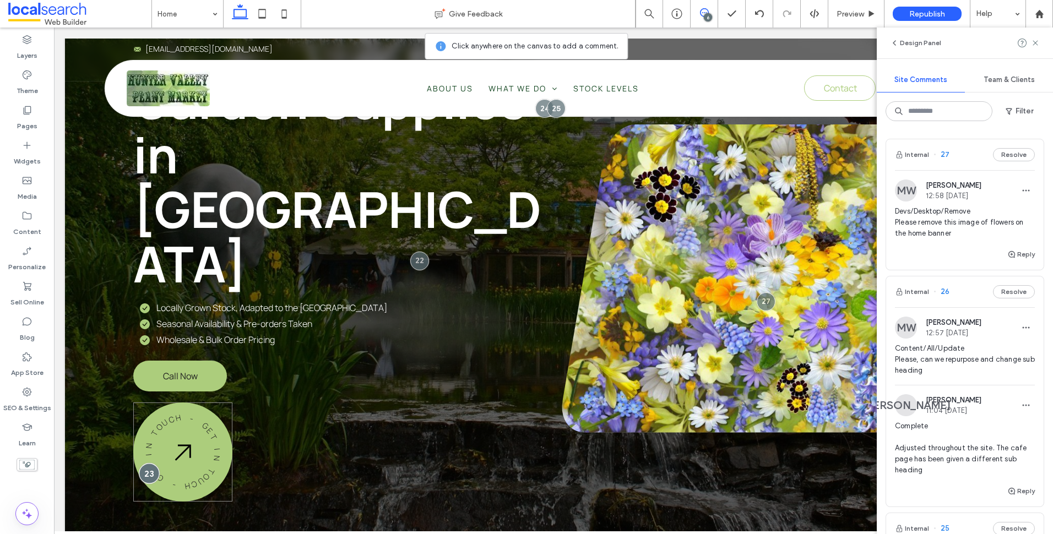
click at [149, 463] on div at bounding box center [149, 473] width 20 height 20
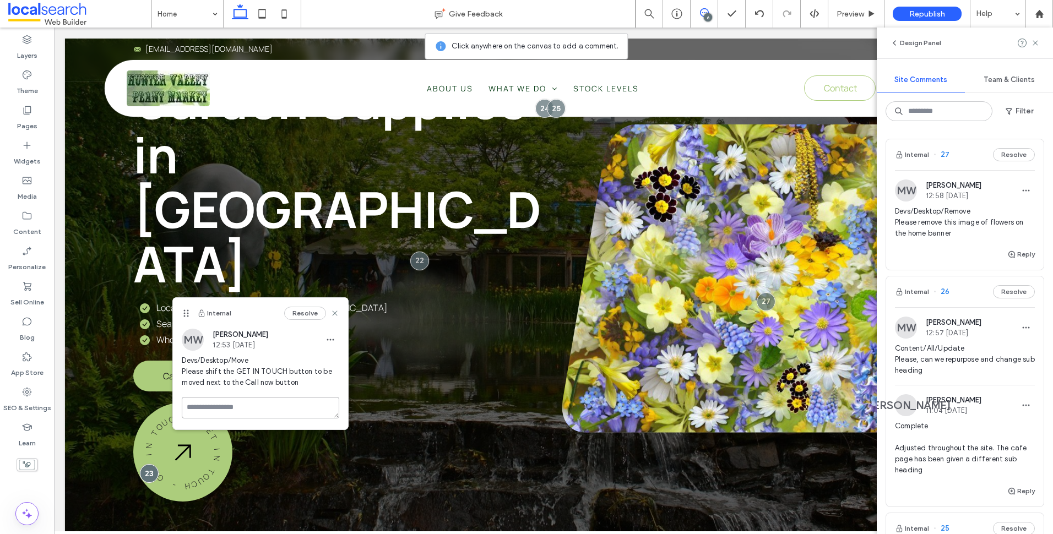
click at [236, 403] on textarea at bounding box center [261, 407] width 158 height 21
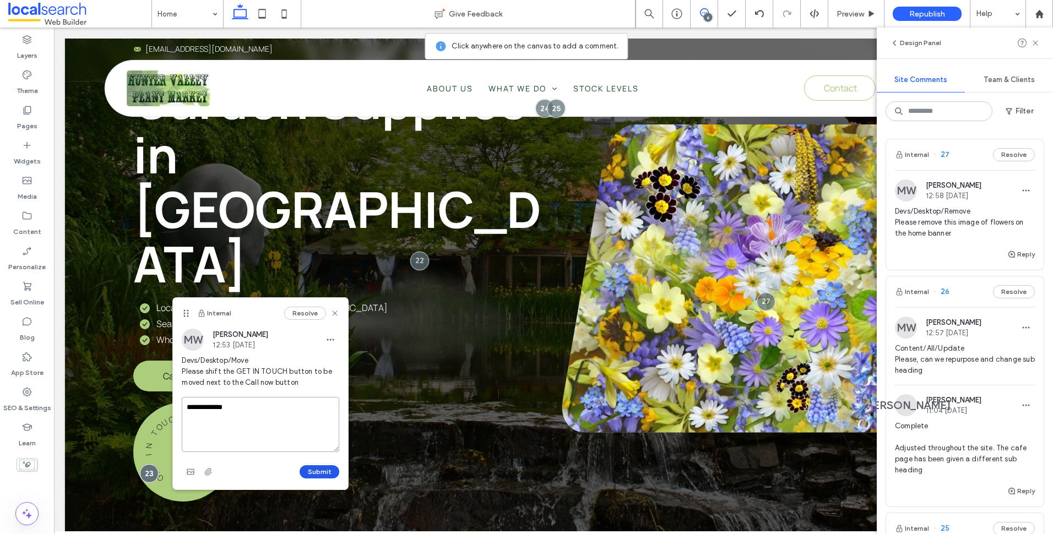
type textarea "**********"
click at [315, 473] on button "Submit" at bounding box center [320, 472] width 40 height 13
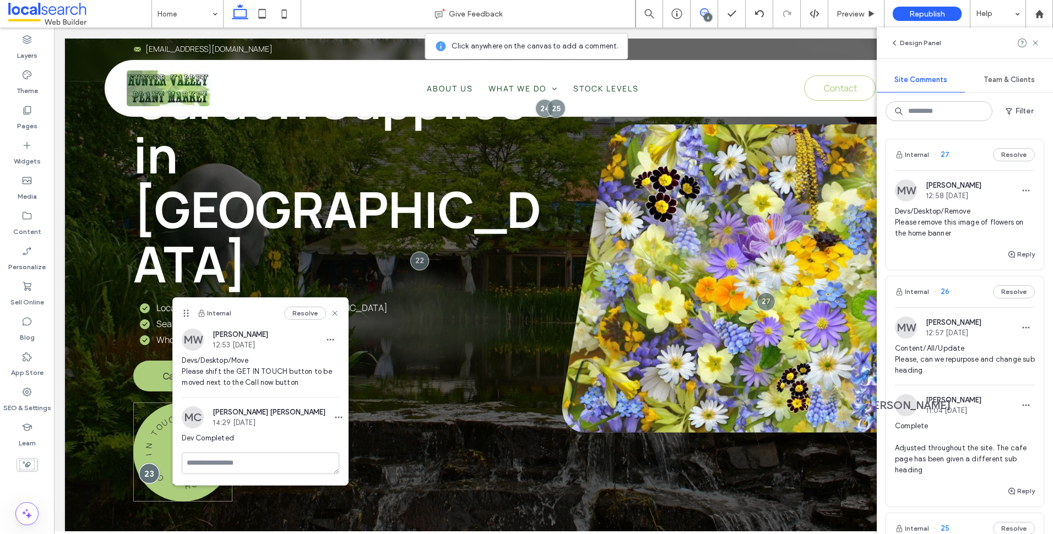
click at [143, 463] on div at bounding box center [149, 473] width 20 height 20
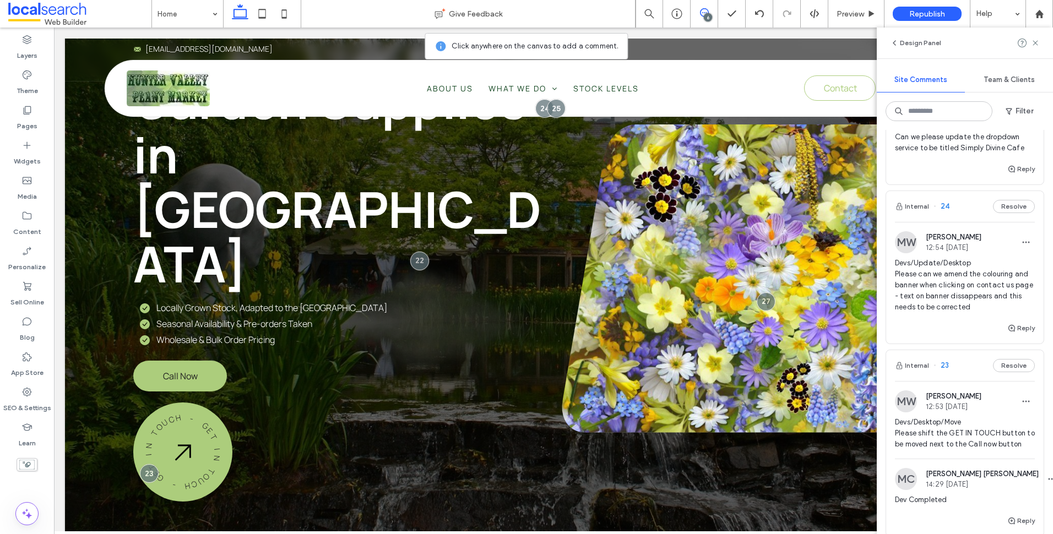
scroll to position [441, 0]
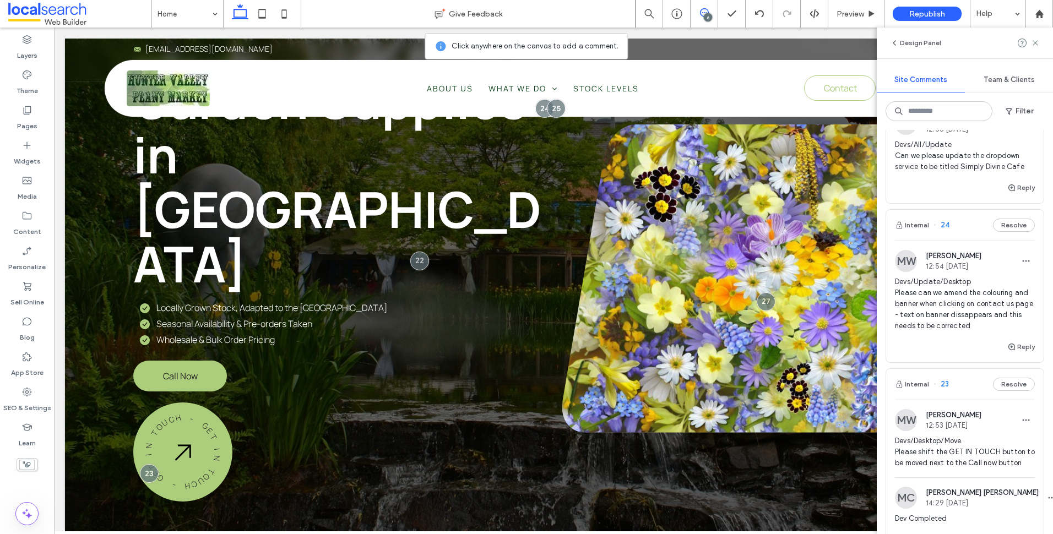
click at [946, 312] on span "Devs/Update/Desktop Please can we amend the colouring and banner when clicking …" at bounding box center [965, 304] width 140 height 55
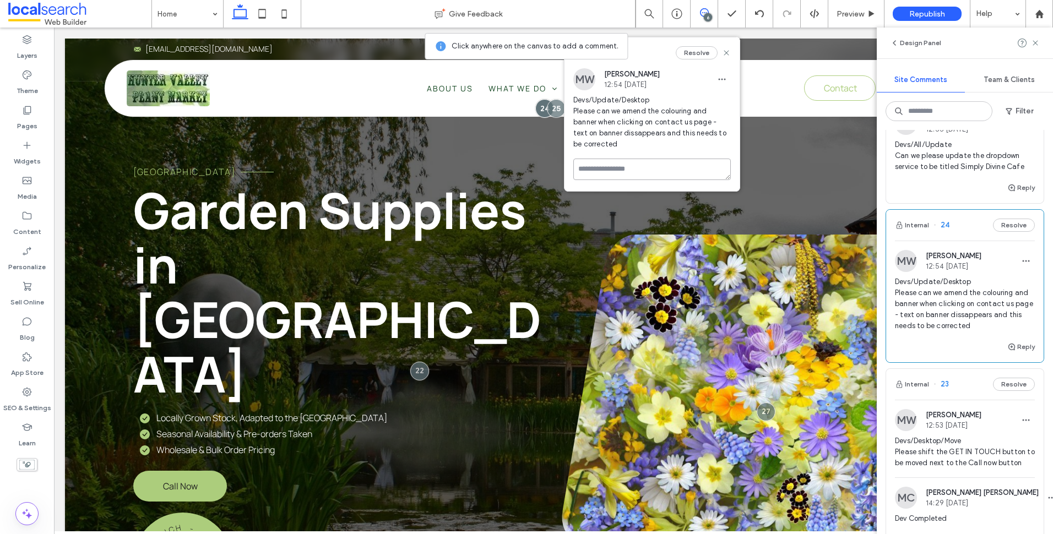
click at [612, 167] on textarea at bounding box center [653, 169] width 158 height 21
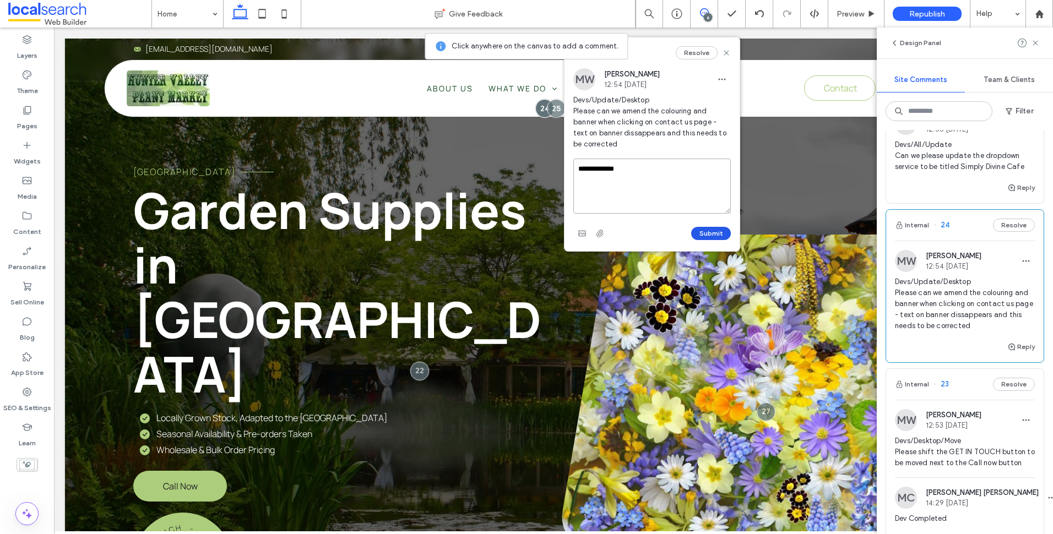
type textarea "**********"
click at [712, 234] on button "Submit" at bounding box center [711, 233] width 40 height 13
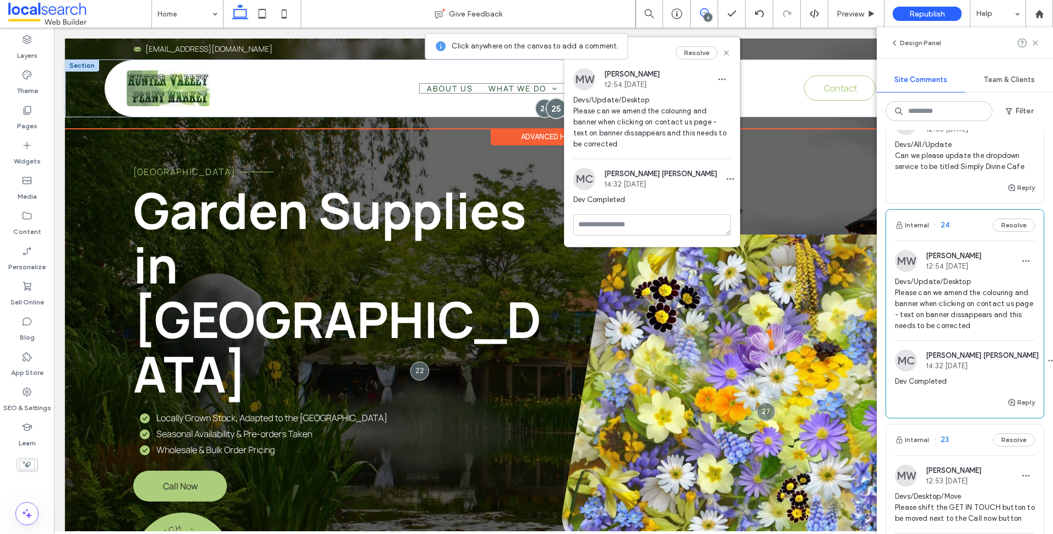
click at [554, 106] on div at bounding box center [556, 108] width 20 height 20
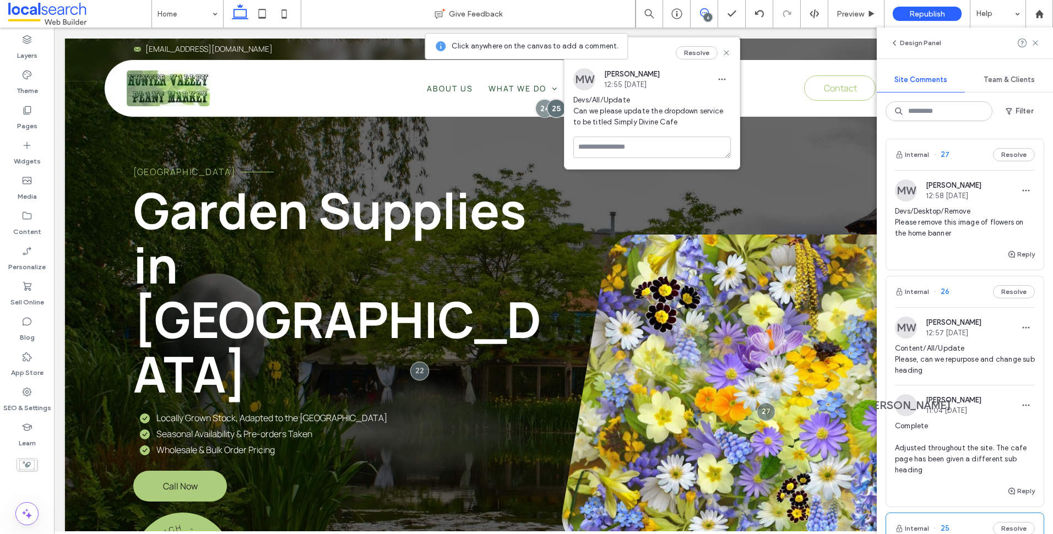
click at [700, 13] on icon at bounding box center [704, 12] width 9 height 9
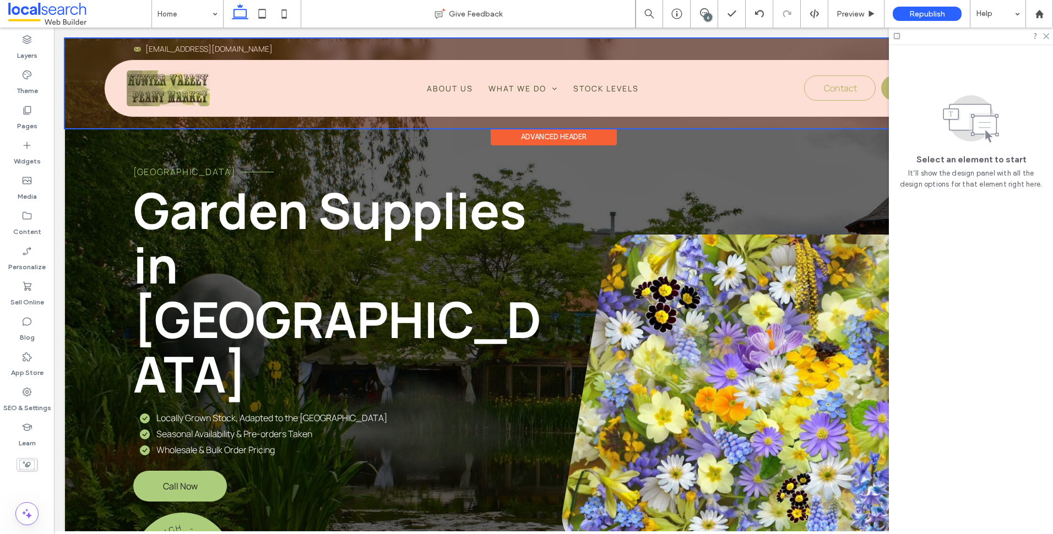
click at [491, 88] on div at bounding box center [553, 84] width 977 height 90
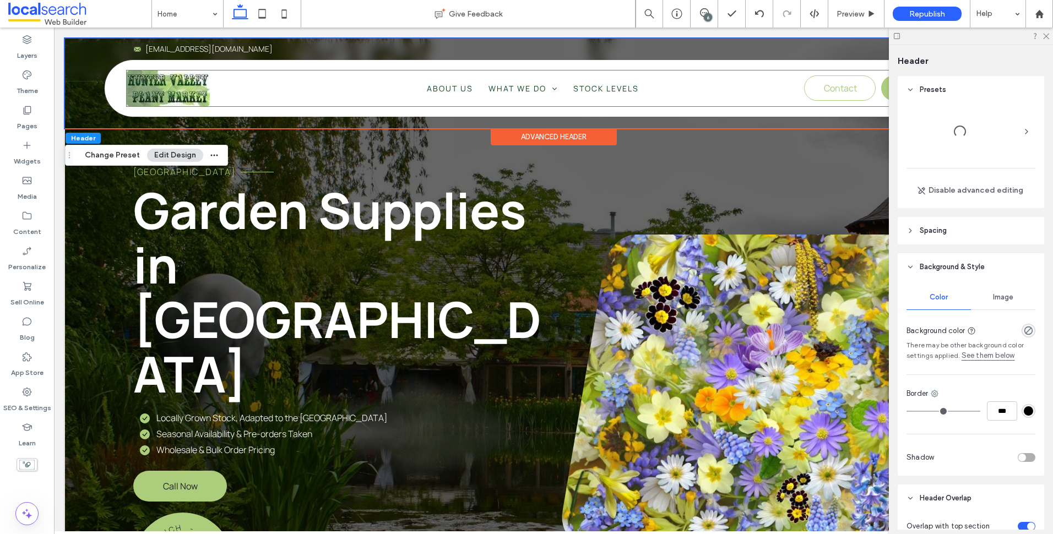
click at [491, 88] on span "What We Do" at bounding box center [523, 88] width 69 height 10
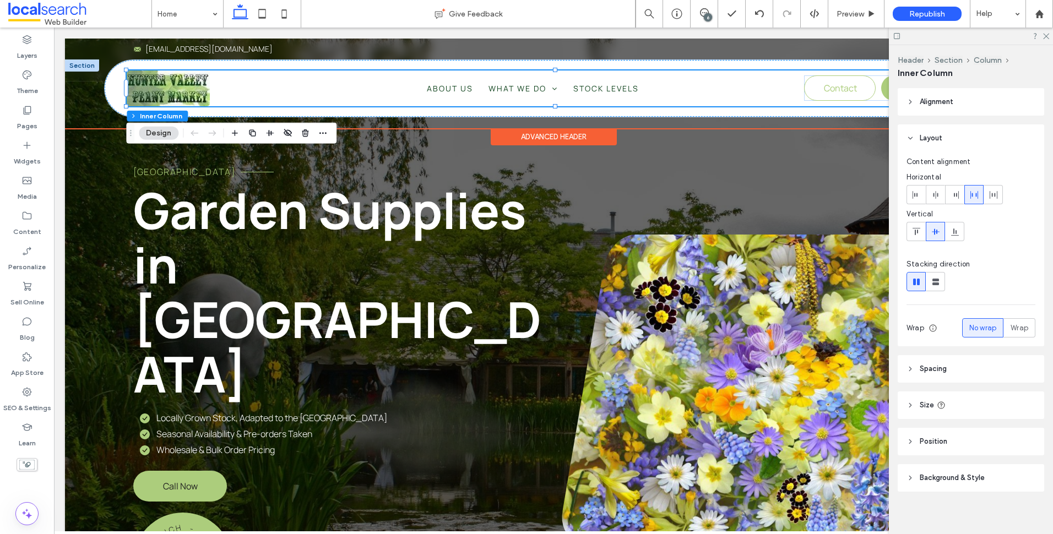
click at [491, 88] on span "What We Do" at bounding box center [523, 88] width 69 height 10
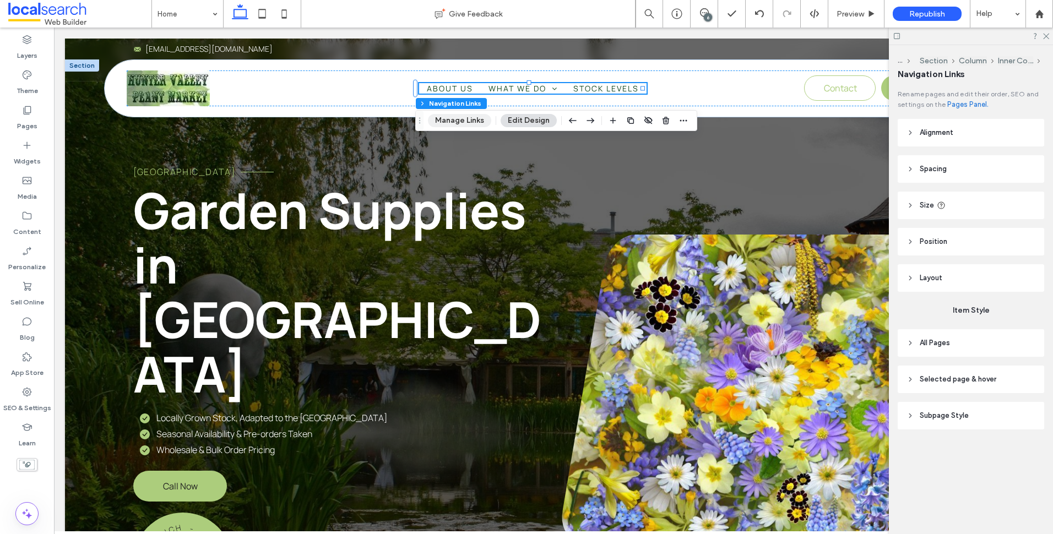
click at [471, 121] on button "Manage Links" at bounding box center [459, 120] width 63 height 13
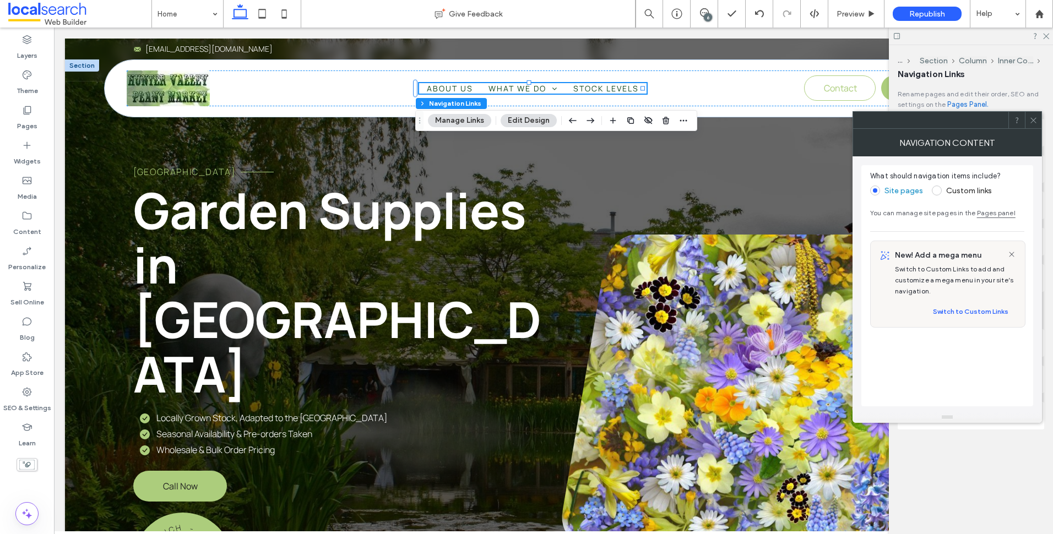
click at [1035, 121] on use at bounding box center [1034, 120] width 6 height 6
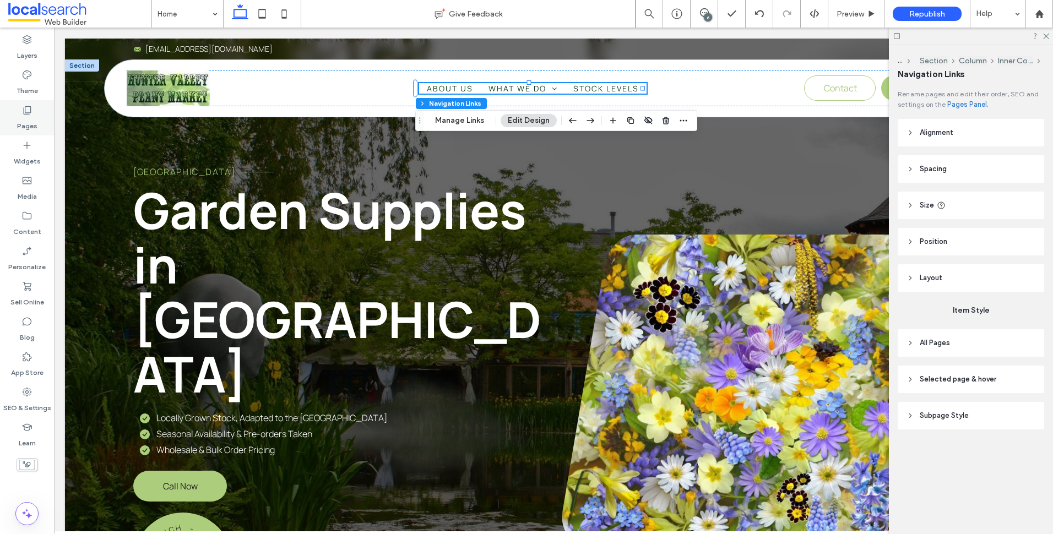
click at [34, 115] on div "Pages" at bounding box center [27, 117] width 54 height 35
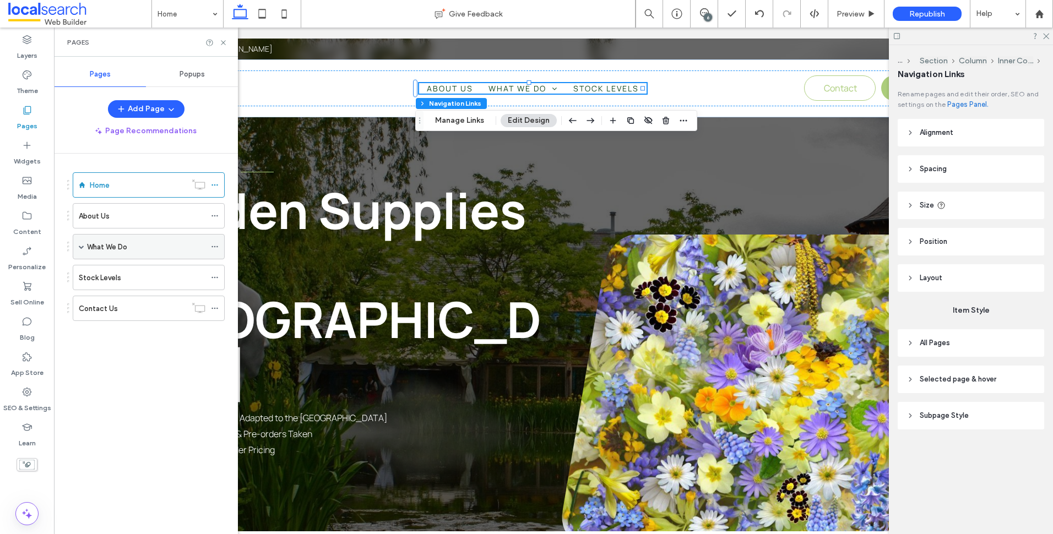
click at [212, 247] on use at bounding box center [215, 247] width 6 height 2
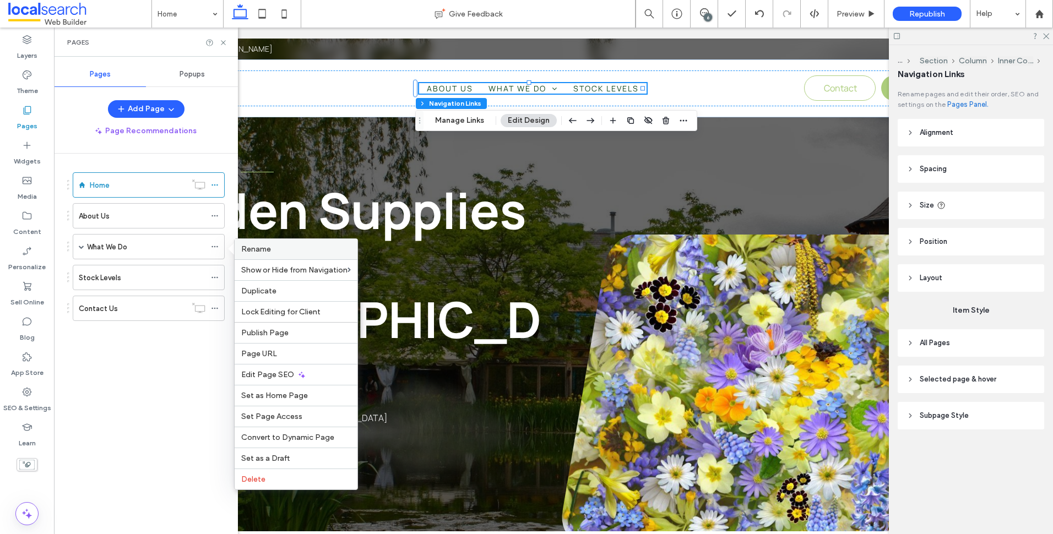
click at [276, 250] on label "Rename" at bounding box center [296, 249] width 110 height 9
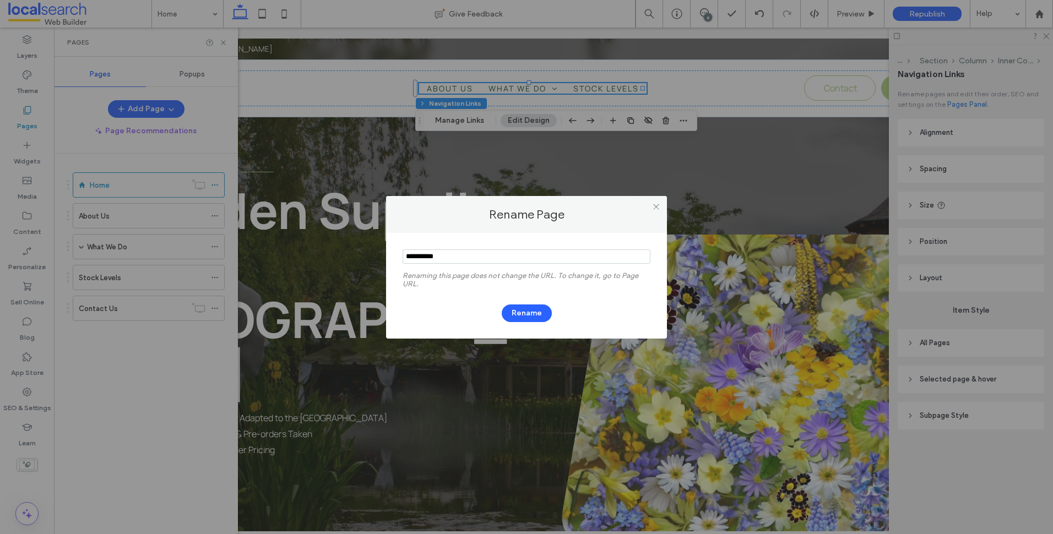
click at [477, 257] on input "notEmpty" at bounding box center [527, 257] width 248 height 14
type input "**********"
click at [515, 311] on button "Rename" at bounding box center [527, 314] width 50 height 18
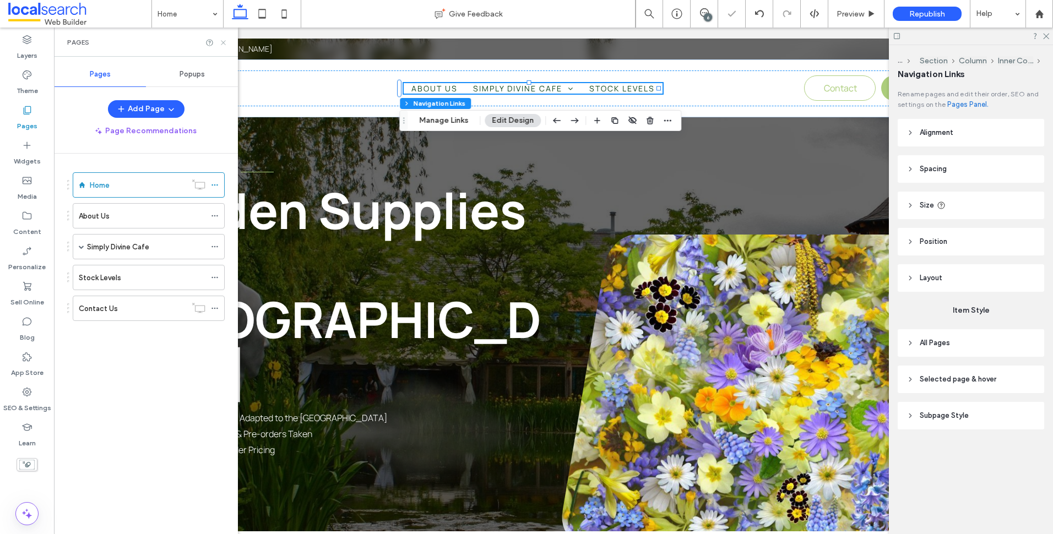
click at [223, 39] on icon at bounding box center [223, 43] width 8 height 8
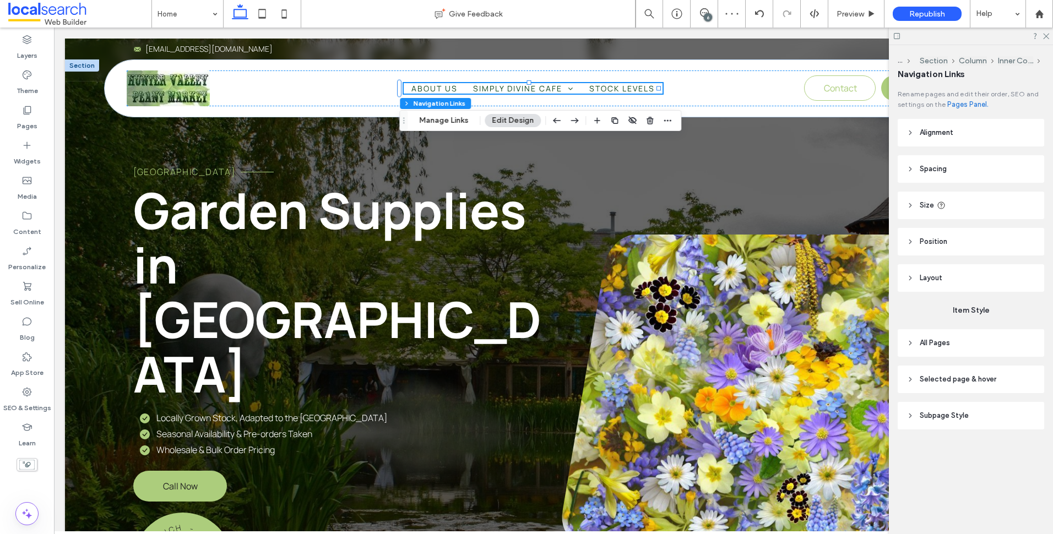
click at [711, 15] on div "6" at bounding box center [708, 17] width 8 height 8
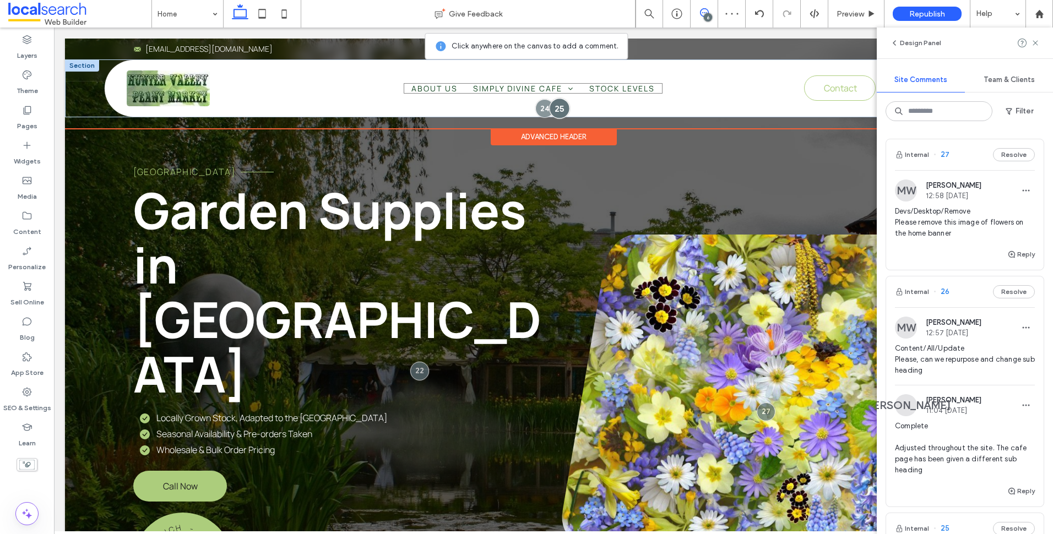
click at [552, 108] on div at bounding box center [559, 108] width 20 height 20
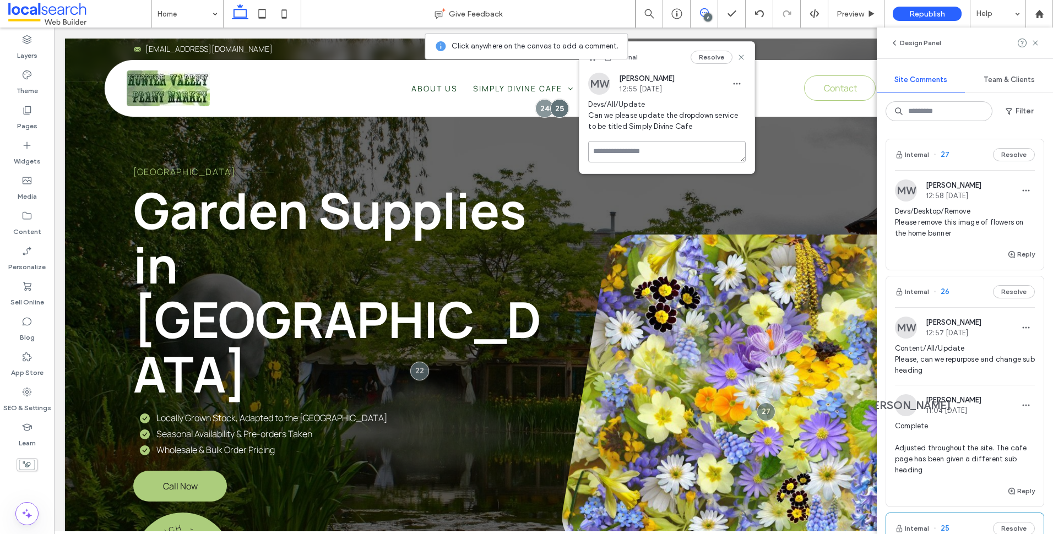
click at [615, 147] on textarea at bounding box center [667, 151] width 158 height 21
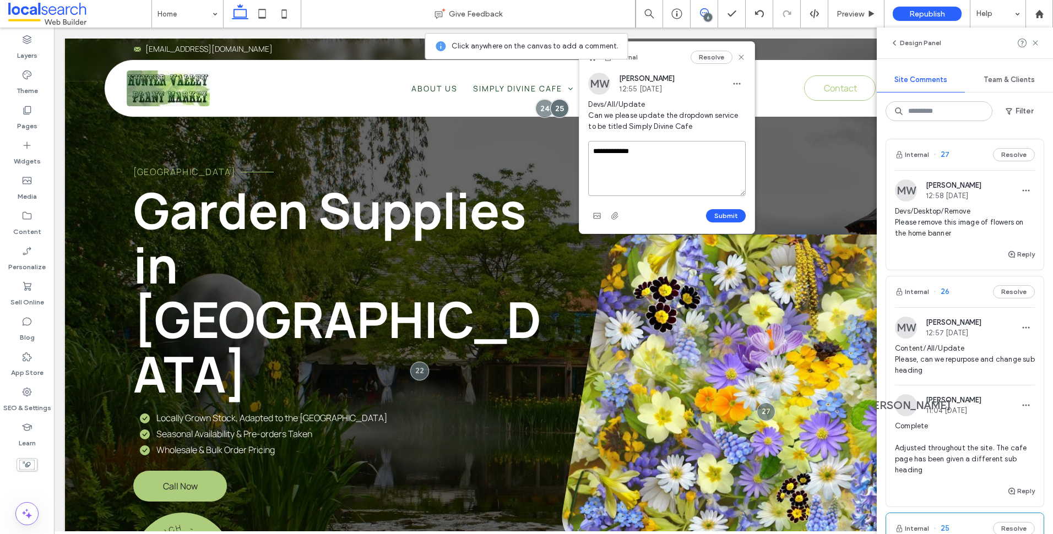
type textarea "**********"
click at [742, 217] on button "Submit" at bounding box center [726, 215] width 40 height 13
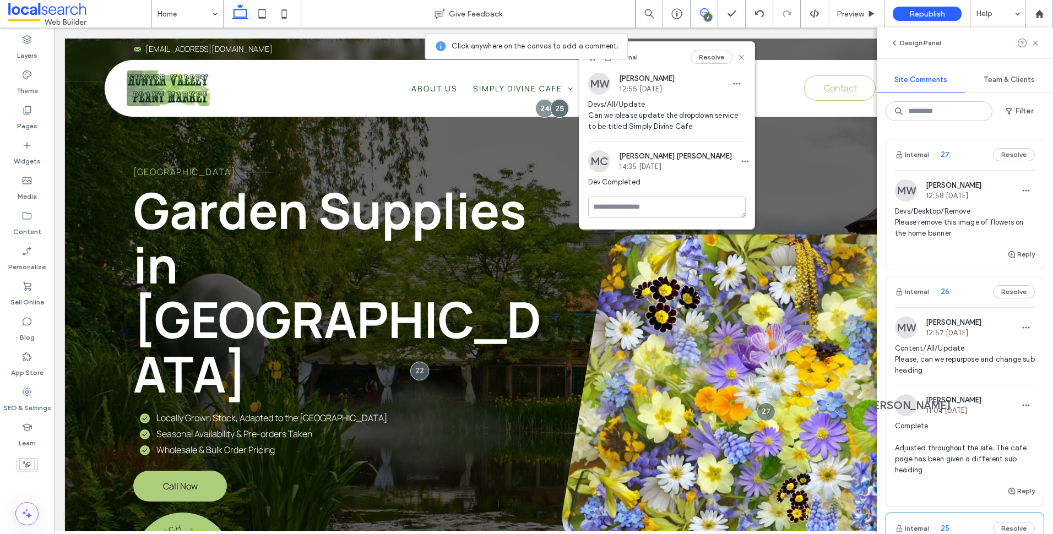
click at [947, 218] on span "Devs/Desktop/Remove Please remove this image of flowers on the home banner" at bounding box center [965, 222] width 140 height 33
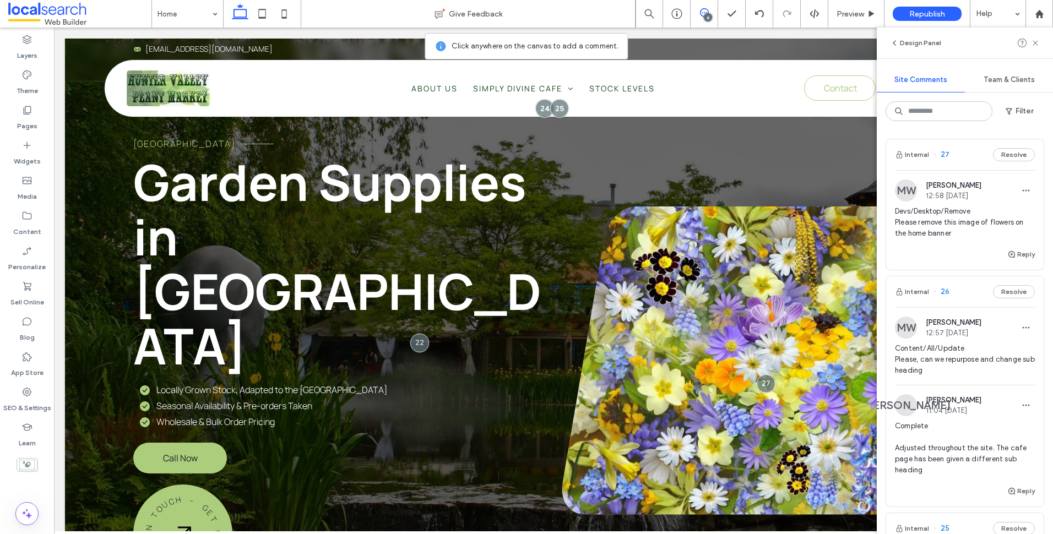
scroll to position [31, 0]
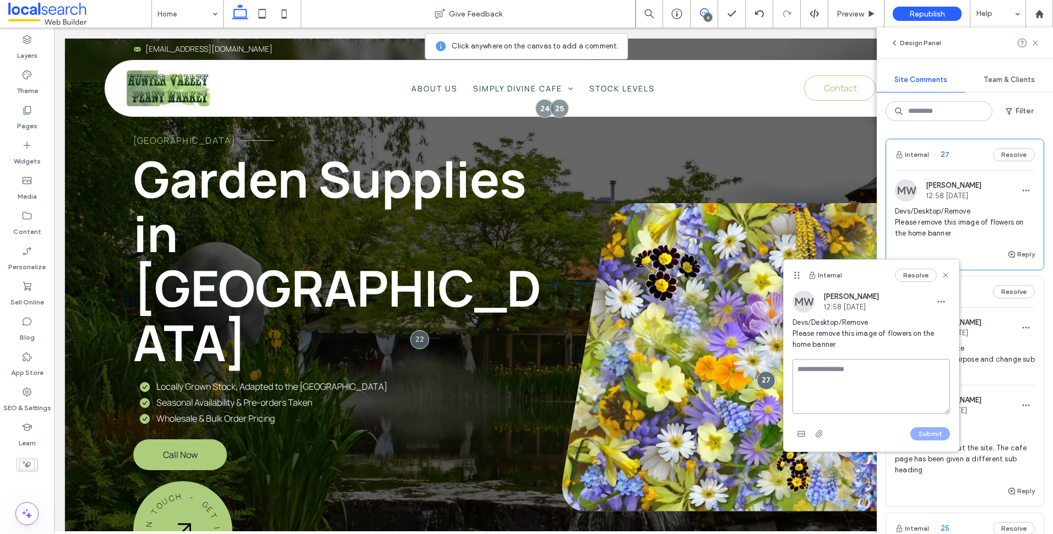
click at [848, 379] on textarea at bounding box center [872, 386] width 158 height 55
type textarea "**********"
click at [925, 432] on button "Submit" at bounding box center [931, 434] width 40 height 13
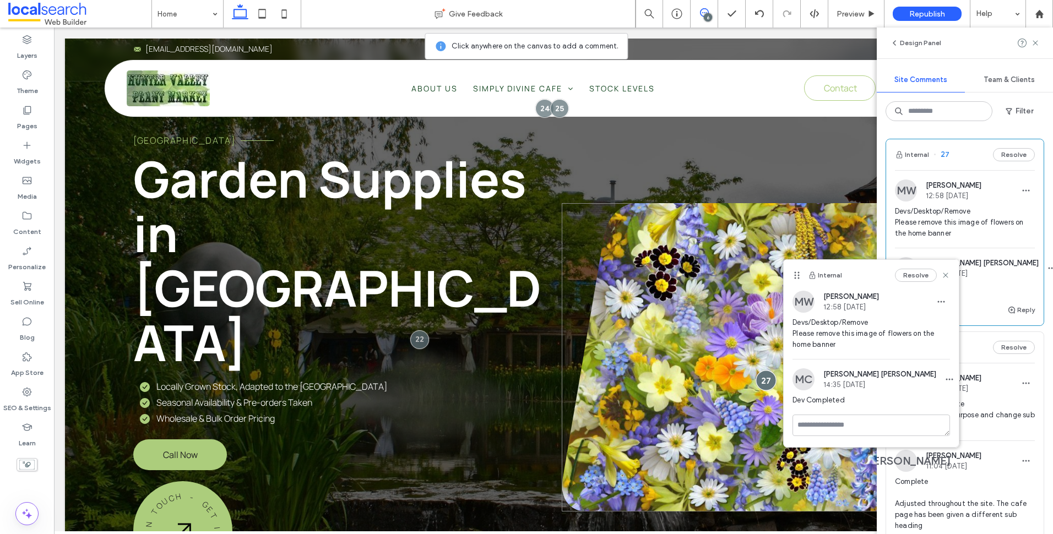
click at [761, 370] on div at bounding box center [766, 380] width 20 height 20
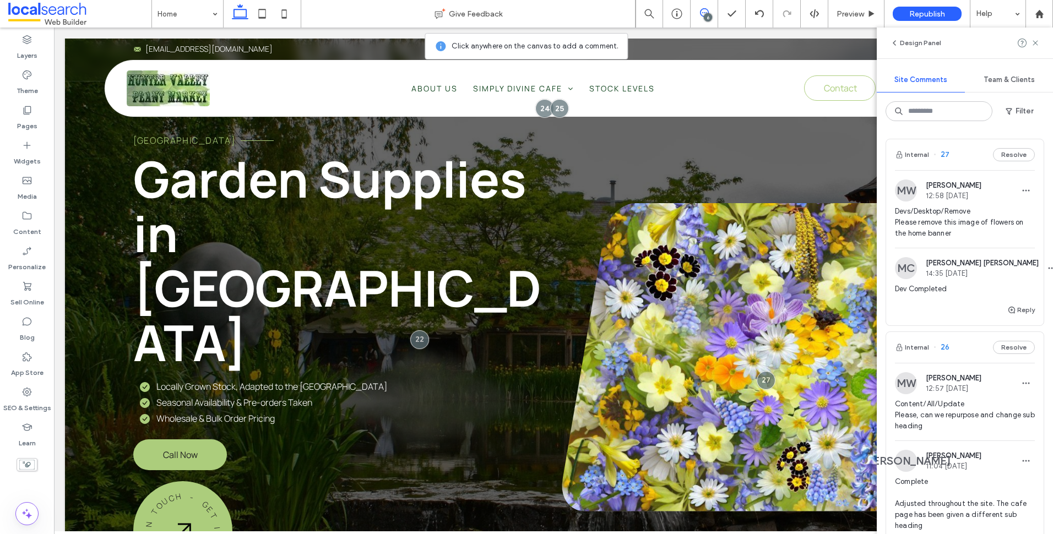
click at [709, 13] on div "6" at bounding box center [708, 17] width 8 height 8
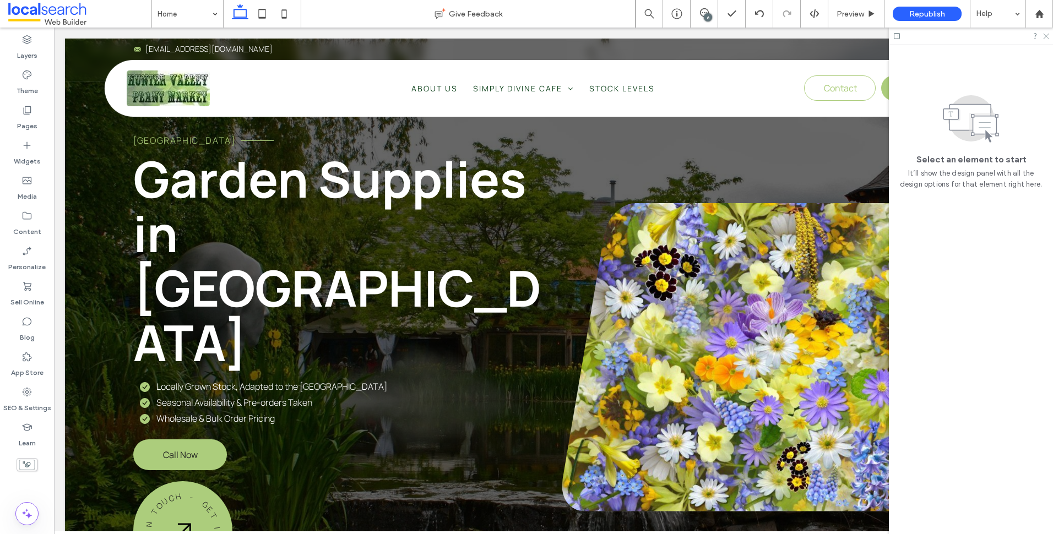
click at [1044, 35] on icon at bounding box center [1045, 35] width 7 height 7
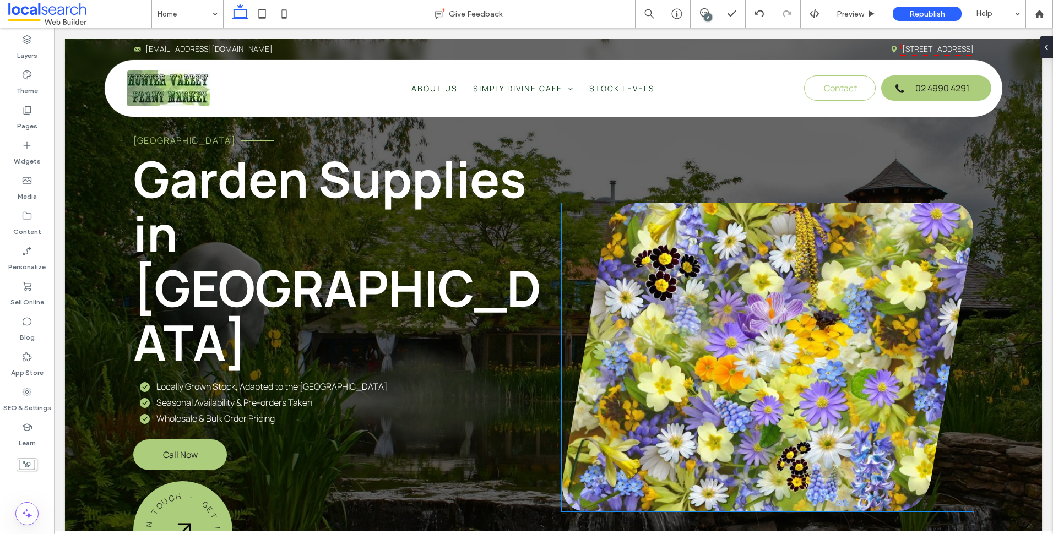
click at [688, 280] on link at bounding box center [768, 357] width 412 height 309
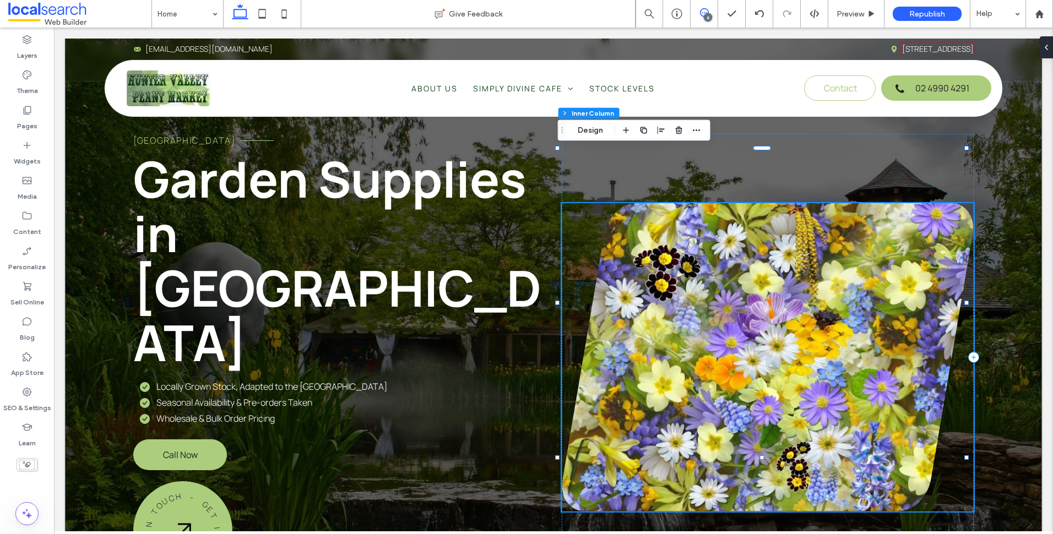
click at [703, 14] on icon at bounding box center [704, 12] width 9 height 9
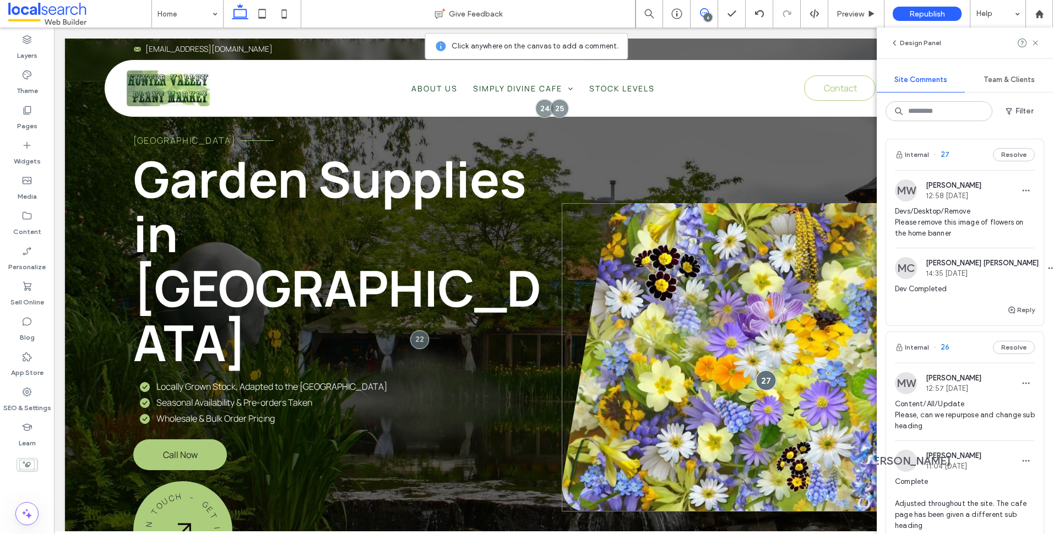
click at [765, 370] on div at bounding box center [766, 380] width 20 height 20
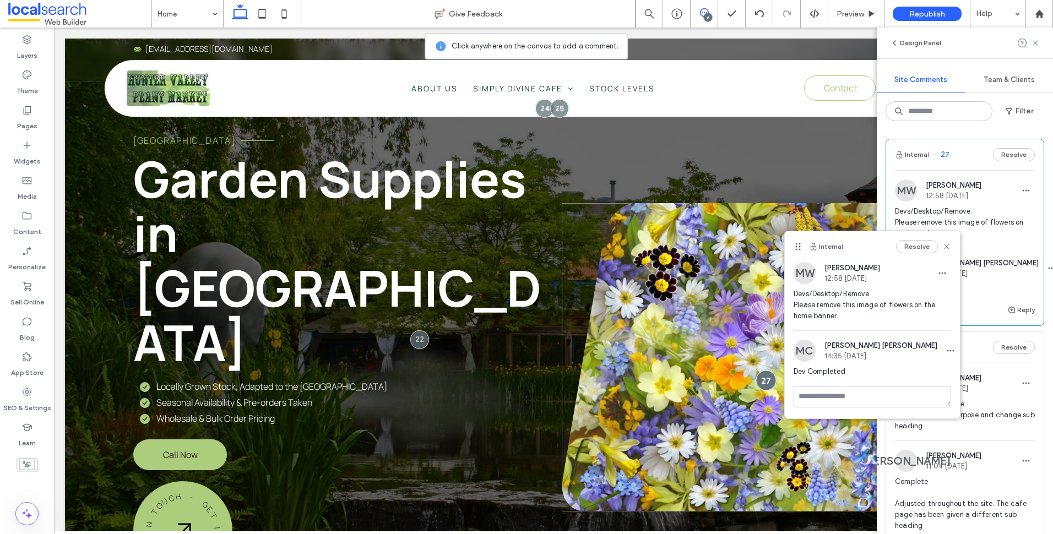
click at [765, 370] on div at bounding box center [766, 380] width 20 height 20
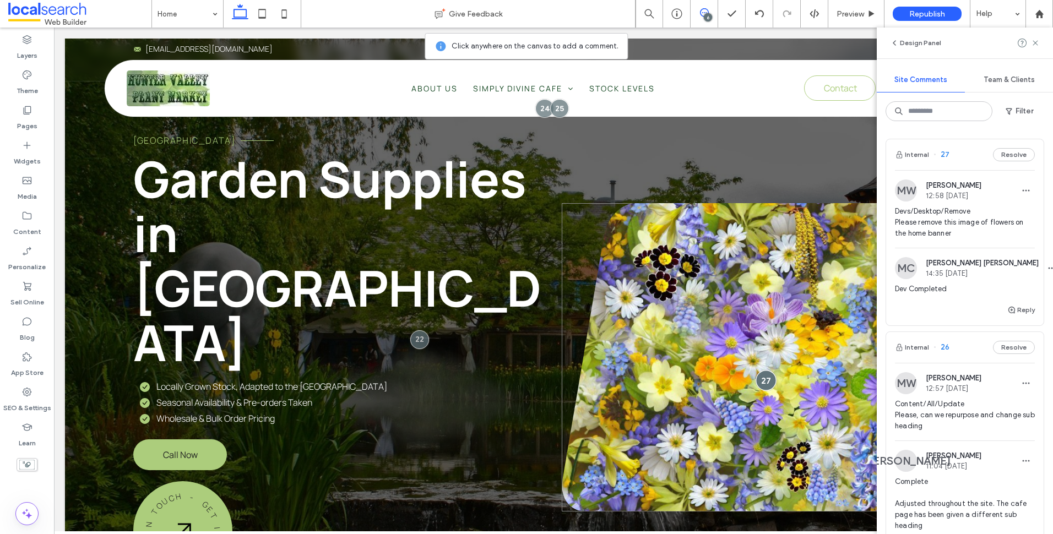
click at [765, 370] on div at bounding box center [766, 380] width 20 height 20
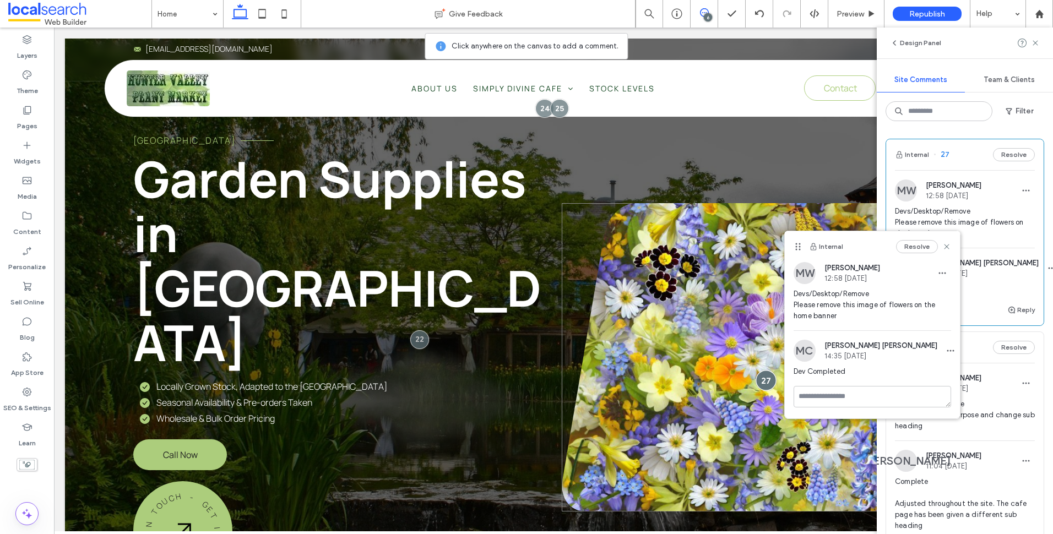
click at [765, 370] on div at bounding box center [766, 380] width 20 height 20
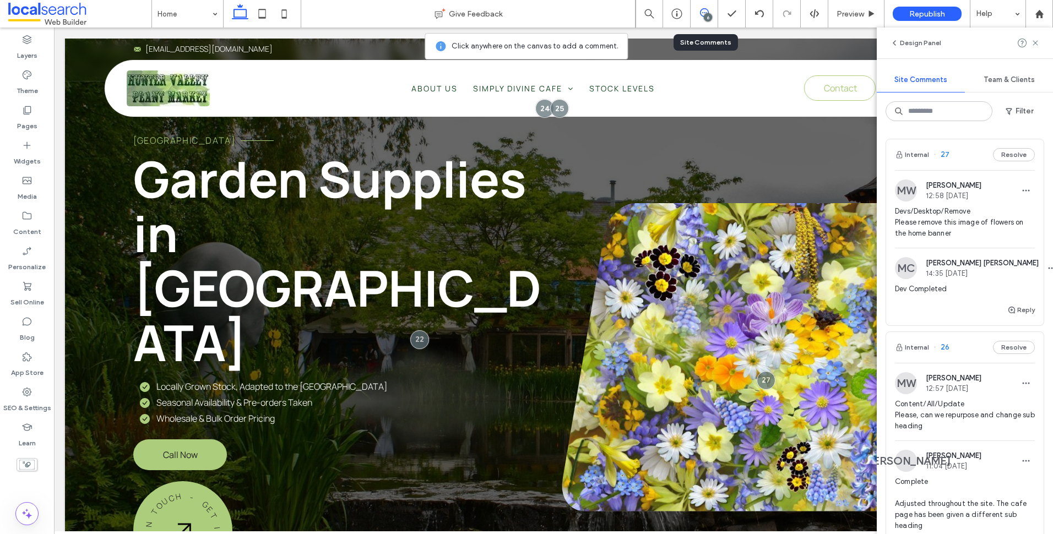
click at [701, 18] on div "6" at bounding box center [704, 13] width 27 height 11
click at [709, 14] on div "6" at bounding box center [708, 17] width 8 height 8
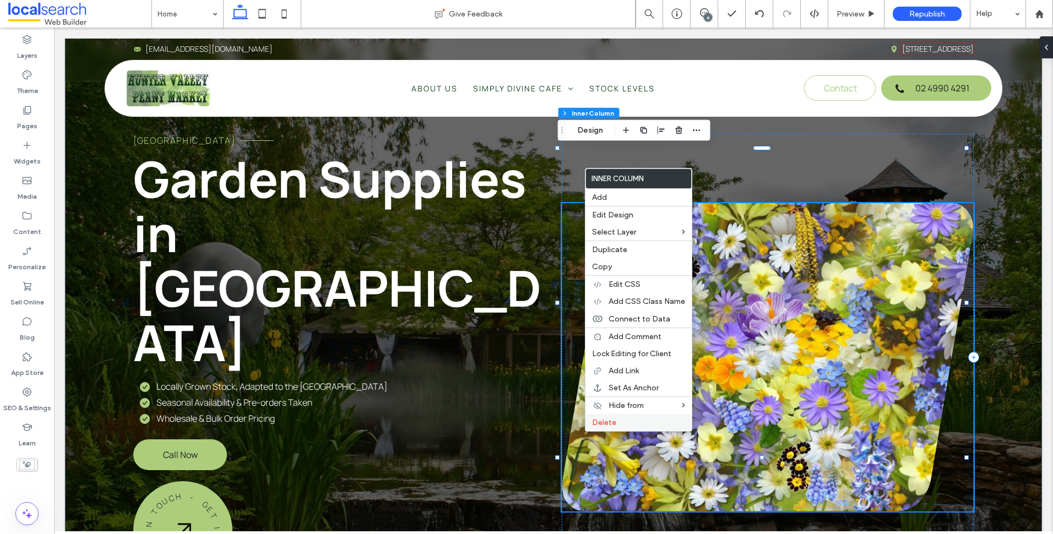
click at [623, 424] on label "Delete" at bounding box center [638, 422] width 93 height 9
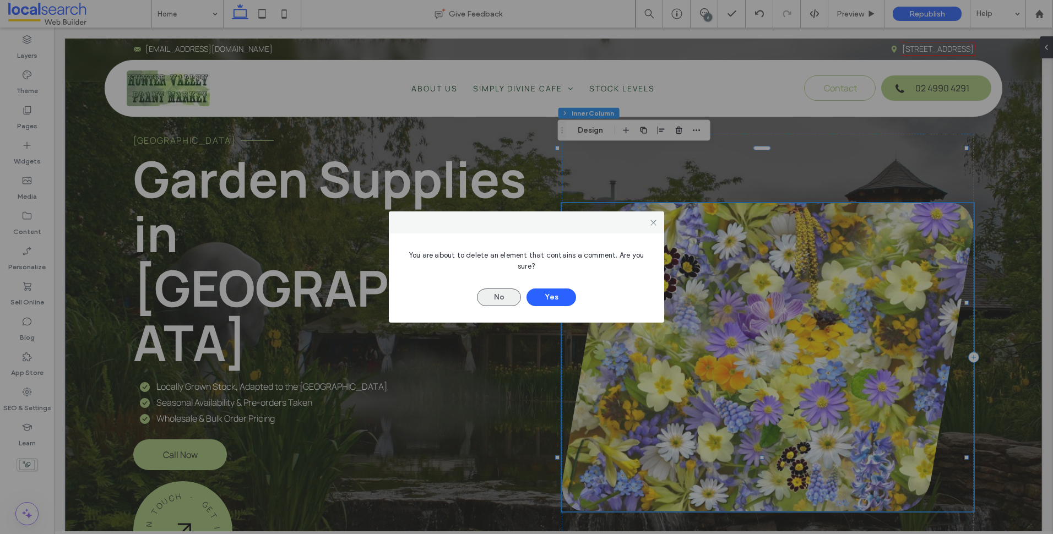
click at [491, 294] on button "No" at bounding box center [499, 298] width 44 height 18
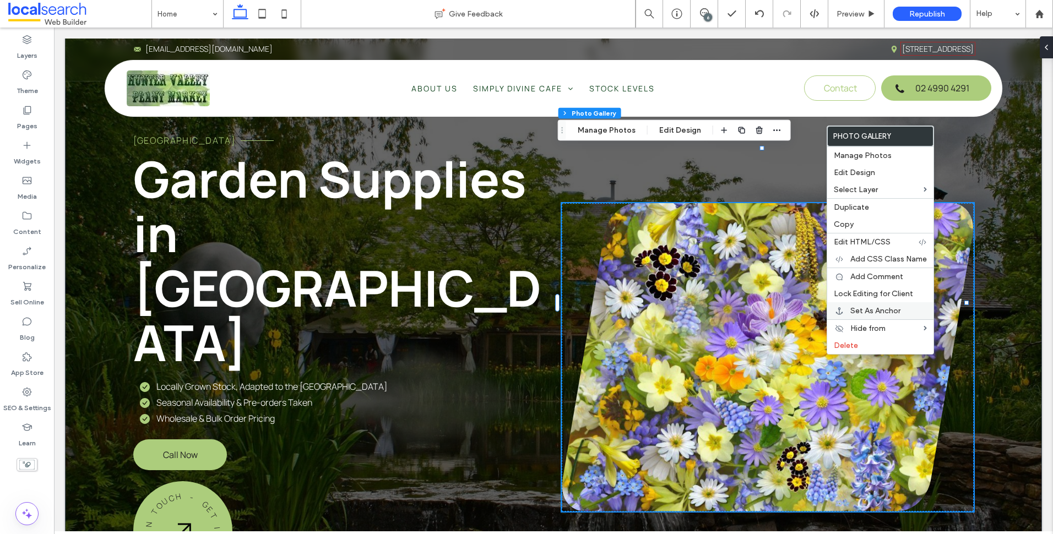
click at [860, 305] on div "Set As Anchor" at bounding box center [881, 310] width 106 height 17
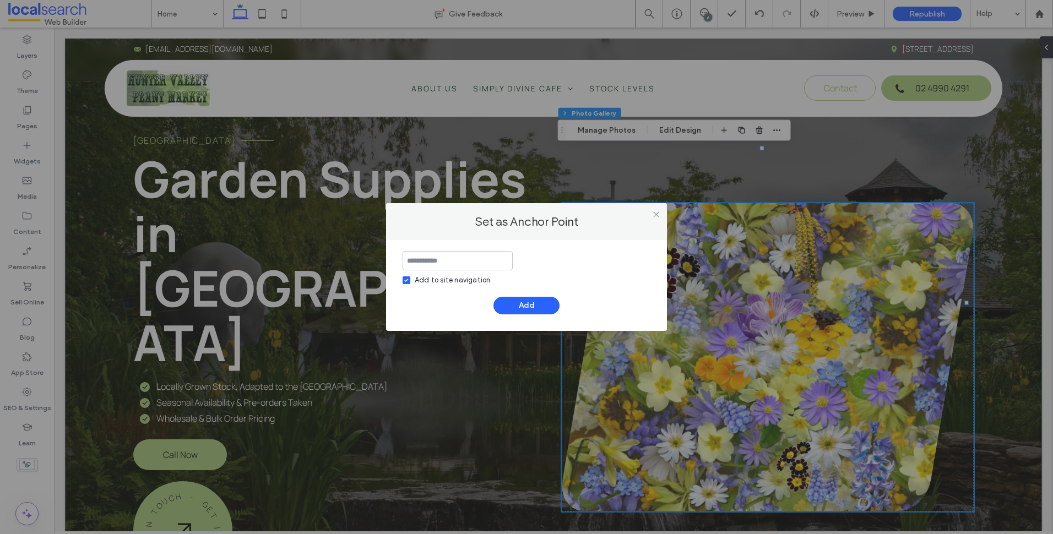
click at [437, 284] on div "Add to site navigation" at bounding box center [452, 280] width 75 height 11
click at [448, 257] on input at bounding box center [458, 260] width 110 height 19
type input "**********"
click at [518, 302] on button "Add" at bounding box center [527, 306] width 66 height 18
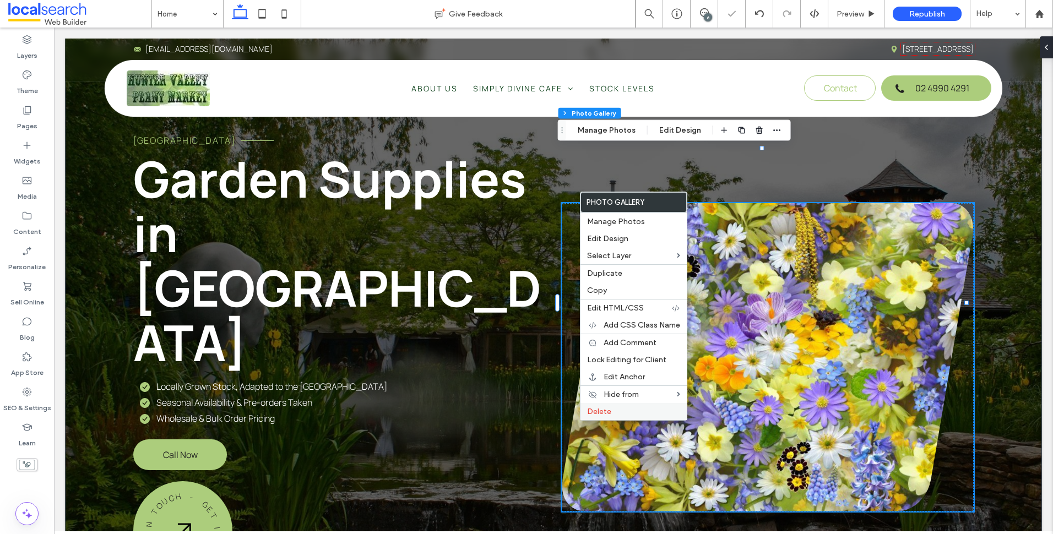
click at [624, 410] on label "Delete" at bounding box center [633, 411] width 93 height 9
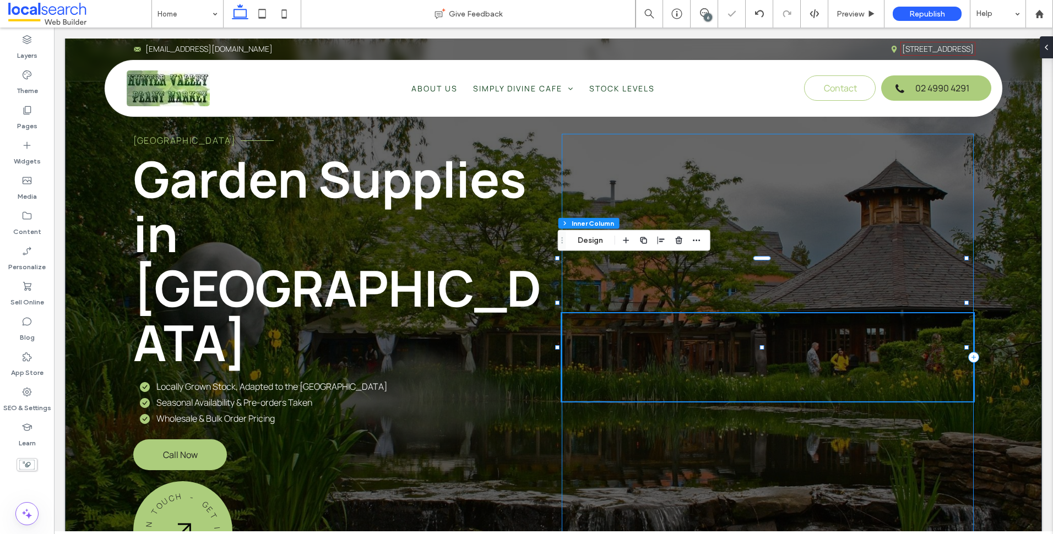
click at [750, 242] on div at bounding box center [768, 357] width 412 height 447
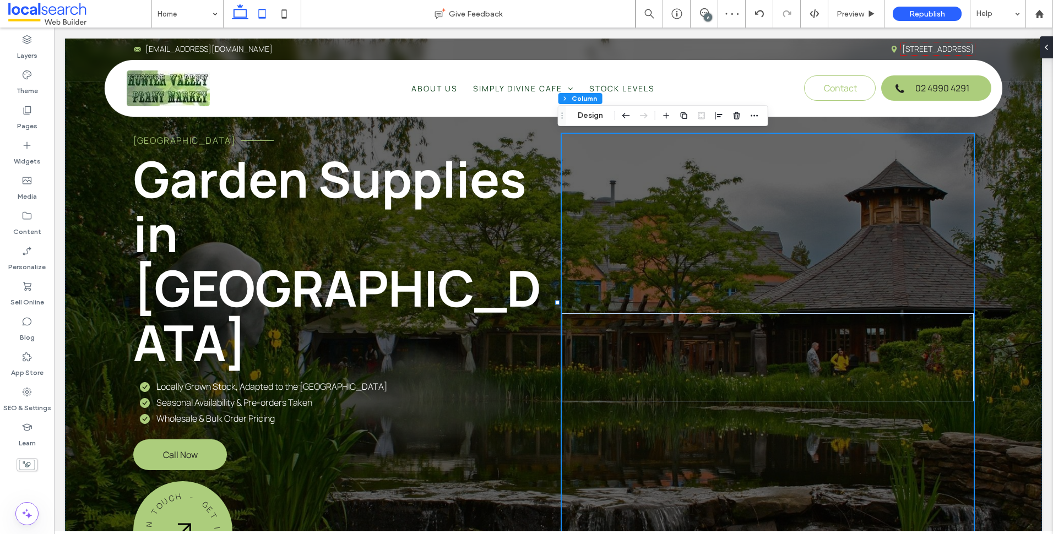
click at [262, 18] on use at bounding box center [262, 13] width 7 height 9
type input "**"
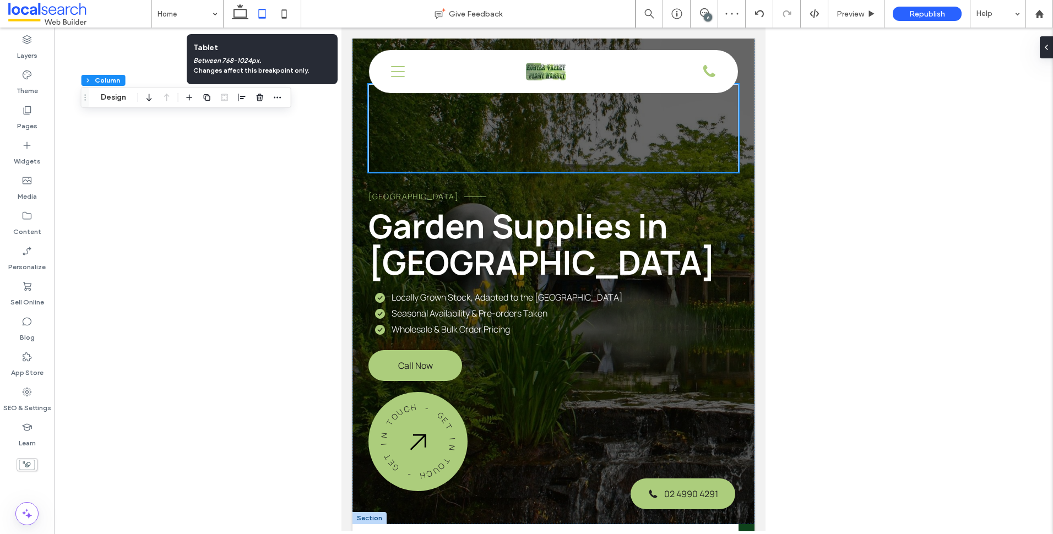
scroll to position [0, 0]
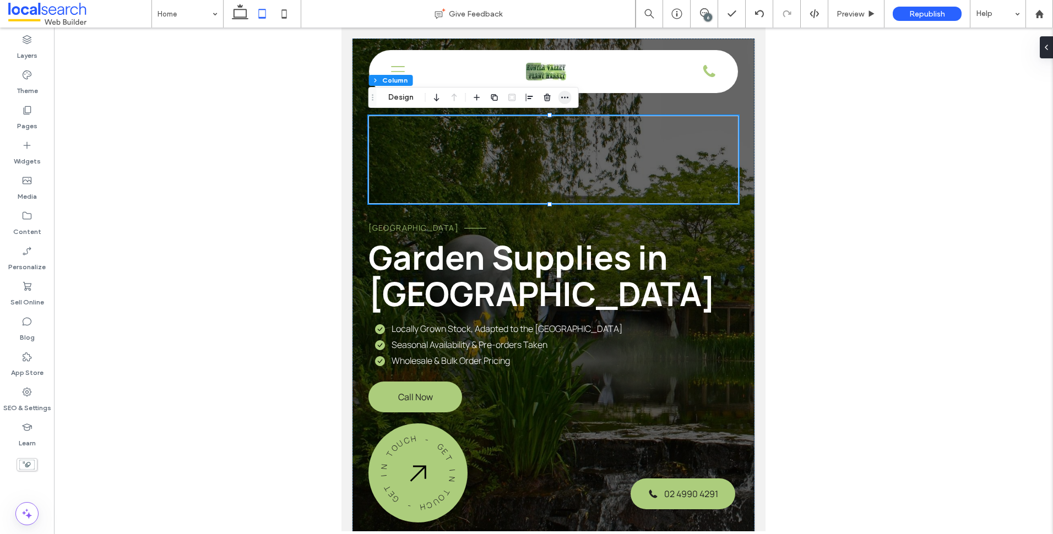
click at [565, 97] on use "button" at bounding box center [564, 98] width 7 height 2
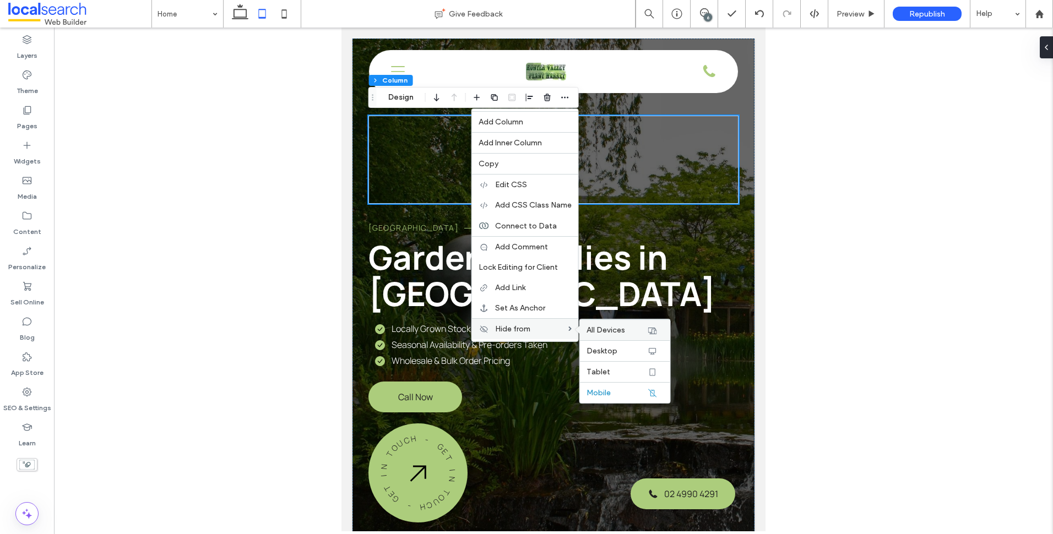
click at [601, 328] on span "All Devices" at bounding box center [606, 330] width 39 height 9
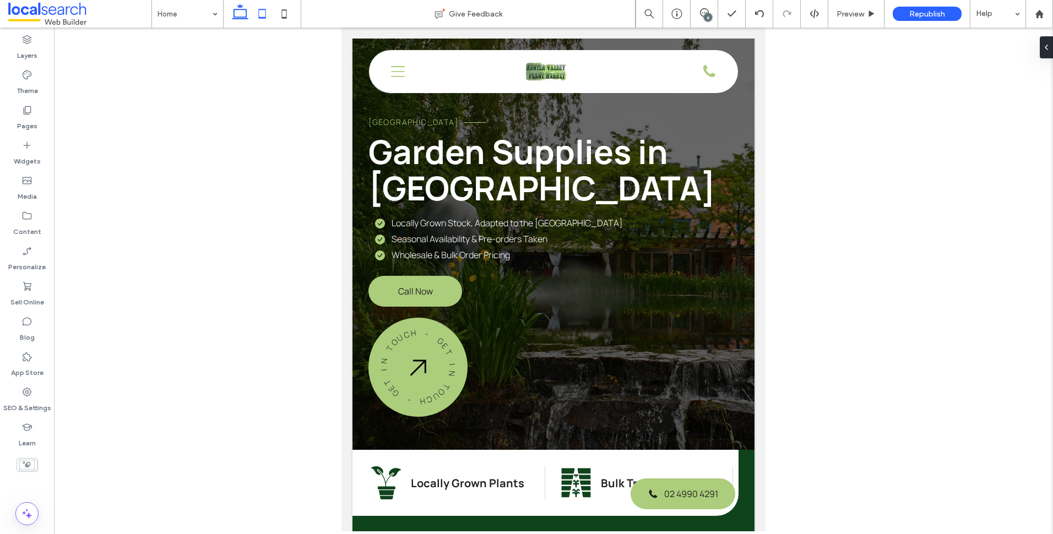
click at [244, 16] on icon at bounding box center [240, 14] width 22 height 22
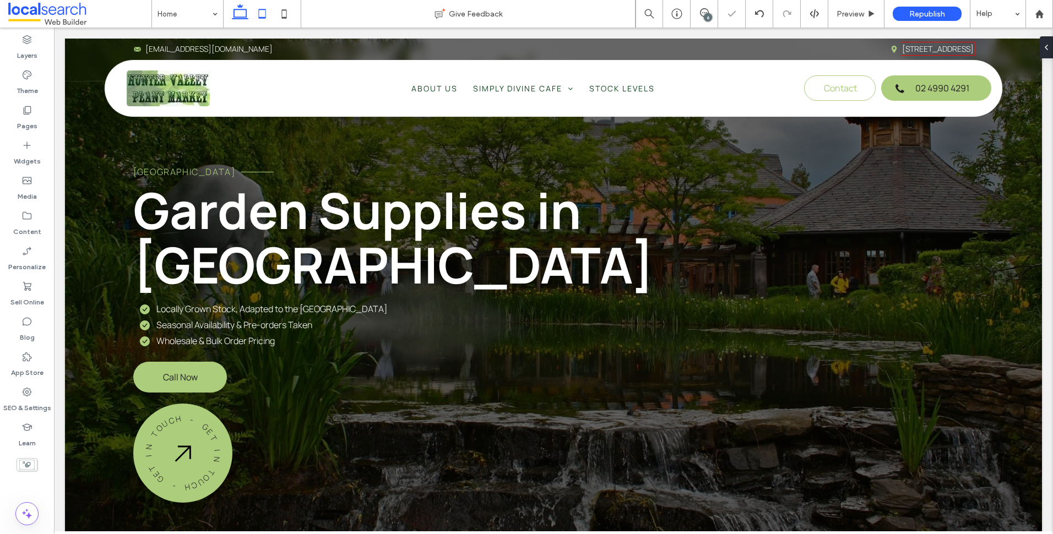
click at [268, 18] on icon at bounding box center [262, 14] width 22 height 22
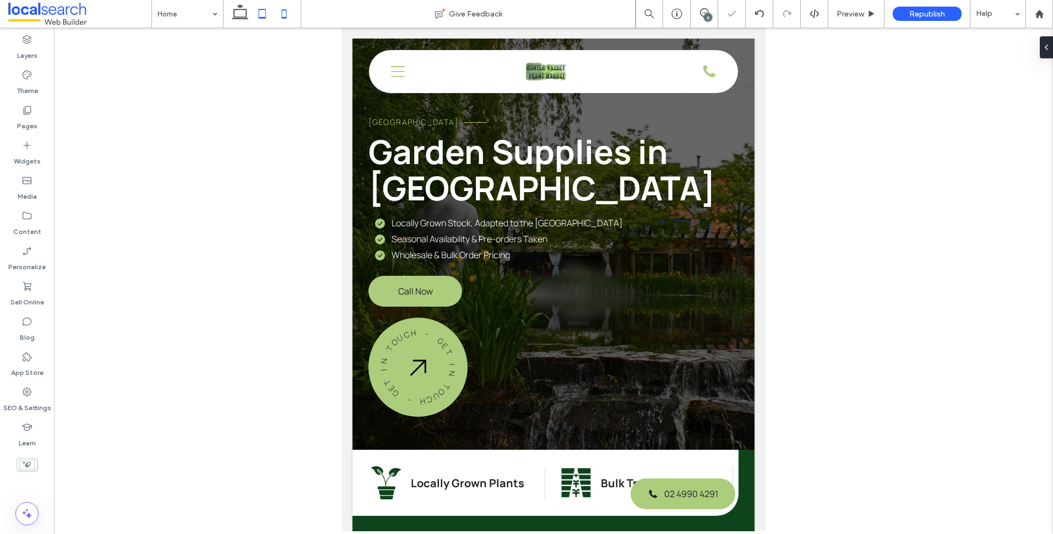
click at [282, 15] on icon at bounding box center [284, 14] width 22 height 22
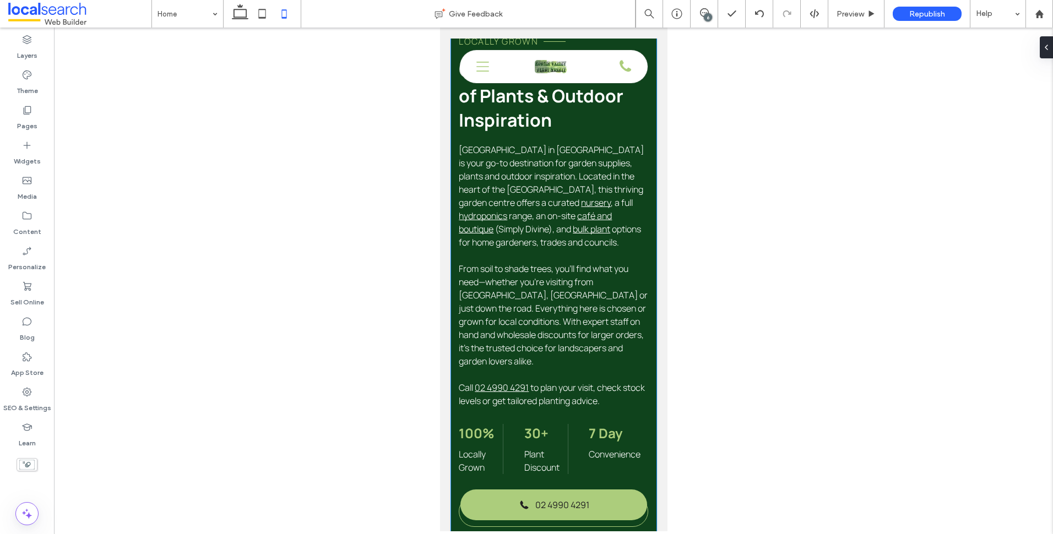
scroll to position [606, 0]
click at [636, 319] on p "From soil to shade trees, you’ll find what you need—whether you’re visiting fro…" at bounding box center [553, 316] width 190 height 106
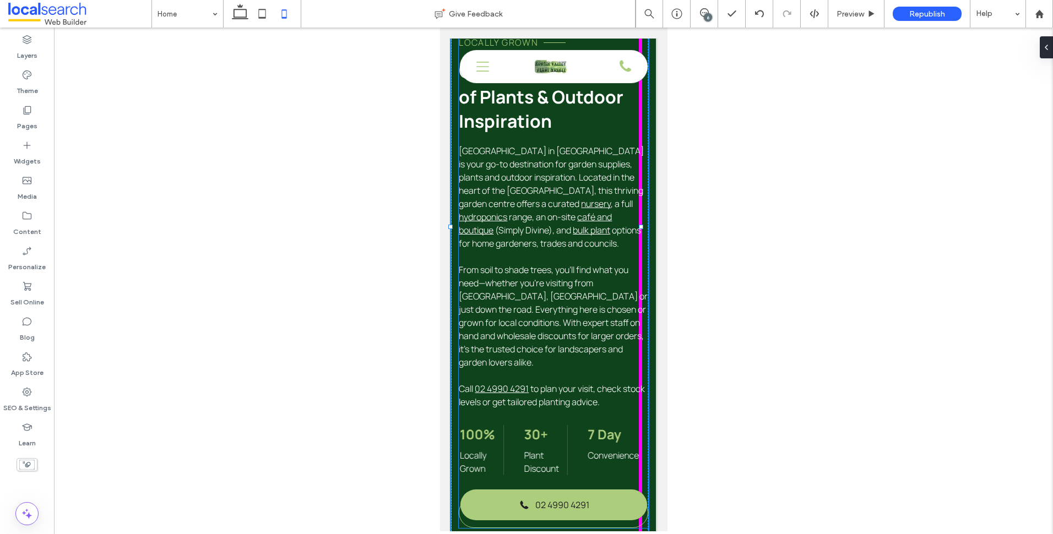
drag, startPoint x: 641, startPoint y: 177, endPoint x: 651, endPoint y: 176, distance: 10.0
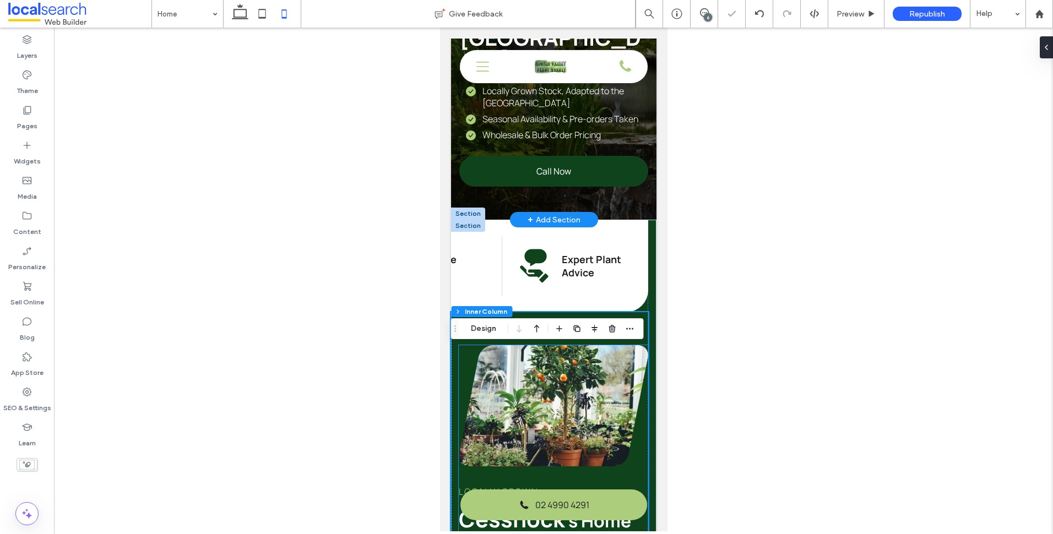
scroll to position [0, 0]
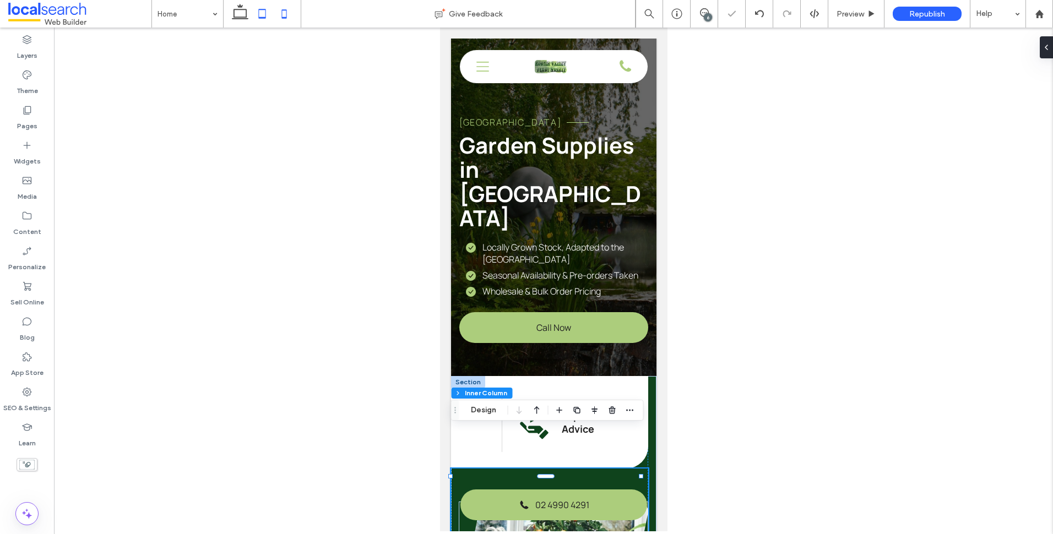
click at [262, 16] on icon at bounding box center [262, 14] width 22 height 22
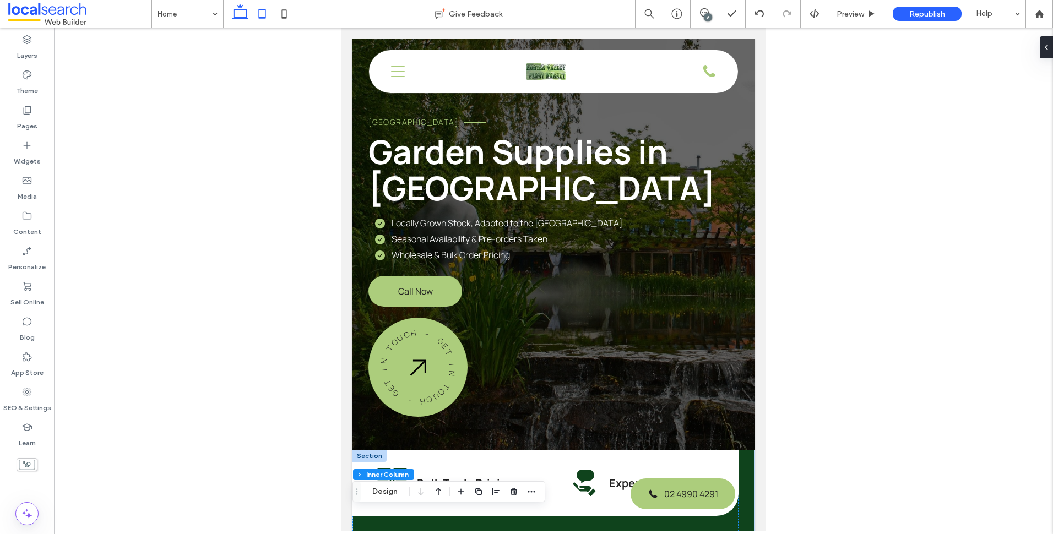
drag, startPoint x: 236, startPoint y: 7, endPoint x: 233, endPoint y: 14, distance: 8.6
click at [236, 7] on icon at bounding box center [240, 14] width 22 height 22
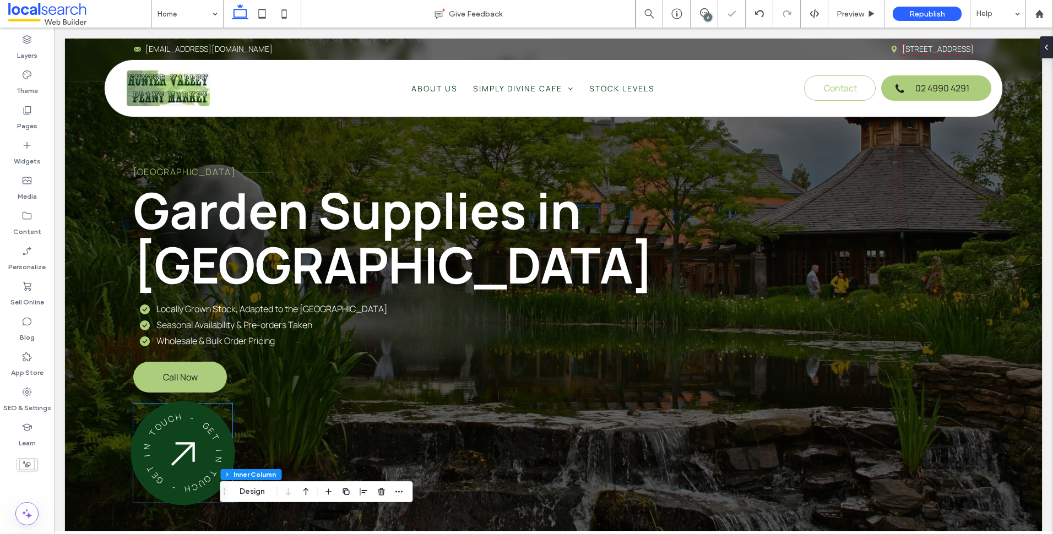
click at [198, 399] on div "- G E T I N T O U C H - G E T I N T O U C H" at bounding box center [182, 452] width 107 height 107
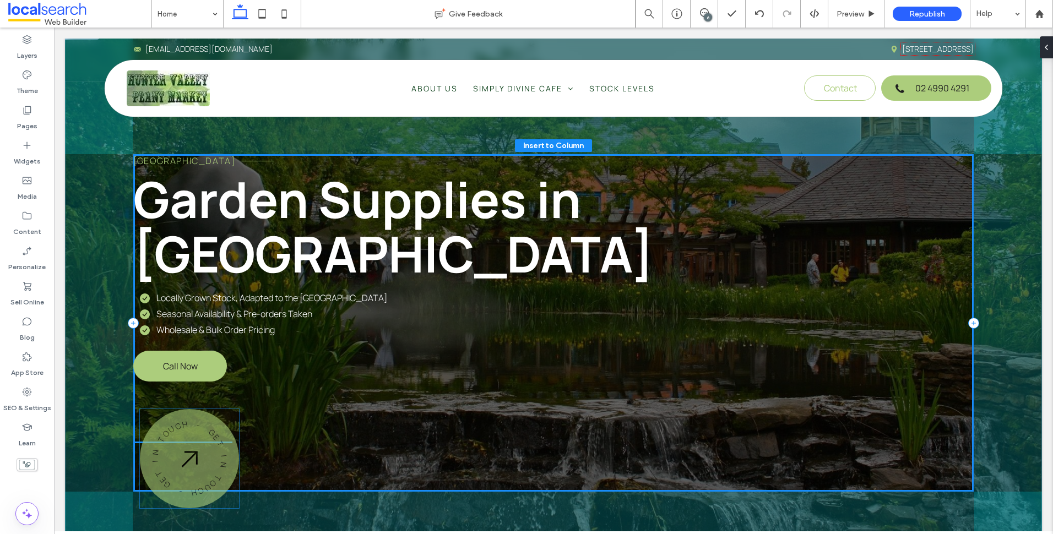
scroll to position [17, 0]
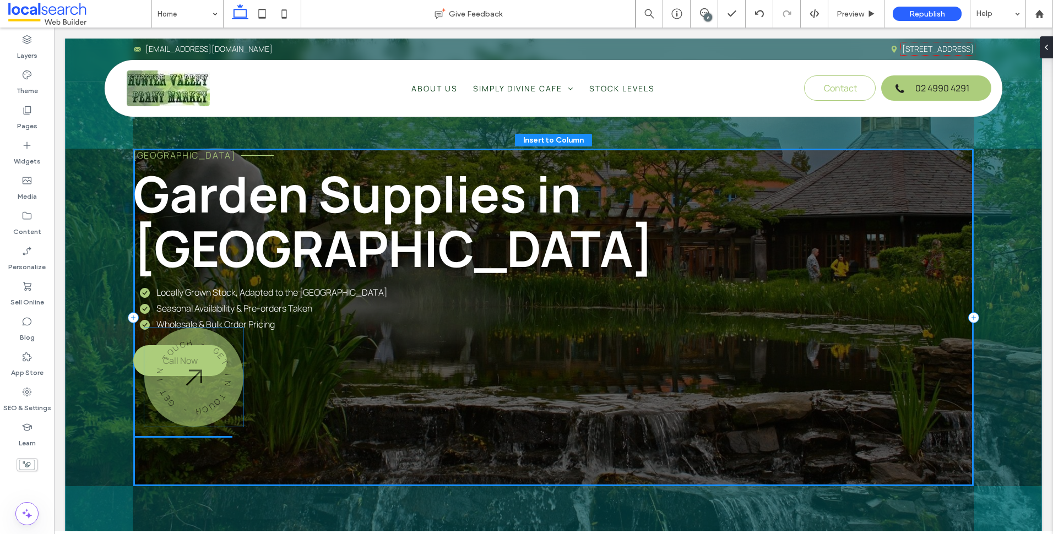
drag, startPoint x: 192, startPoint y: 387, endPoint x: 204, endPoint y: 365, distance: 24.4
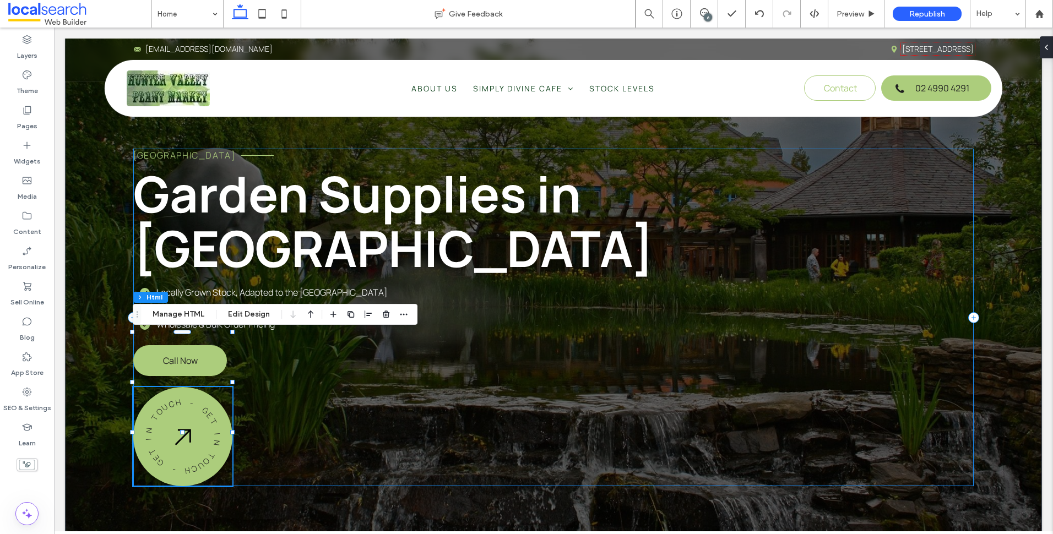
click at [298, 380] on div "HUNTER VALLEY PLANT MARKET Garden Supplies in Cessnock Locally Grown Stock, Ada…" at bounding box center [553, 318] width 841 height 338
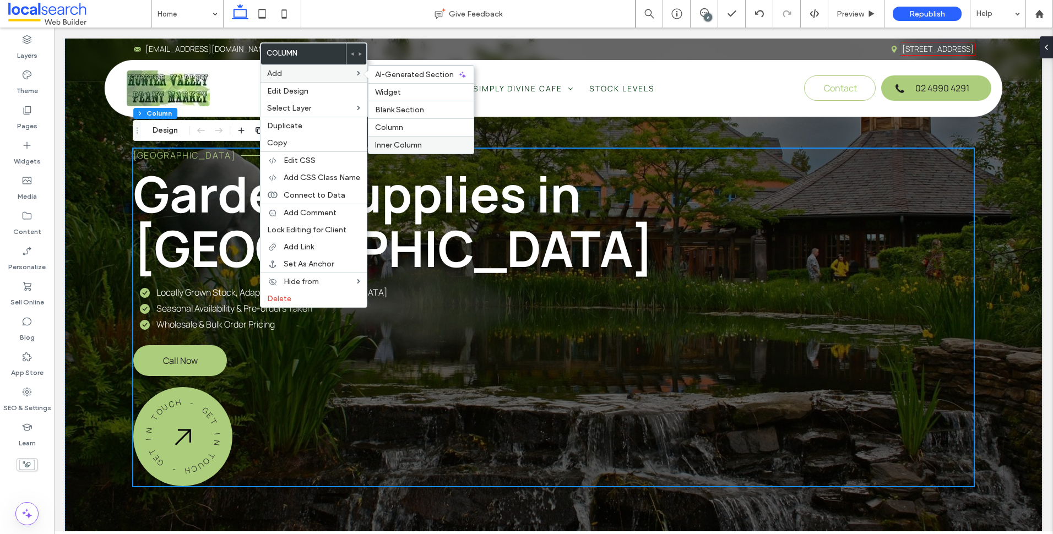
click at [410, 148] on span "Inner Column" at bounding box center [398, 144] width 47 height 9
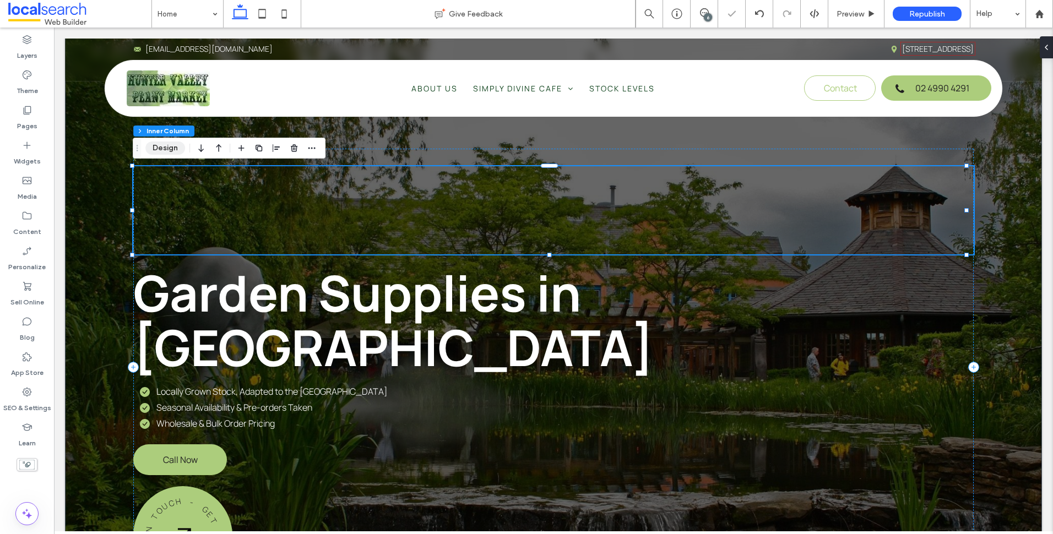
click at [166, 152] on button "Design" at bounding box center [165, 148] width 40 height 13
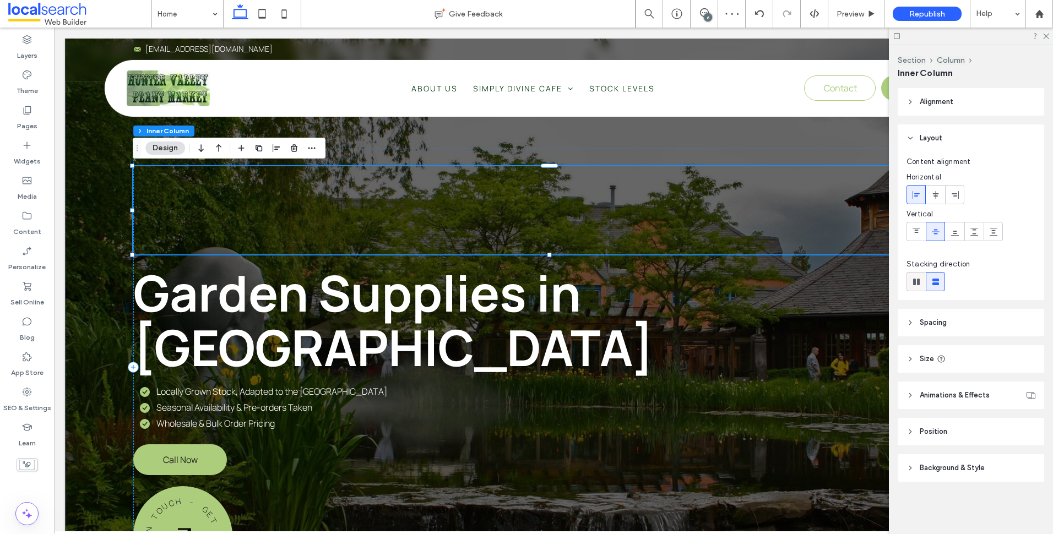
click at [917, 283] on icon at bounding box center [916, 282] width 11 height 11
type input "*"
type input "**"
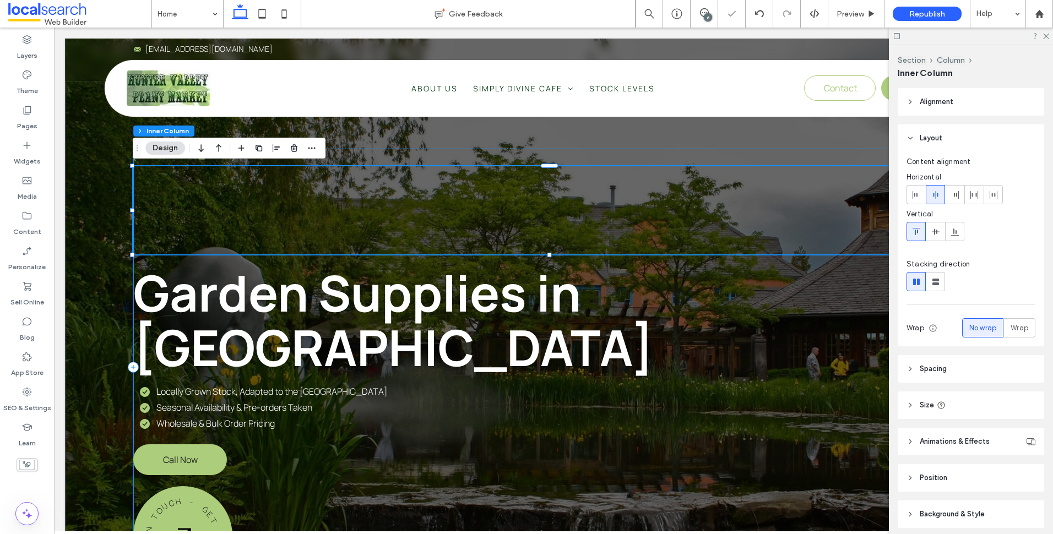
click at [500, 477] on div "HUNTER VALLEY PLANT MARKET Garden Supplies in Cessnock Locally Grown Stock, Ada…" at bounding box center [553, 367] width 841 height 437
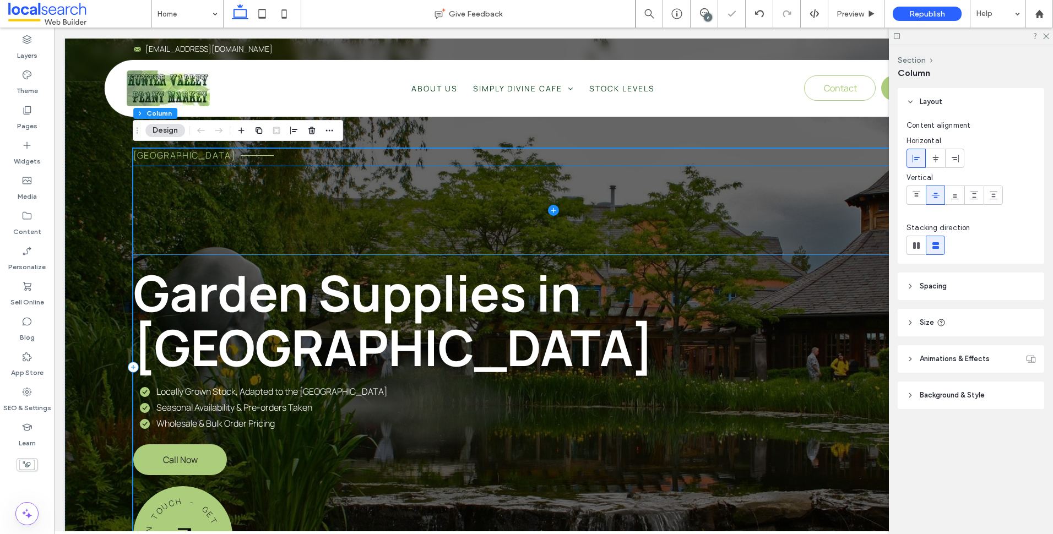
click at [280, 218] on span at bounding box center [553, 210] width 841 height 88
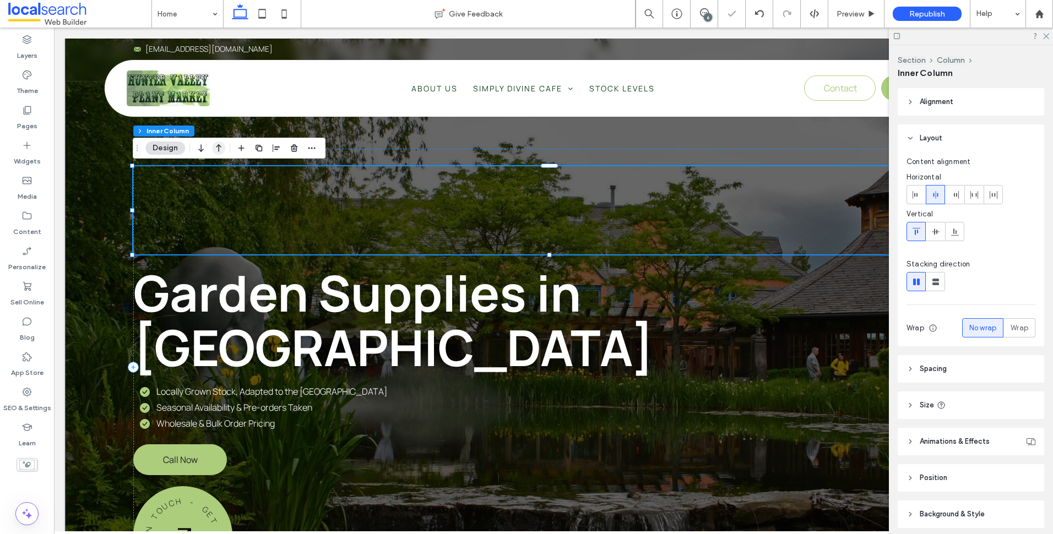
click at [215, 153] on icon "button" at bounding box center [218, 148] width 13 height 20
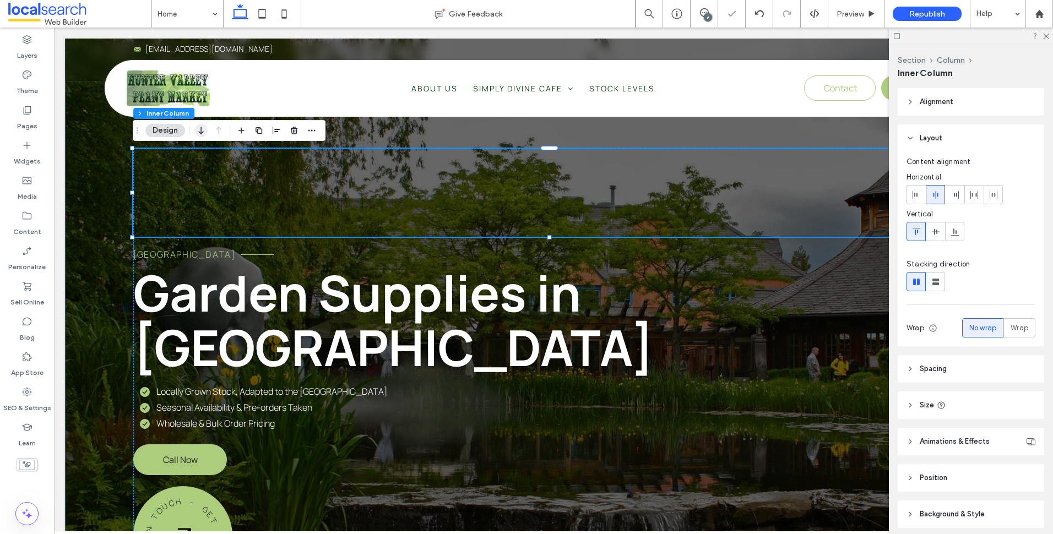
click at [203, 132] on use "button" at bounding box center [200, 131] width 5 height 8
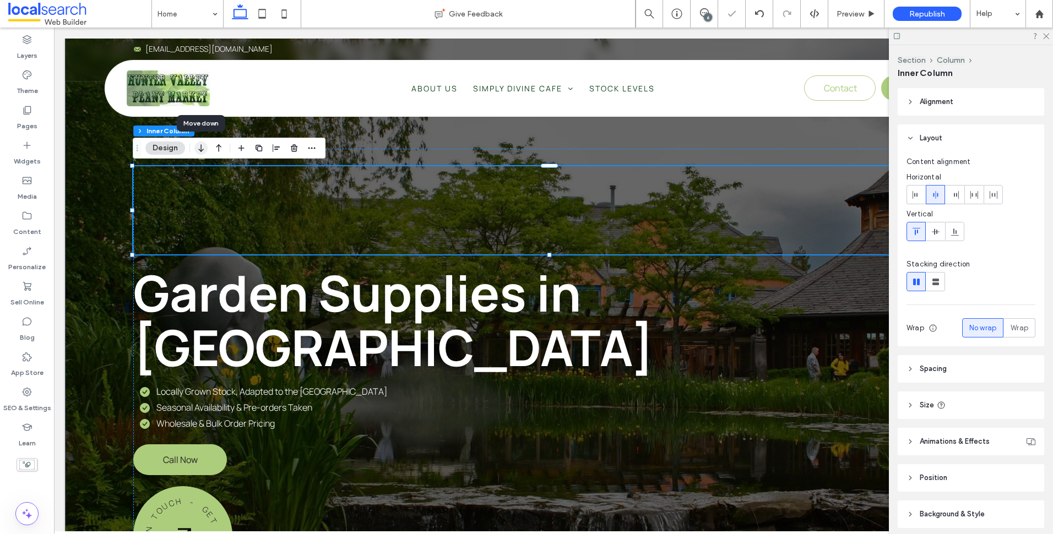
click at [202, 147] on icon "button" at bounding box center [200, 148] width 13 height 20
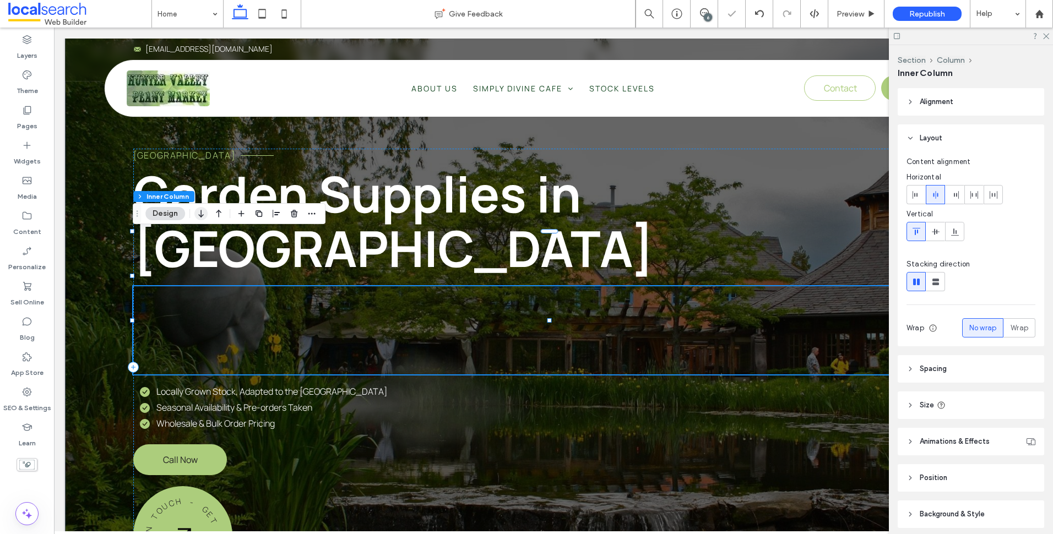
click at [203, 216] on icon "button" at bounding box center [200, 214] width 13 height 20
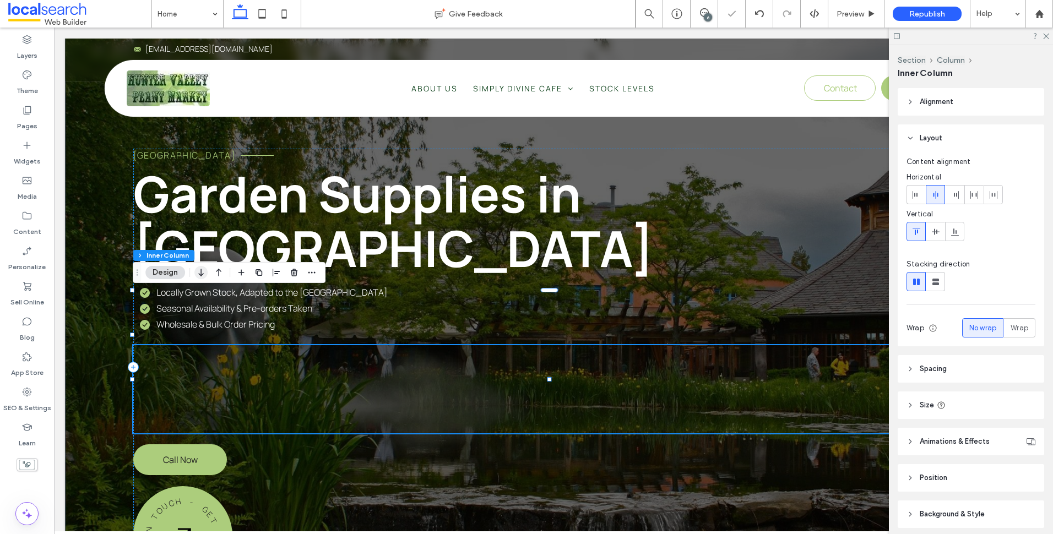
click at [203, 270] on icon "button" at bounding box center [200, 273] width 13 height 20
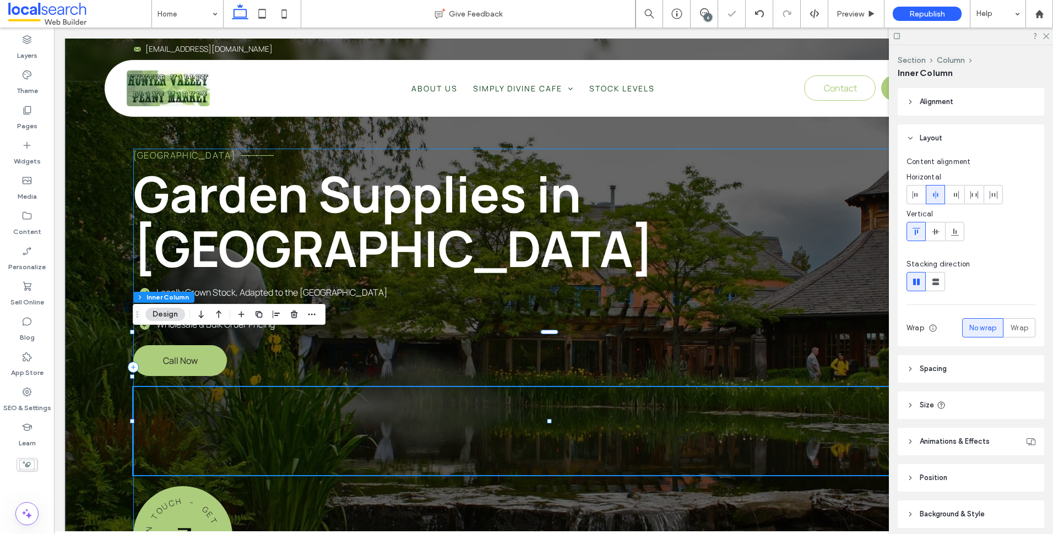
click at [255, 450] on div "HUNTER VALLEY PLANT MARKET Garden Supplies in Cessnock Locally Grown Stock, Ada…" at bounding box center [553, 367] width 841 height 437
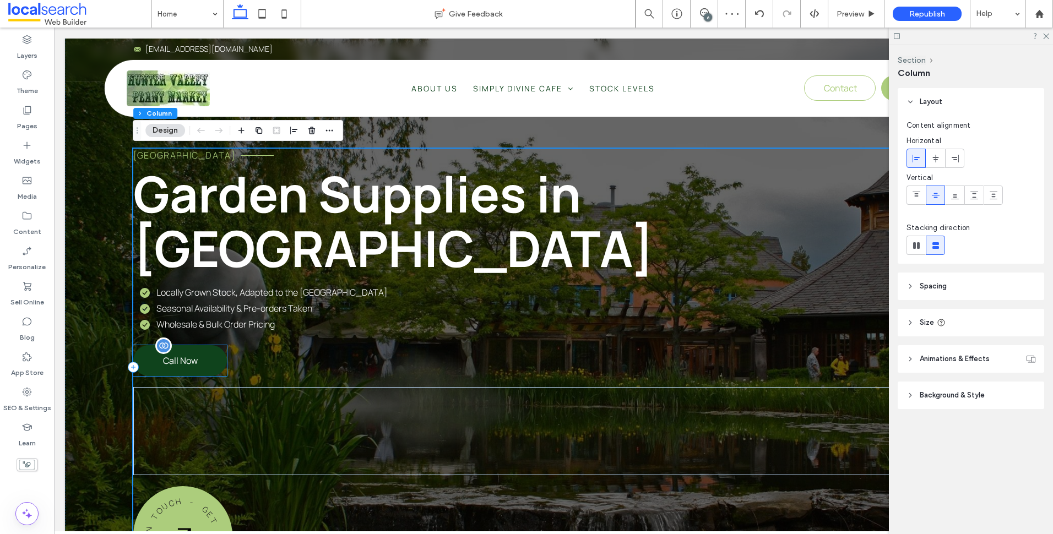
click at [187, 355] on span "Call Now" at bounding box center [180, 361] width 35 height 12
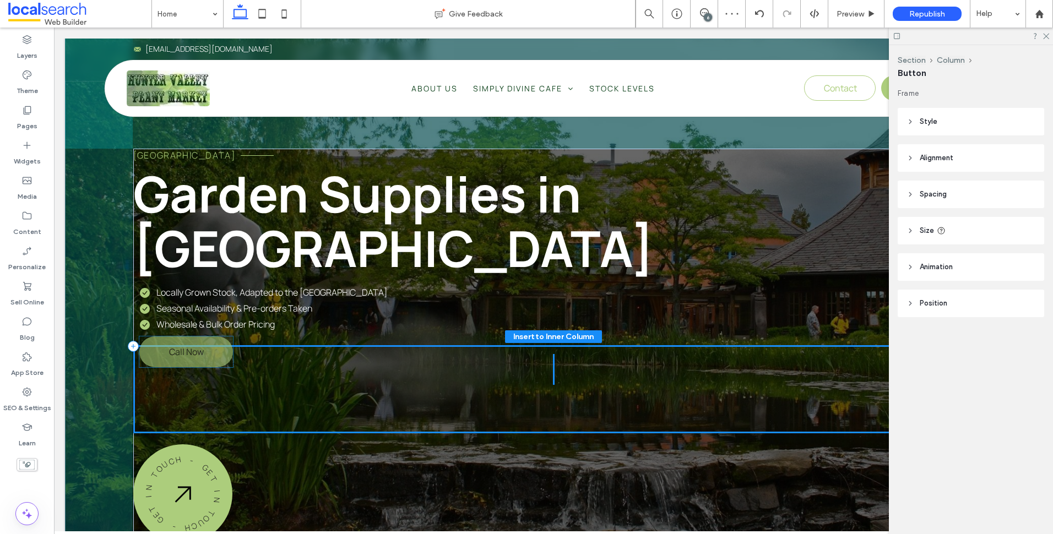
drag, startPoint x: 186, startPoint y: 308, endPoint x: 192, endPoint y: 354, distance: 46.2
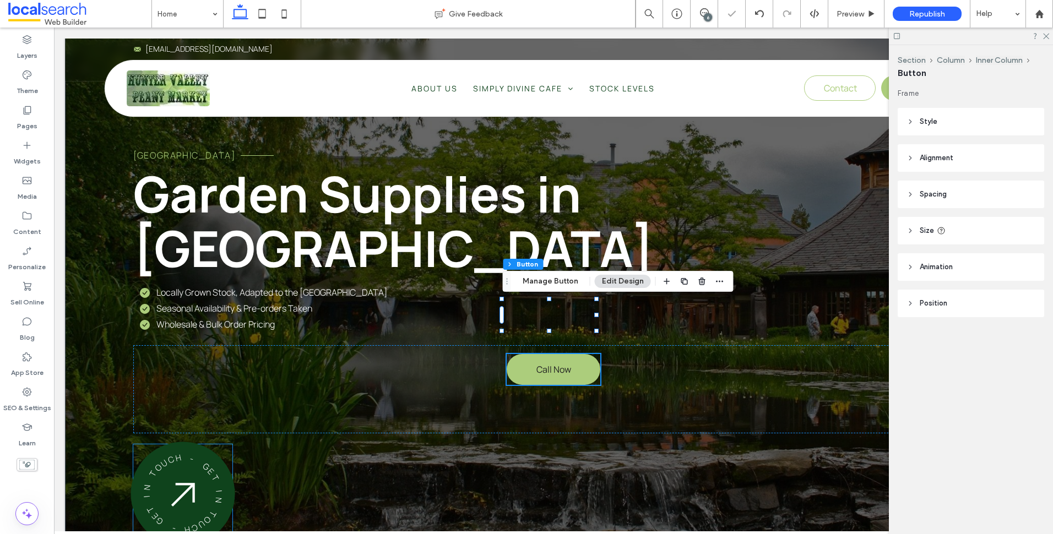
click at [185, 482] on img at bounding box center [182, 494] width 25 height 25
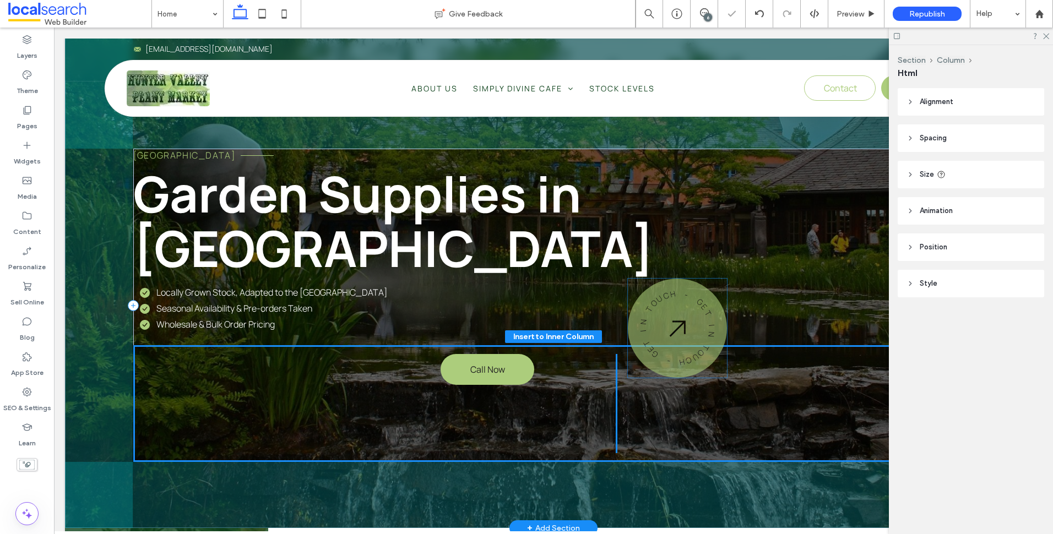
drag, startPoint x: 168, startPoint y: 437, endPoint x: 663, endPoint y: 326, distance: 507.7
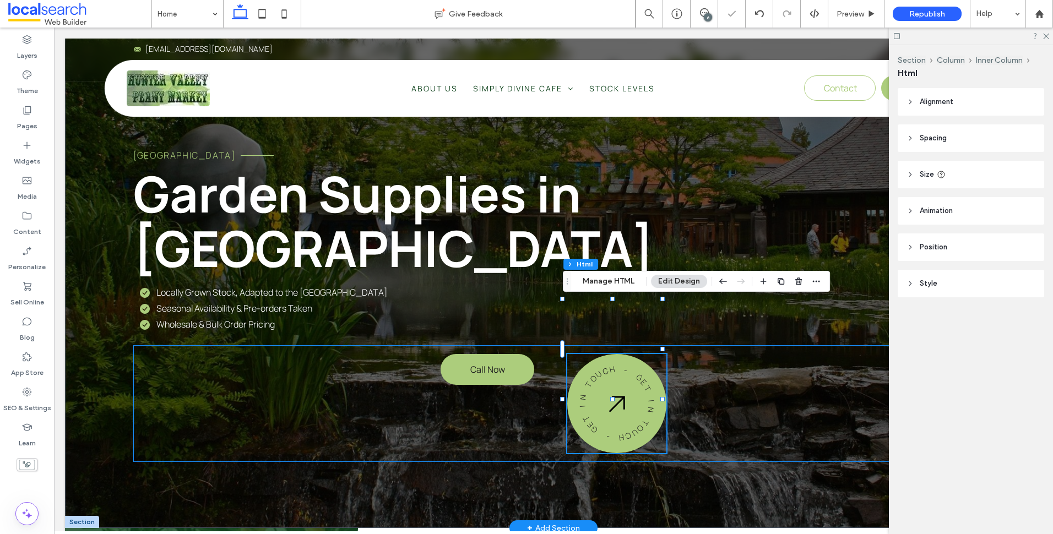
click at [387, 367] on div "Call Now - G E T I N T O U C H - G E T I N T O U C H" at bounding box center [553, 403] width 841 height 117
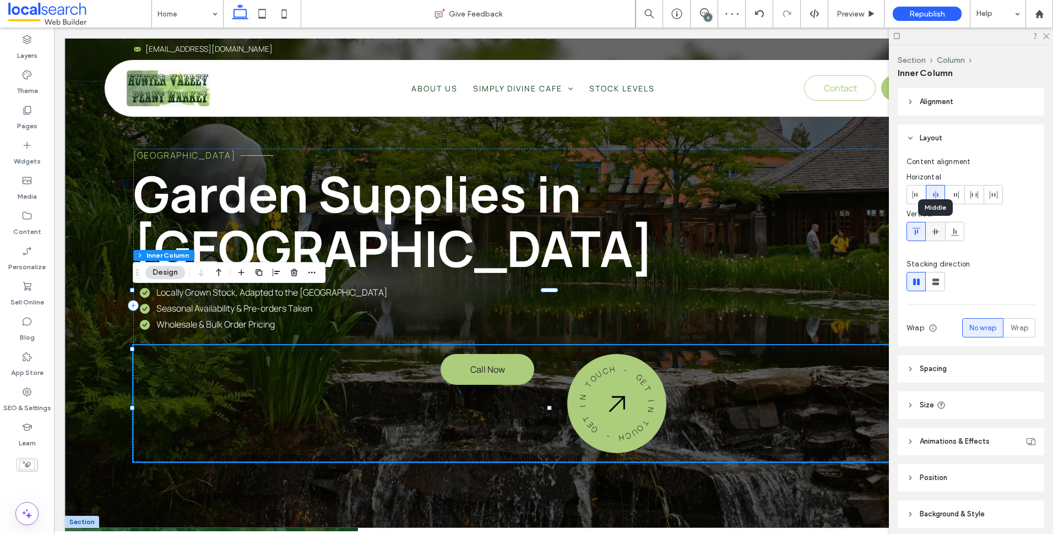
click at [934, 234] on icon at bounding box center [936, 232] width 9 height 9
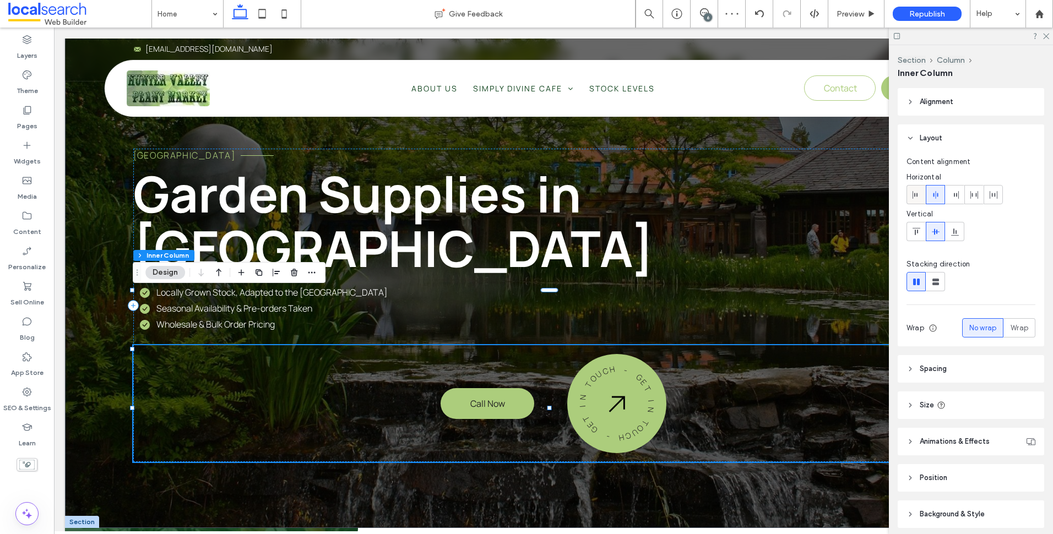
click at [920, 198] on icon at bounding box center [916, 195] width 9 height 9
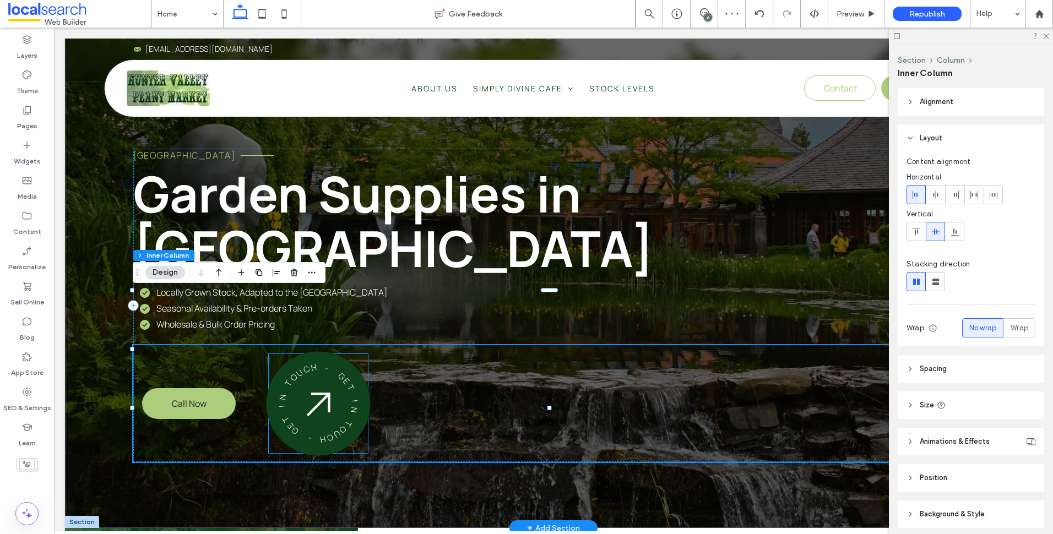
click at [295, 358] on div "- G E T I N T O U C H - G E T I N T O U C H" at bounding box center [318, 404] width 134 height 134
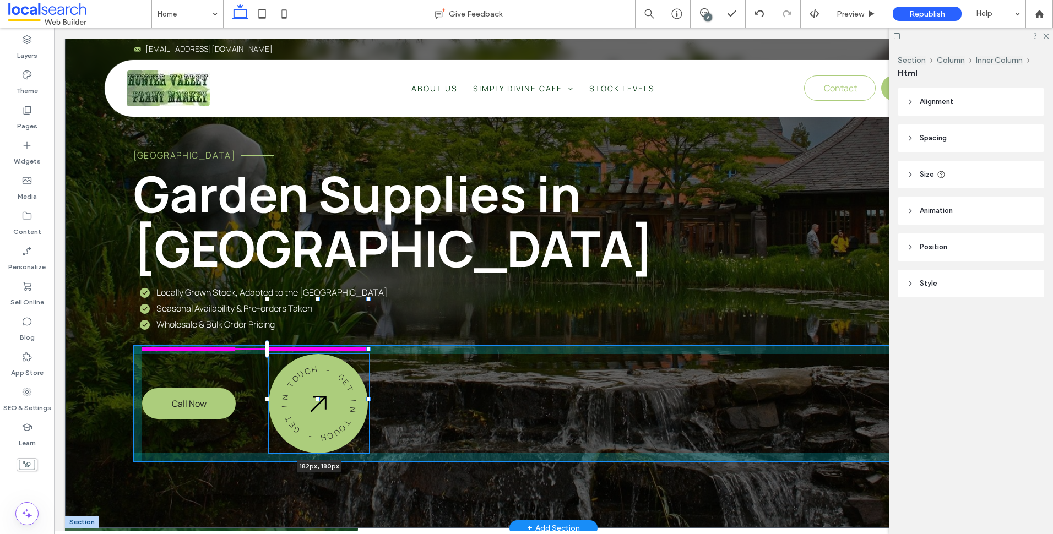
click at [370, 349] on div at bounding box center [368, 349] width 4 height 4
type input "***"
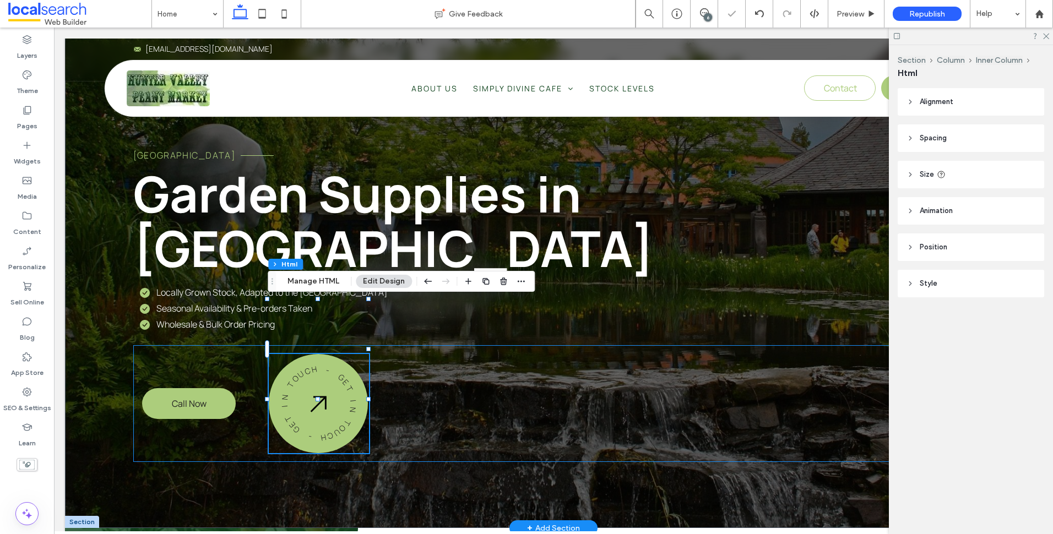
click at [250, 349] on div "Call Now - G E T I N T O U C H - G E T I N T O U C H 182px , 180px" at bounding box center [553, 403] width 841 height 117
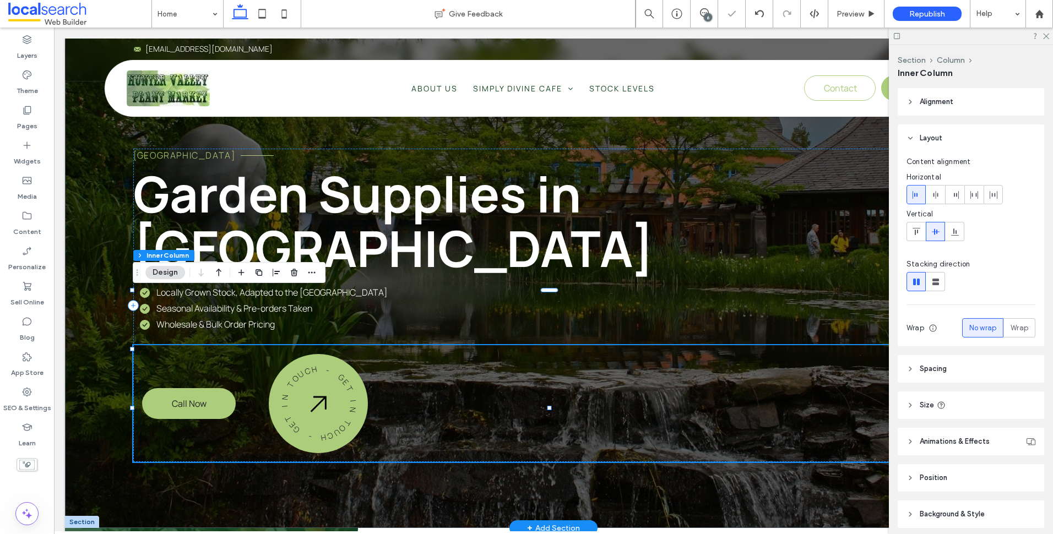
click at [266, 346] on div "Call Now - G E T I N T O U C H - G E T I N T O U C H" at bounding box center [553, 403] width 841 height 117
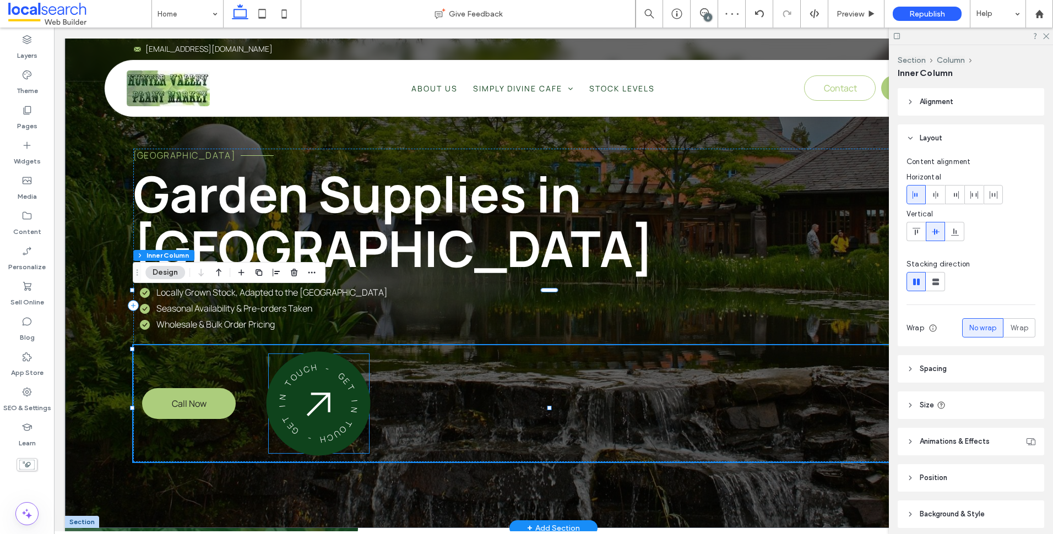
click at [307, 404] on span "-" at bounding box center [313, 428] width 12 height 48
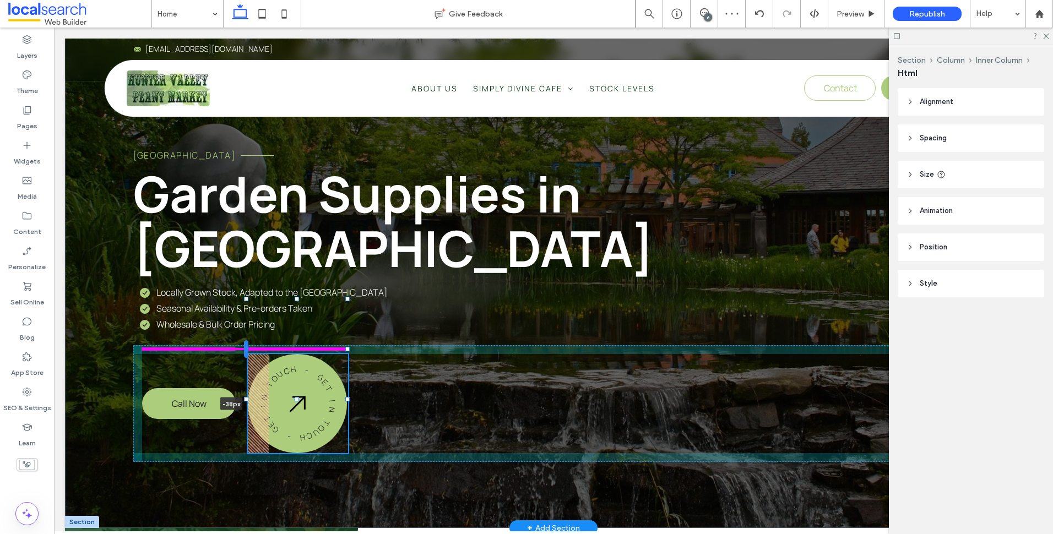
drag, startPoint x: 272, startPoint y: 347, endPoint x: 246, endPoint y: 348, distance: 25.4
click at [246, 348] on div at bounding box center [246, 349] width 4 height 18
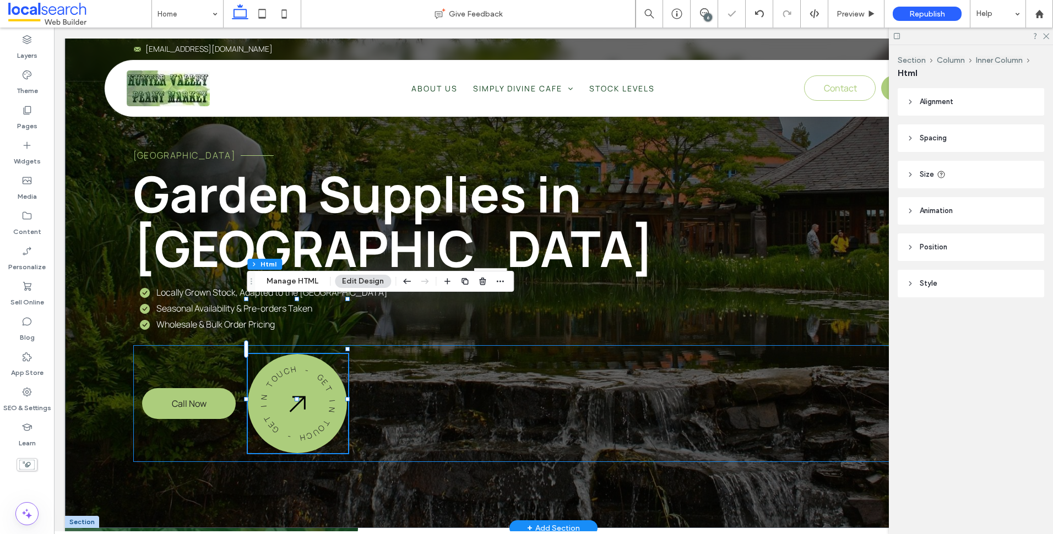
click at [395, 360] on div "Call Now - G E T I N T O U C H - G E T I N T O U C H -38px" at bounding box center [553, 403] width 841 height 117
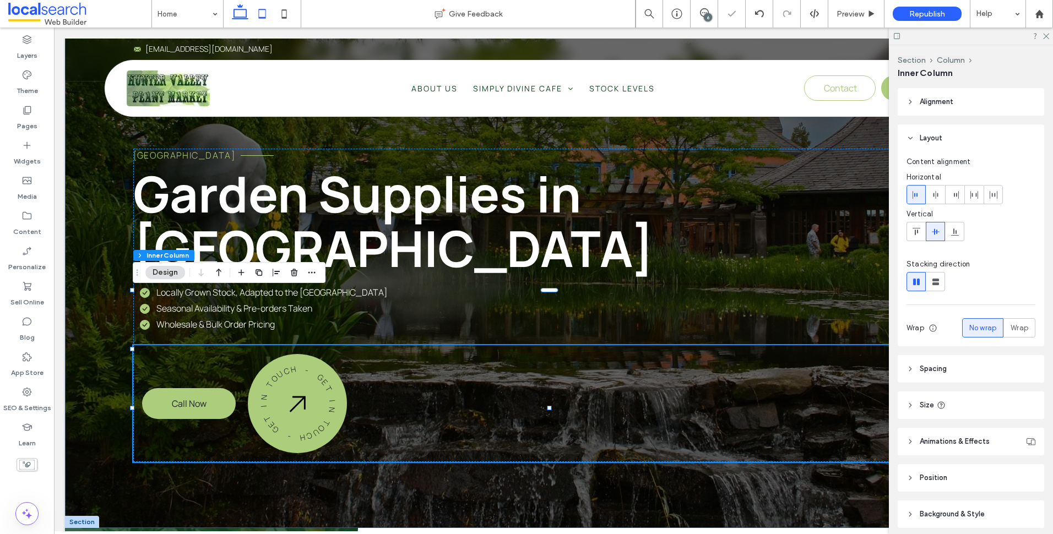
click at [261, 14] on icon at bounding box center [262, 14] width 22 height 22
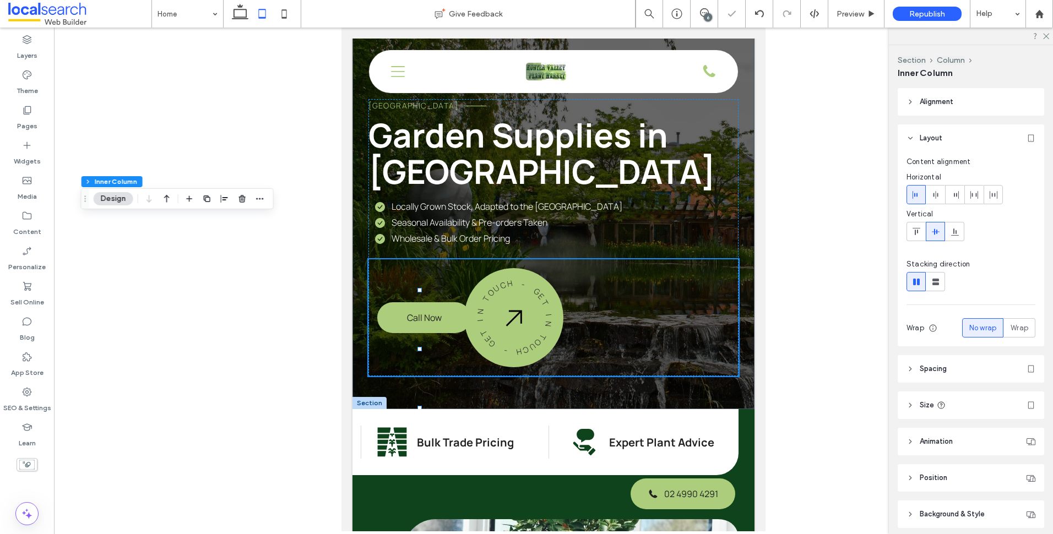
type input "*"
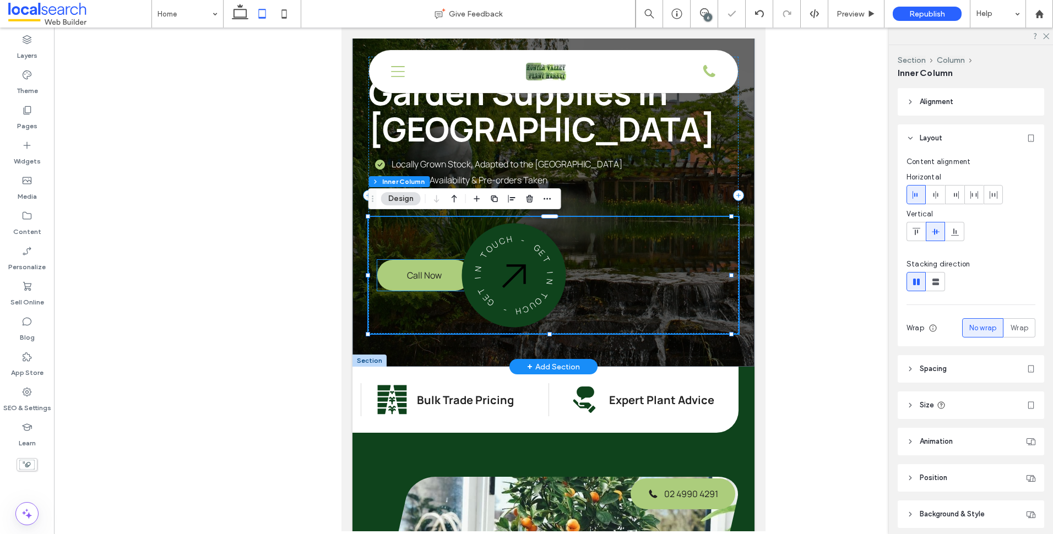
click at [467, 281] on div "- G E T I N T O U C H - G E T I N T O U C H" at bounding box center [514, 276] width 102 height 102
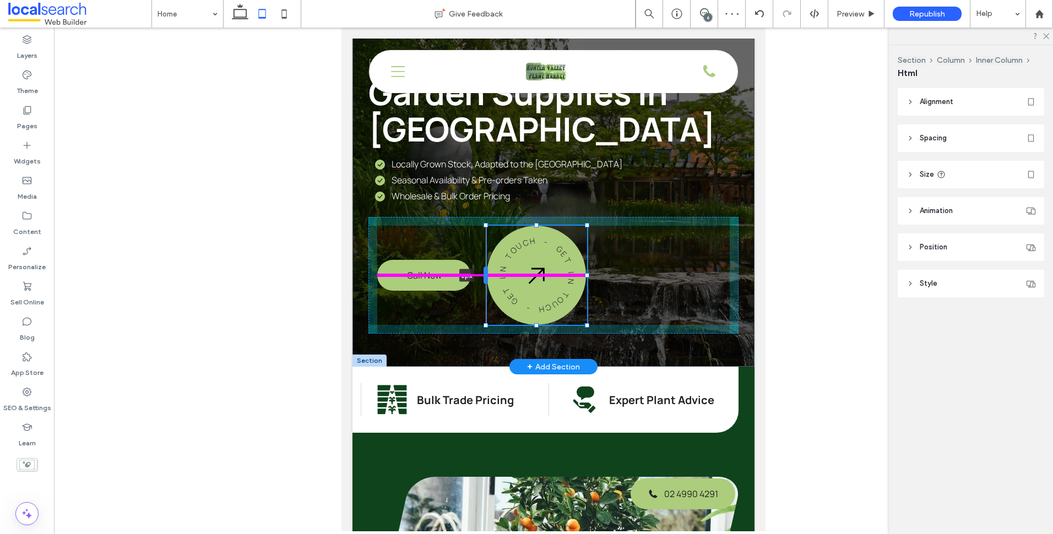
drag, startPoint x: 461, startPoint y: 275, endPoint x: 484, endPoint y: 274, distance: 22.6
click at [484, 274] on div at bounding box center [486, 276] width 4 height 18
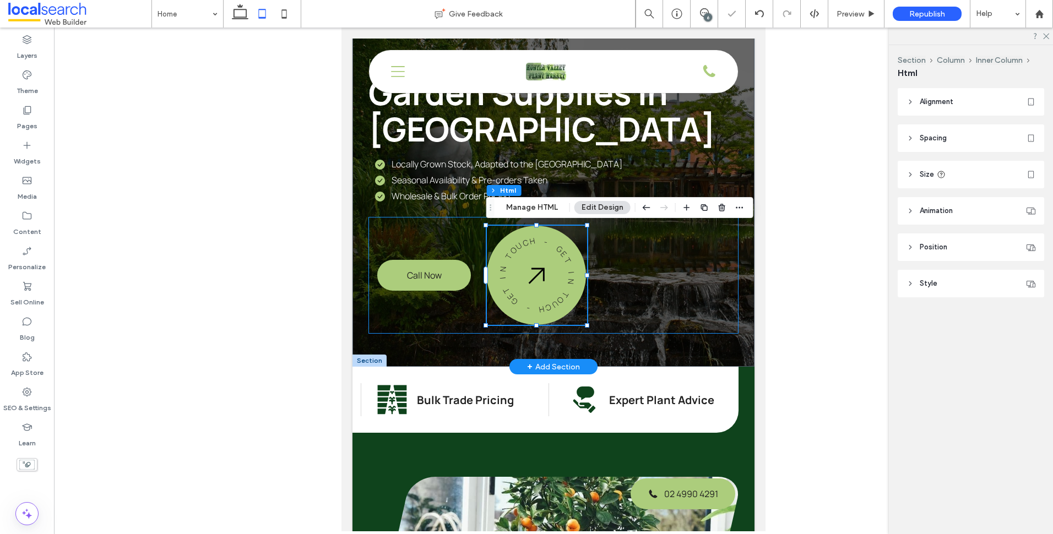
click at [442, 307] on div "Call Now - G E T I N T O U C H - G E T I N T O U C H 3px" at bounding box center [554, 275] width 370 height 117
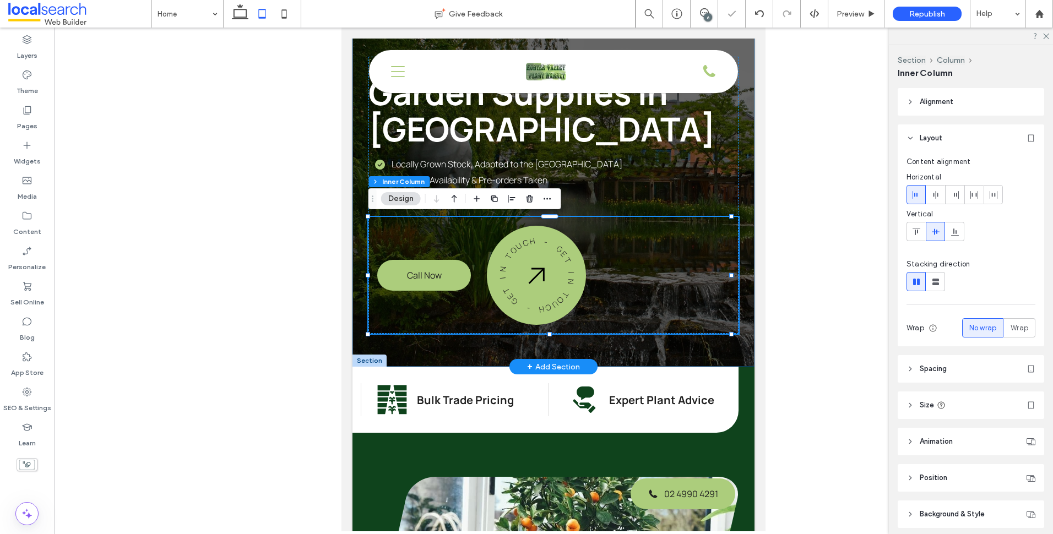
click at [464, 349] on div "HUNTER VALLEY PLANT MARKET Garden Supplies in Cessnock Locally Grown Stock, Ada…" at bounding box center [554, 173] width 402 height 387
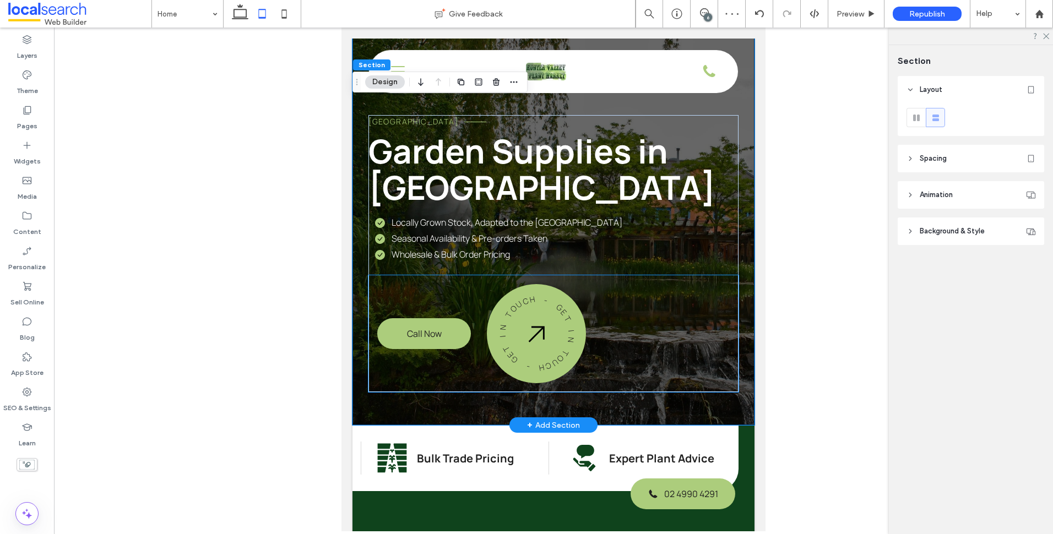
scroll to position [0, 0]
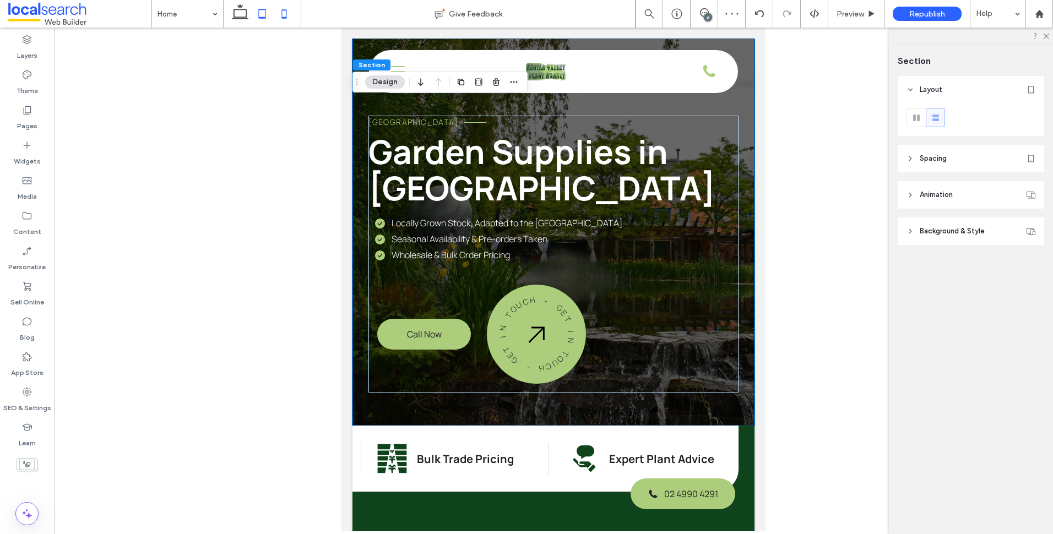
click at [293, 20] on icon at bounding box center [284, 14] width 22 height 22
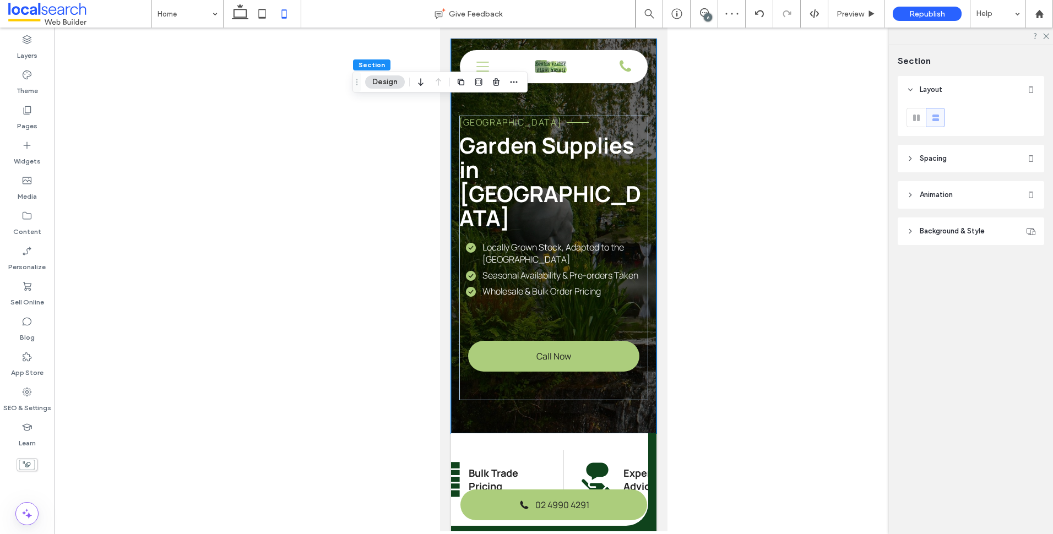
type input "**"
type input "****"
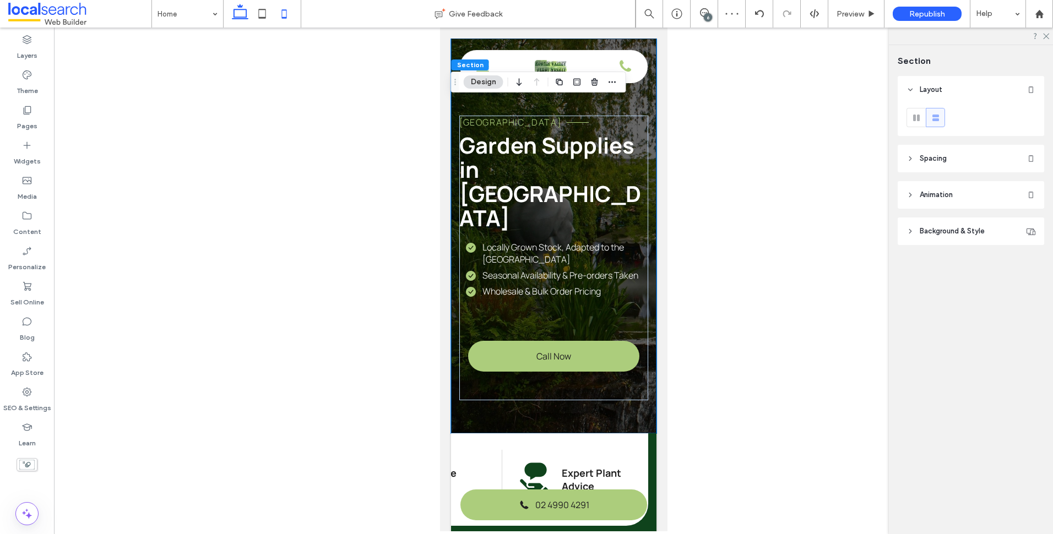
click at [241, 17] on use at bounding box center [240, 11] width 17 height 15
type input "***"
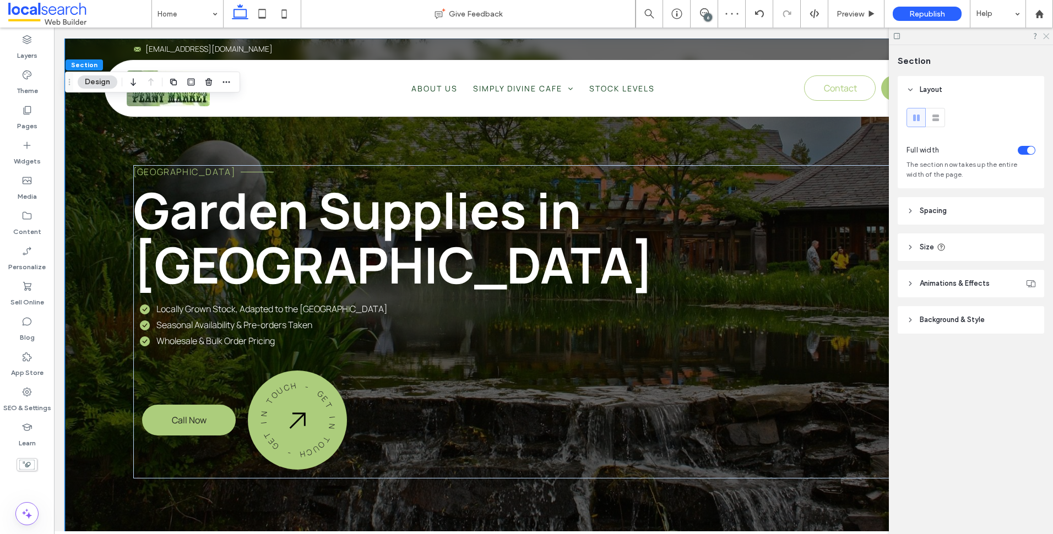
click at [1046, 39] on icon at bounding box center [1045, 35] width 7 height 7
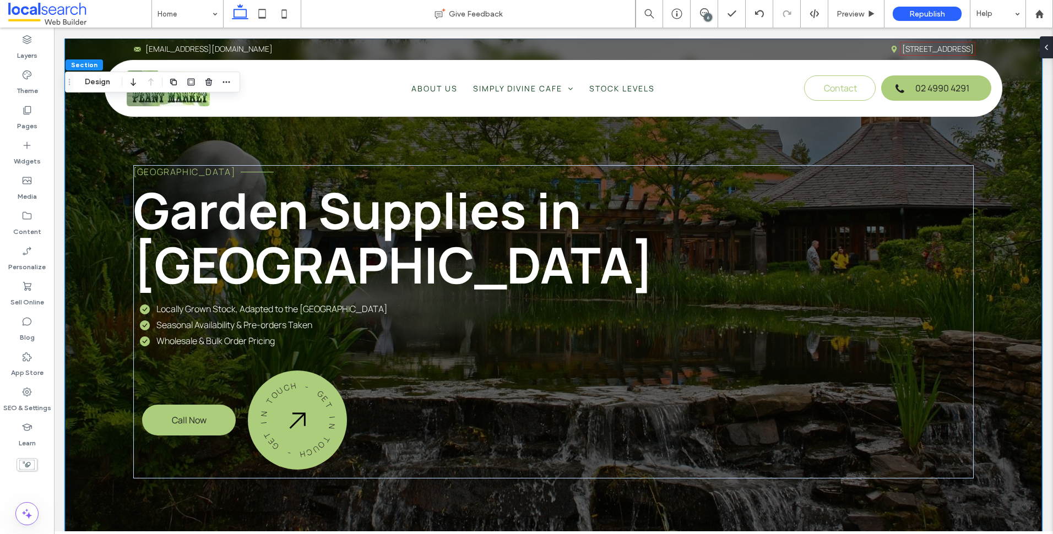
click at [709, 14] on div "6" at bounding box center [708, 17] width 8 height 8
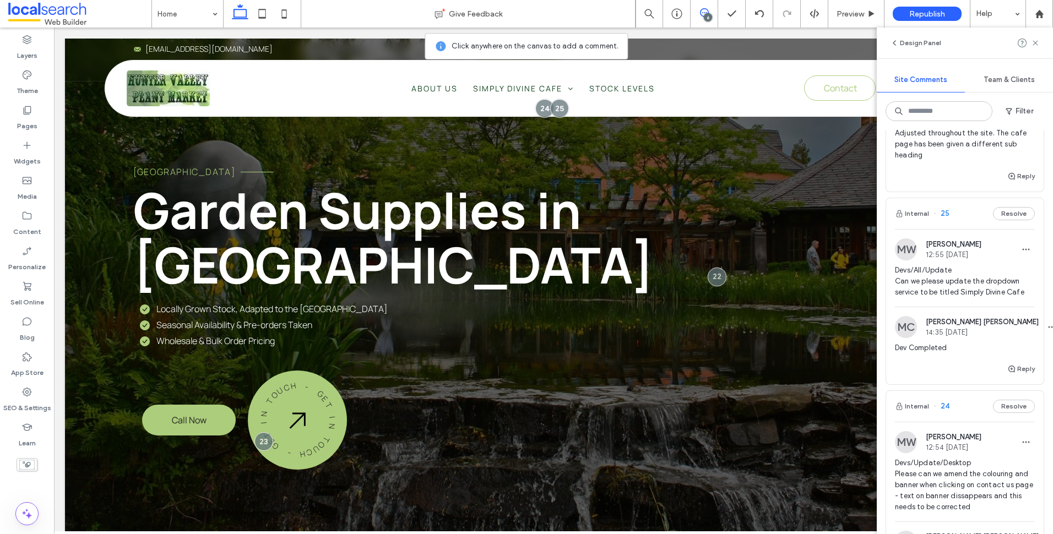
scroll to position [331, 0]
